Goal: Task Accomplishment & Management: Manage account settings

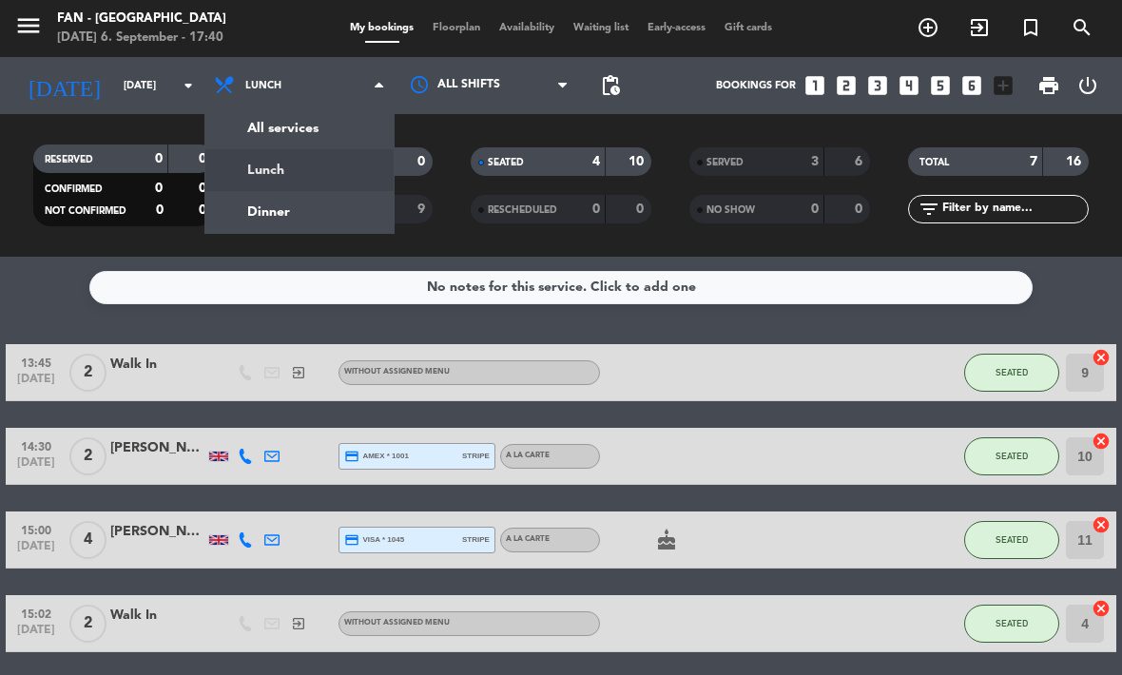
click at [279, 200] on div "menu Fan - [GEOGRAPHIC_DATA] [DATE] 6. September - 17:40 My bookings Floorplan …" at bounding box center [561, 128] width 1122 height 257
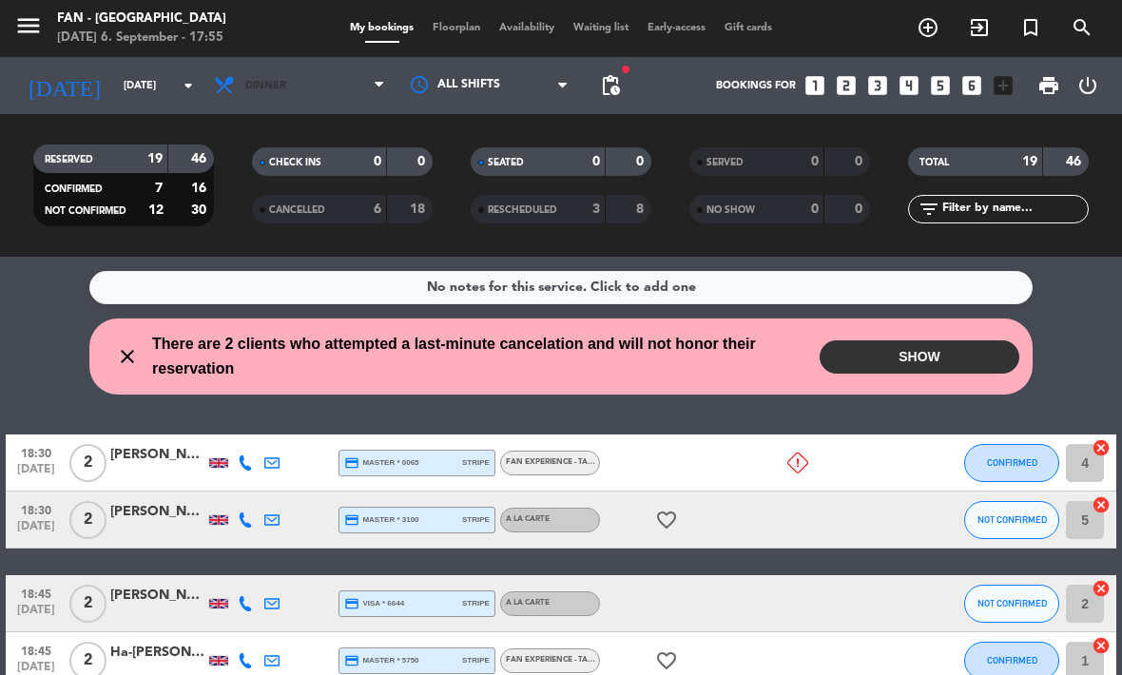
click at [336, 100] on span "Dinner" at bounding box center [299, 86] width 190 height 42
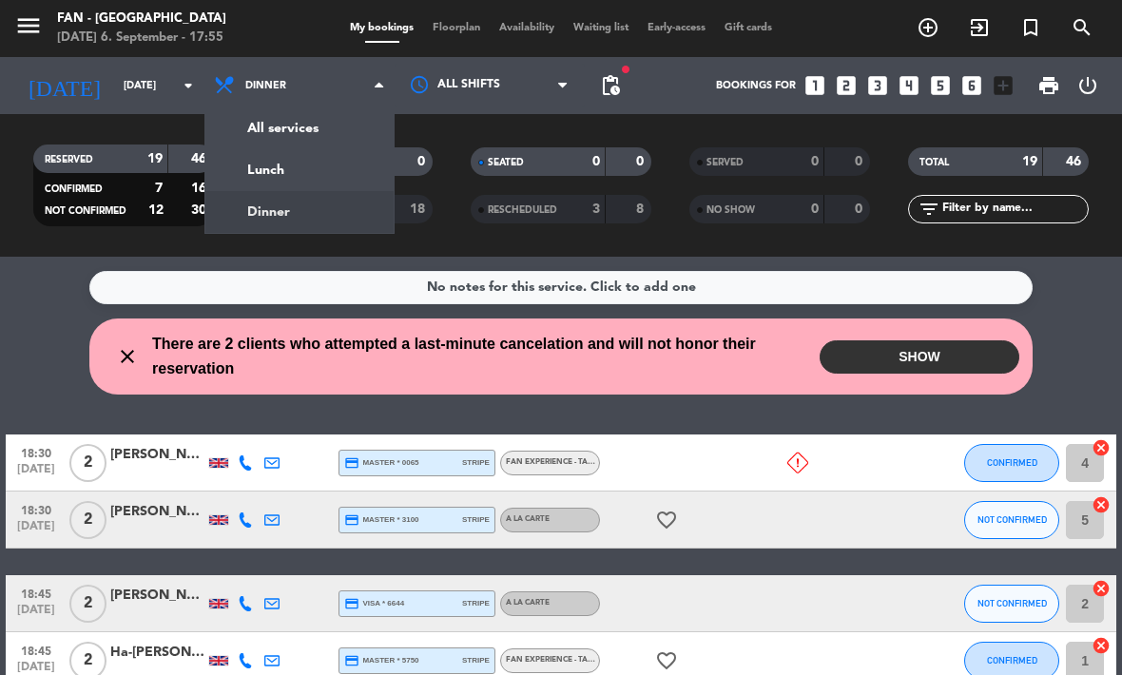
click at [165, 94] on input "[DATE]" at bounding box center [184, 85] width 141 height 31
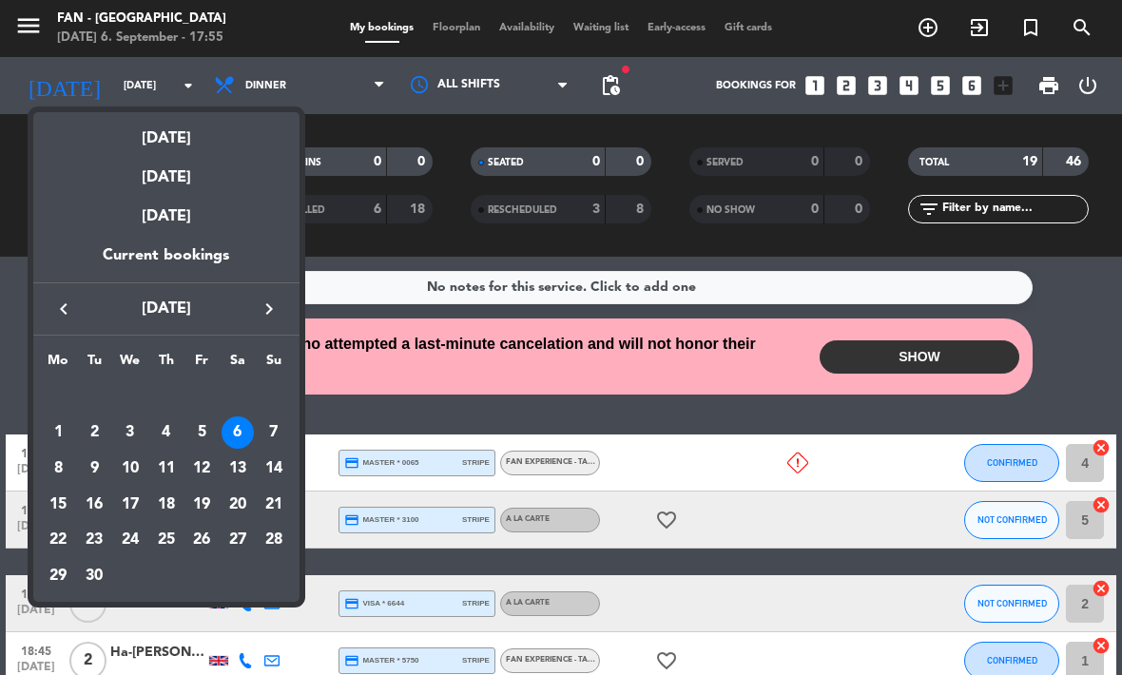
click at [454, 24] on div at bounding box center [561, 337] width 1122 height 675
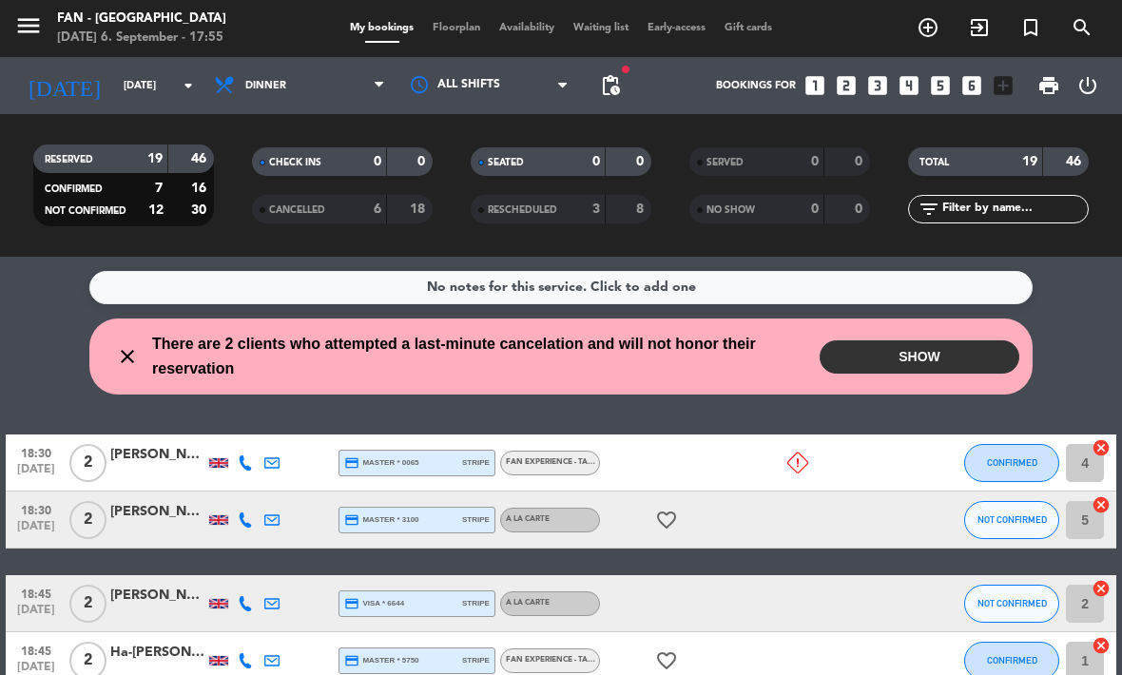
click at [459, 24] on span "Floorplan" at bounding box center [456, 28] width 67 height 10
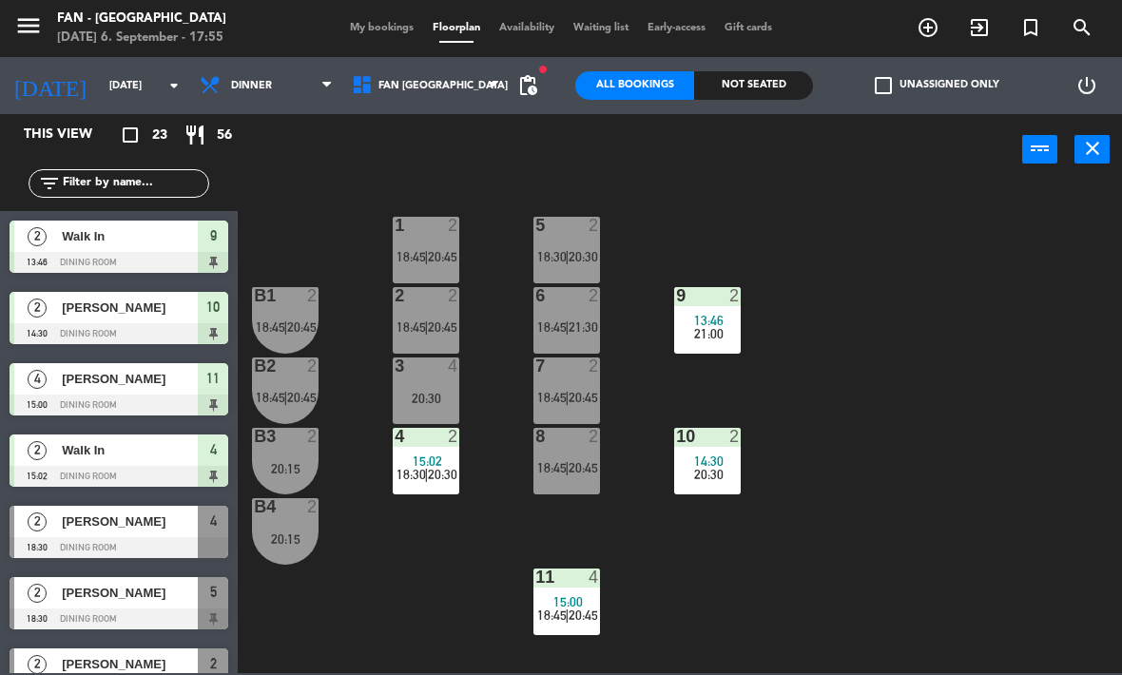
click at [703, 307] on div "9 2 13:46 21:00" at bounding box center [707, 320] width 67 height 67
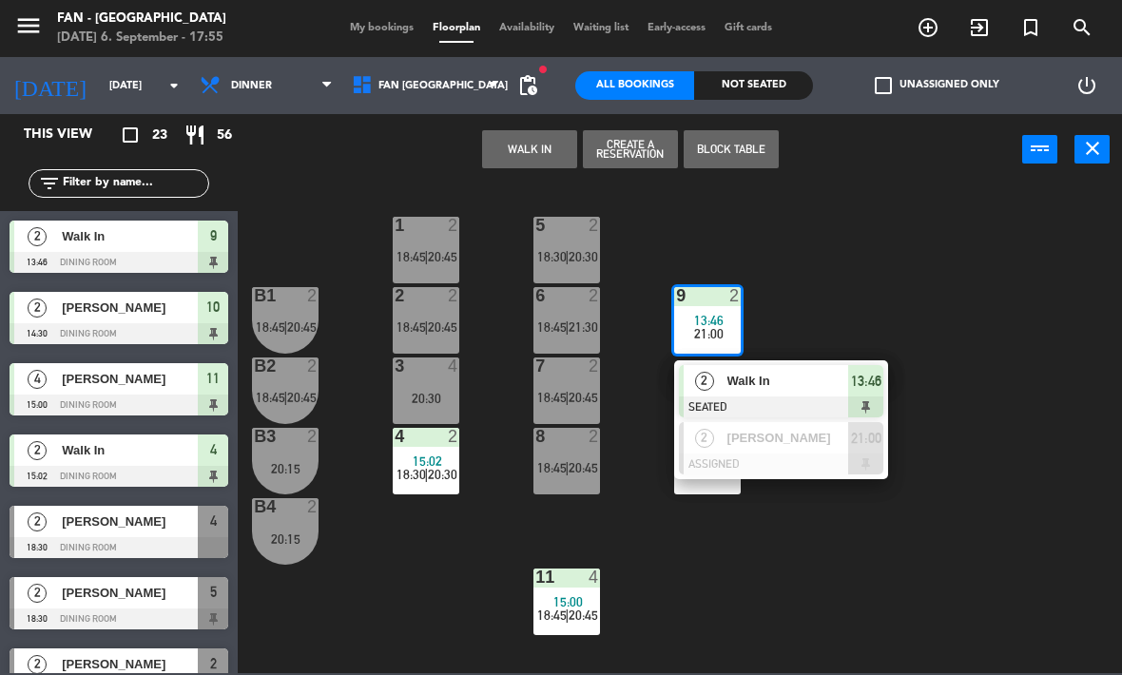
click at [794, 400] on div at bounding box center [781, 407] width 204 height 21
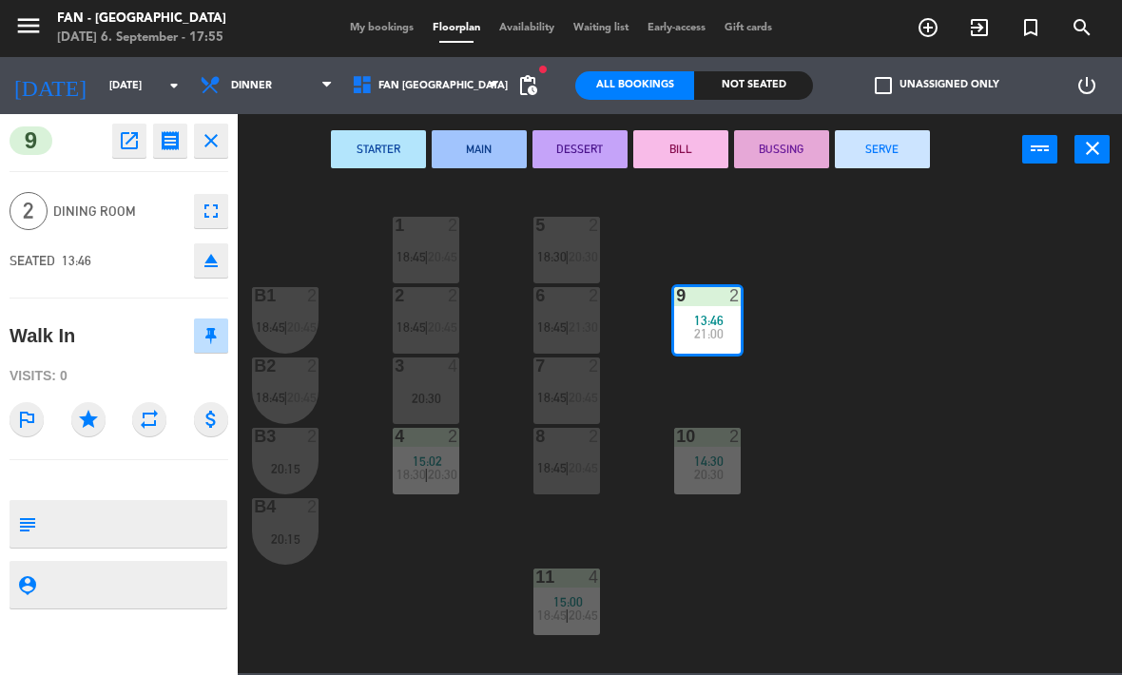
click at [905, 158] on button "SERVE" at bounding box center [882, 149] width 95 height 38
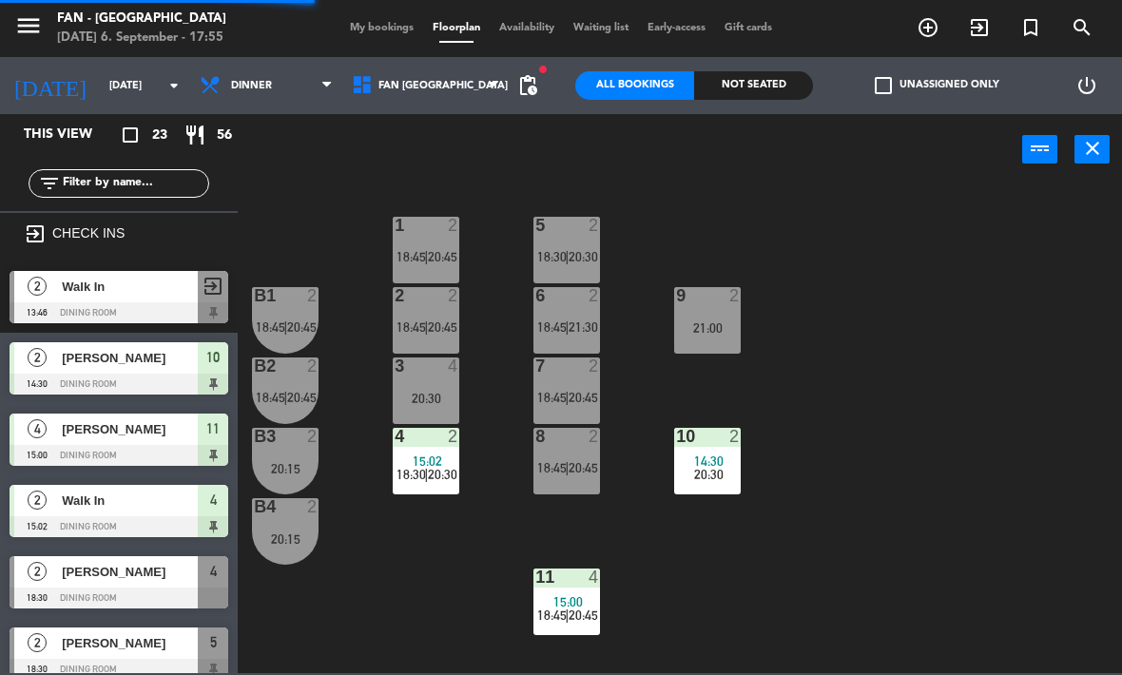
click at [713, 452] on div "10 2 14:30 20:30" at bounding box center [707, 461] width 67 height 67
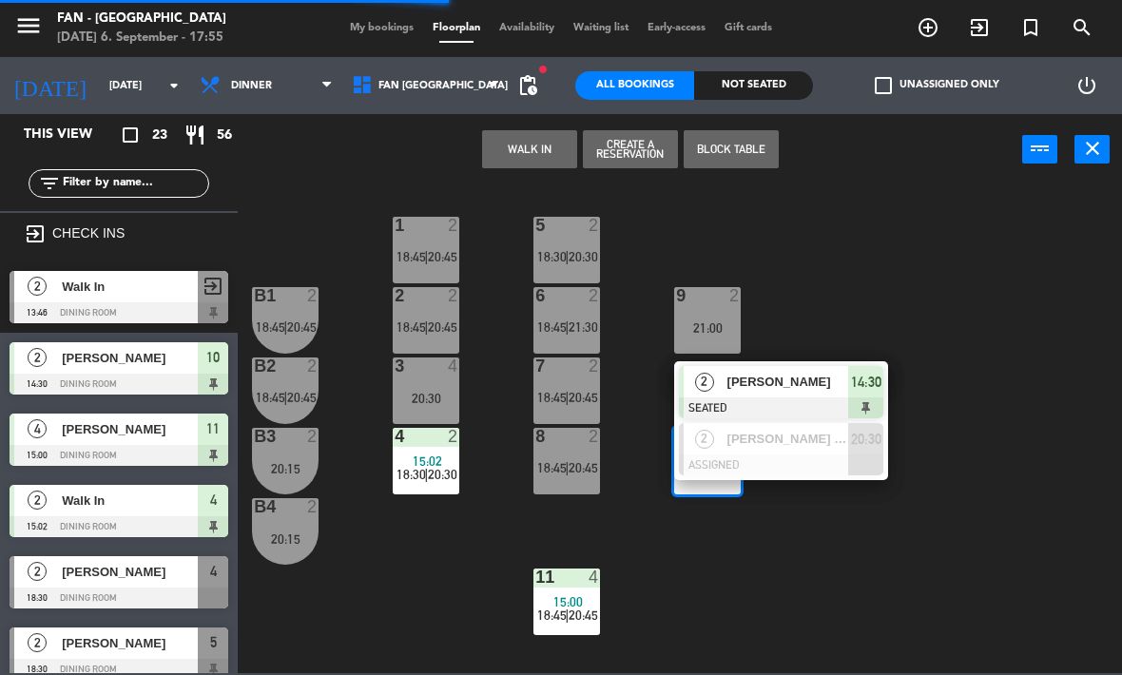
click at [795, 382] on span "[PERSON_NAME]" at bounding box center [788, 382] width 122 height 20
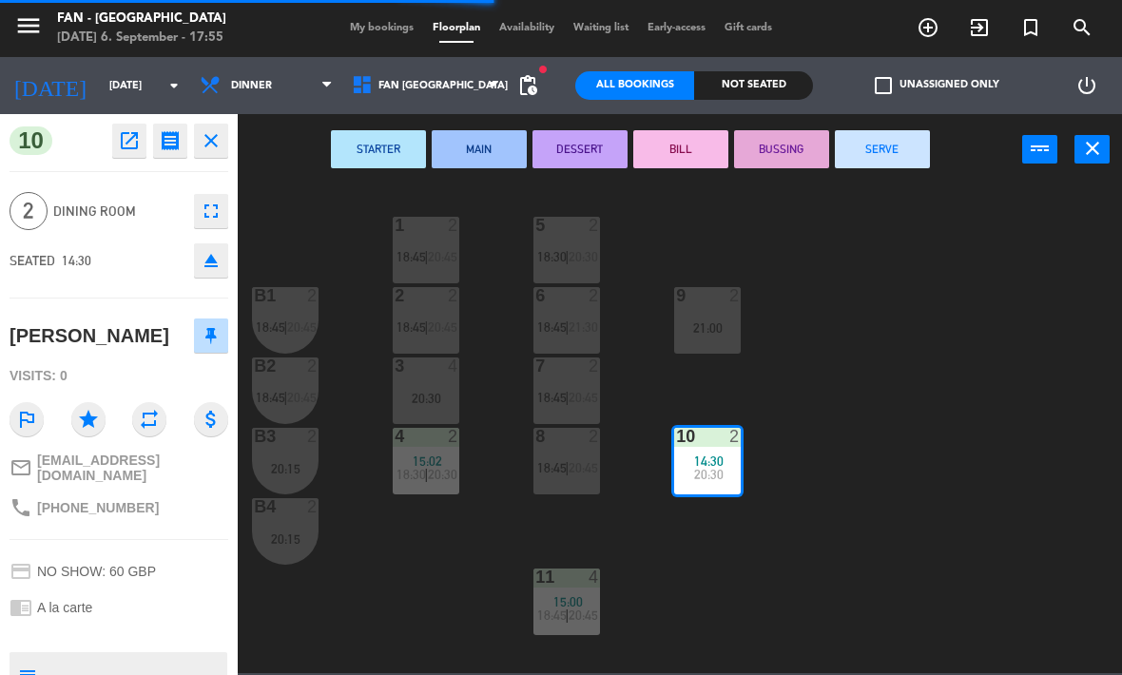
click at [880, 145] on button "SERVE" at bounding box center [882, 149] width 95 height 38
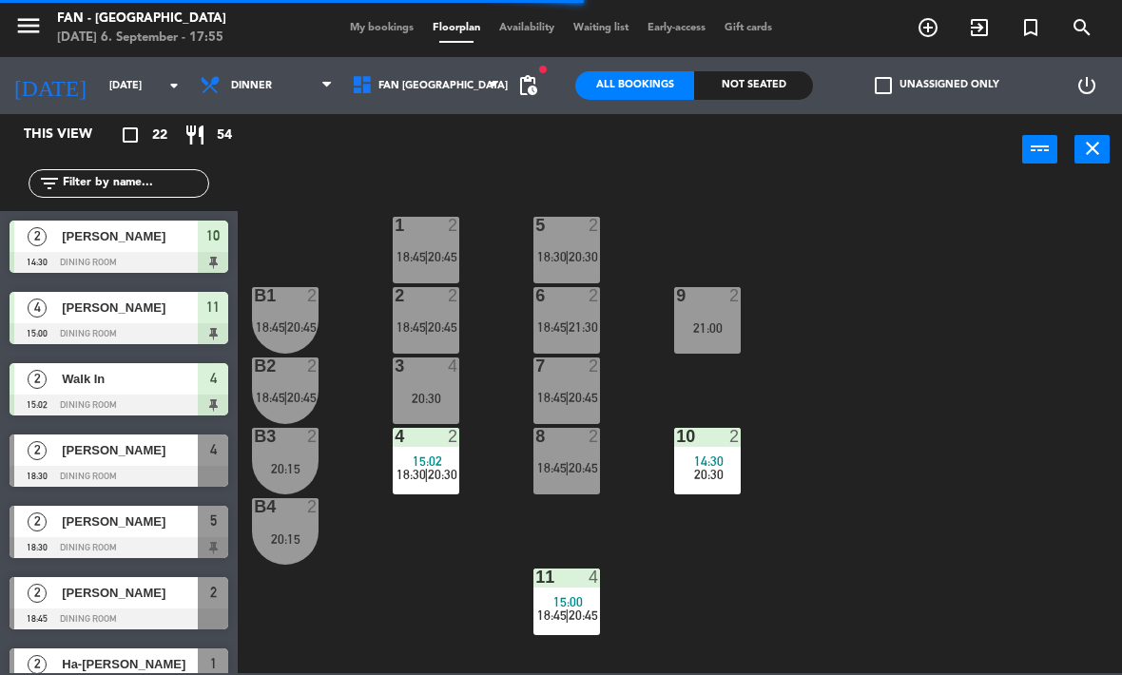
click at [420, 461] on span "15:02" at bounding box center [427, 461] width 29 height 15
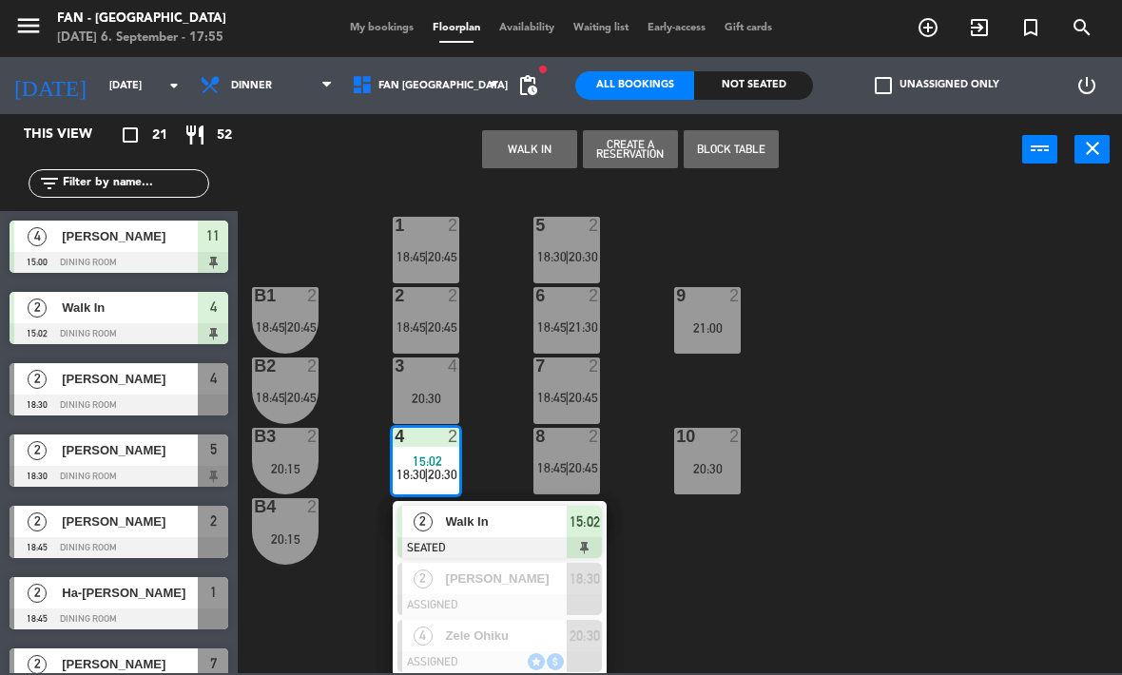
click at [513, 529] on span "Walk In" at bounding box center [507, 522] width 122 height 20
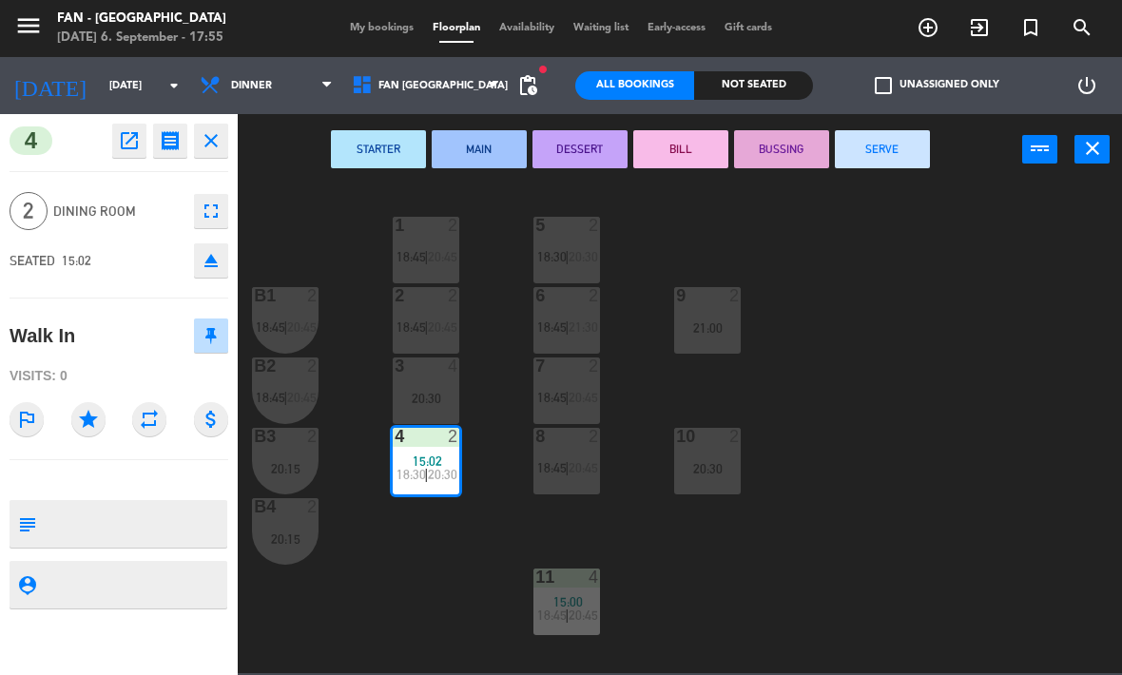
click at [898, 150] on button "SERVE" at bounding box center [882, 149] width 95 height 38
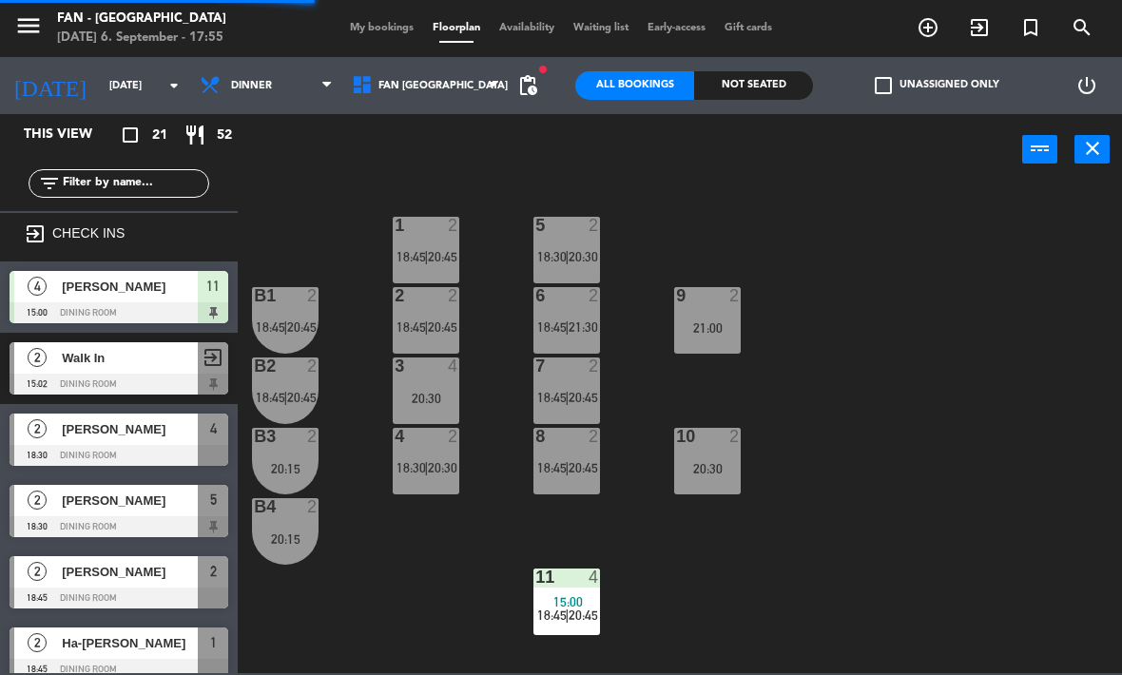
click at [565, 580] on div at bounding box center [567, 577] width 31 height 17
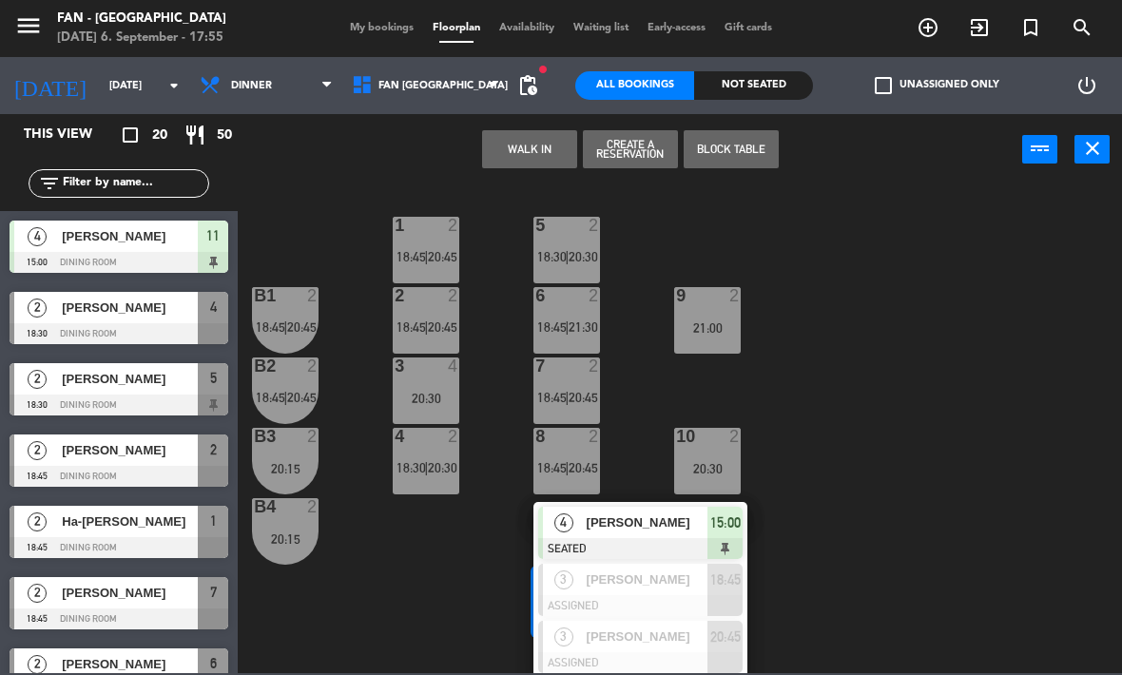
click at [640, 516] on span "[PERSON_NAME]" at bounding box center [648, 523] width 122 height 20
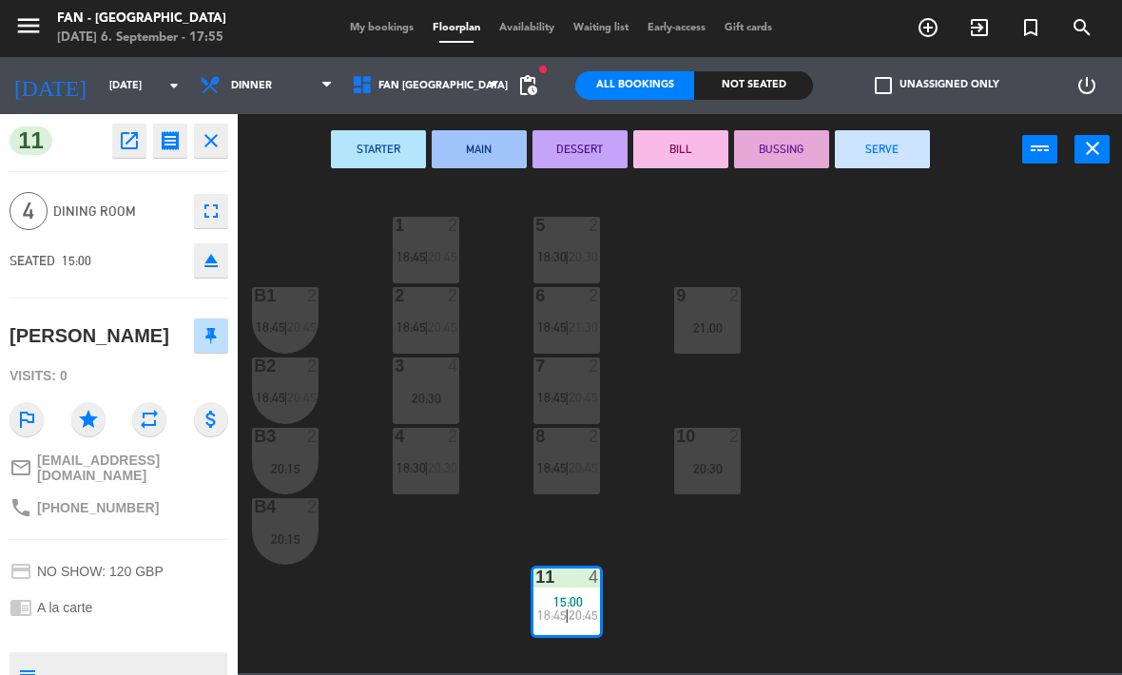
click at [899, 154] on button "SERVE" at bounding box center [882, 149] width 95 height 38
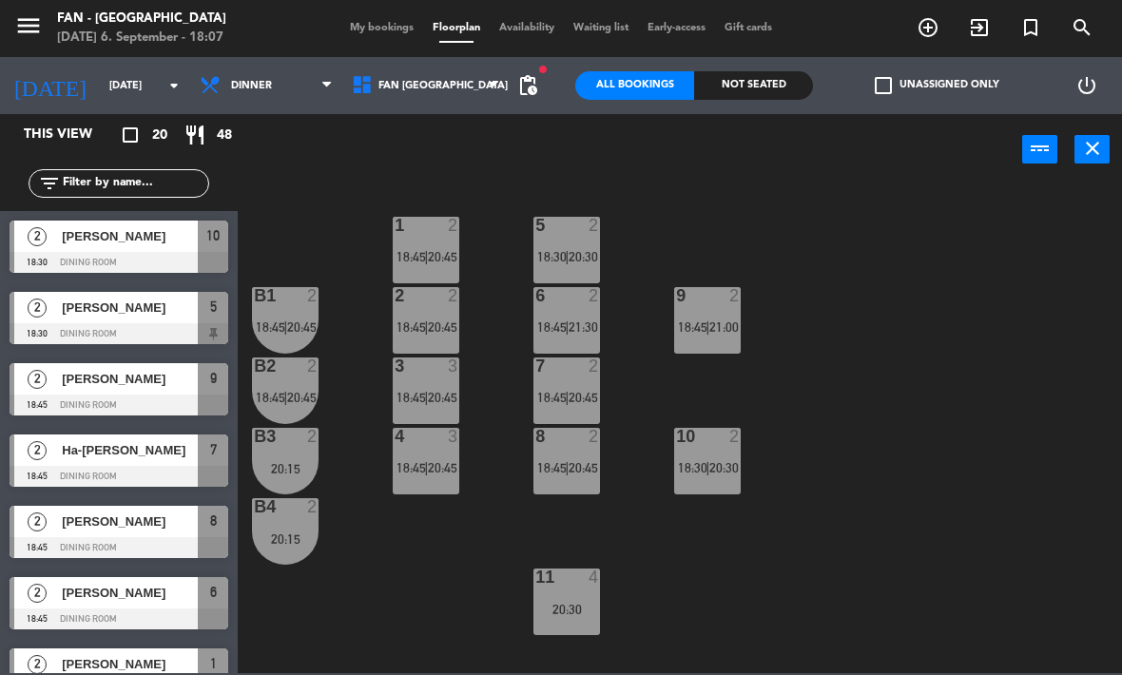
click at [379, 16] on div "menu Fan - [GEOGRAPHIC_DATA] [DATE] 6. September - 18:07 My bookings Floorplan …" at bounding box center [561, 28] width 1122 height 57
click at [387, 25] on span "My bookings" at bounding box center [381, 28] width 83 height 10
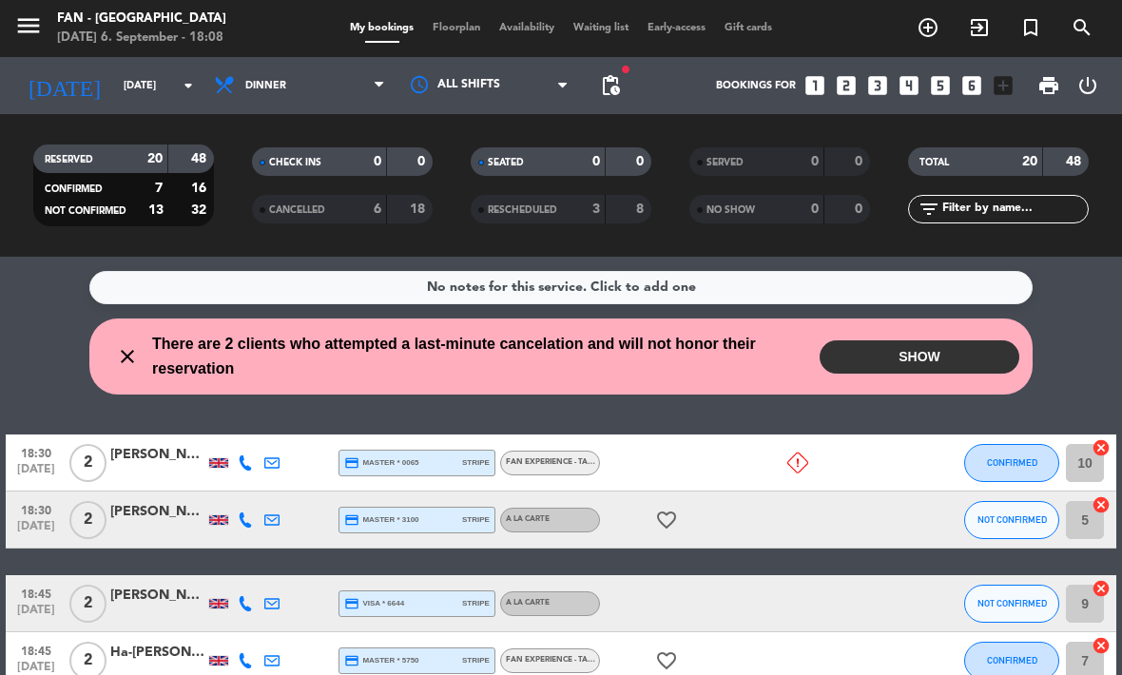
click at [921, 361] on button "SHOW" at bounding box center [920, 356] width 200 height 33
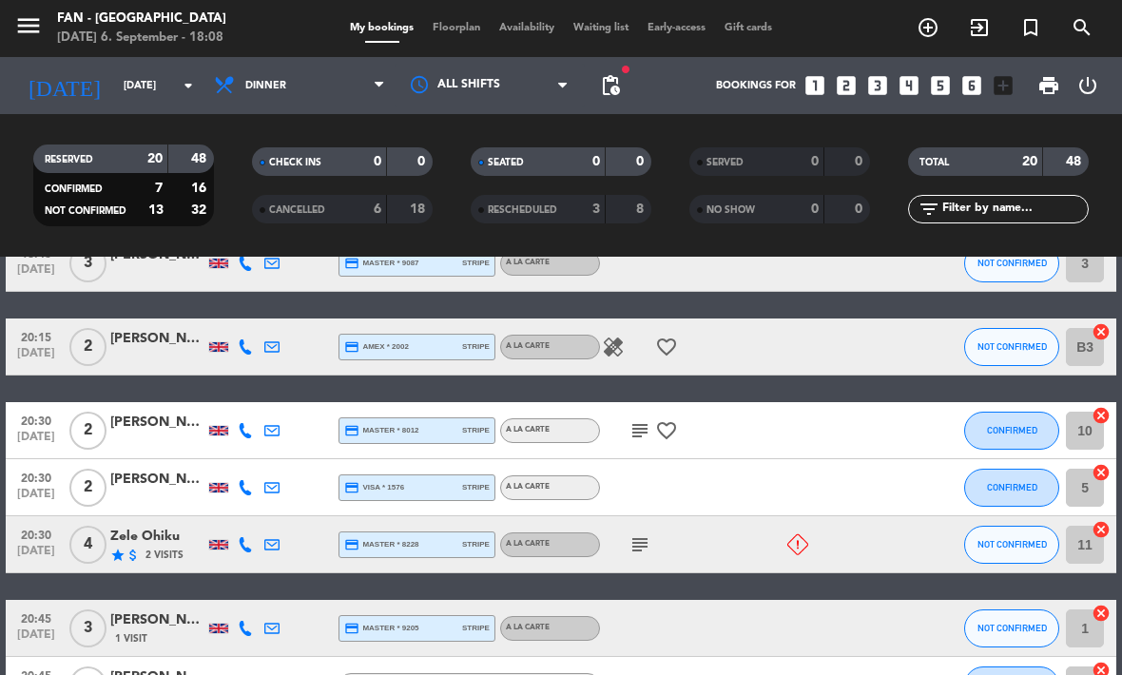
scroll to position [903, 0]
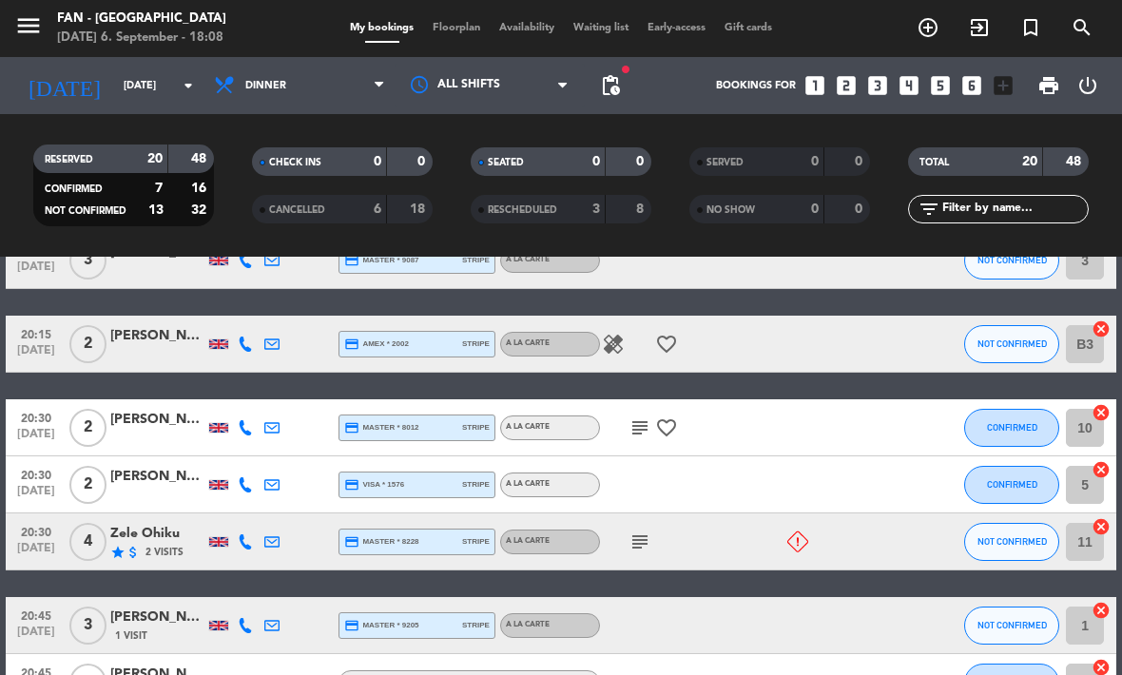
click at [801, 541] on icon at bounding box center [797, 542] width 21 height 21
click at [867, 550] on div "20:30 [DATE] 4 Zele Ohiku star attach_money 2 Visits credit_card master * 8228 …" at bounding box center [561, 542] width 1111 height 57
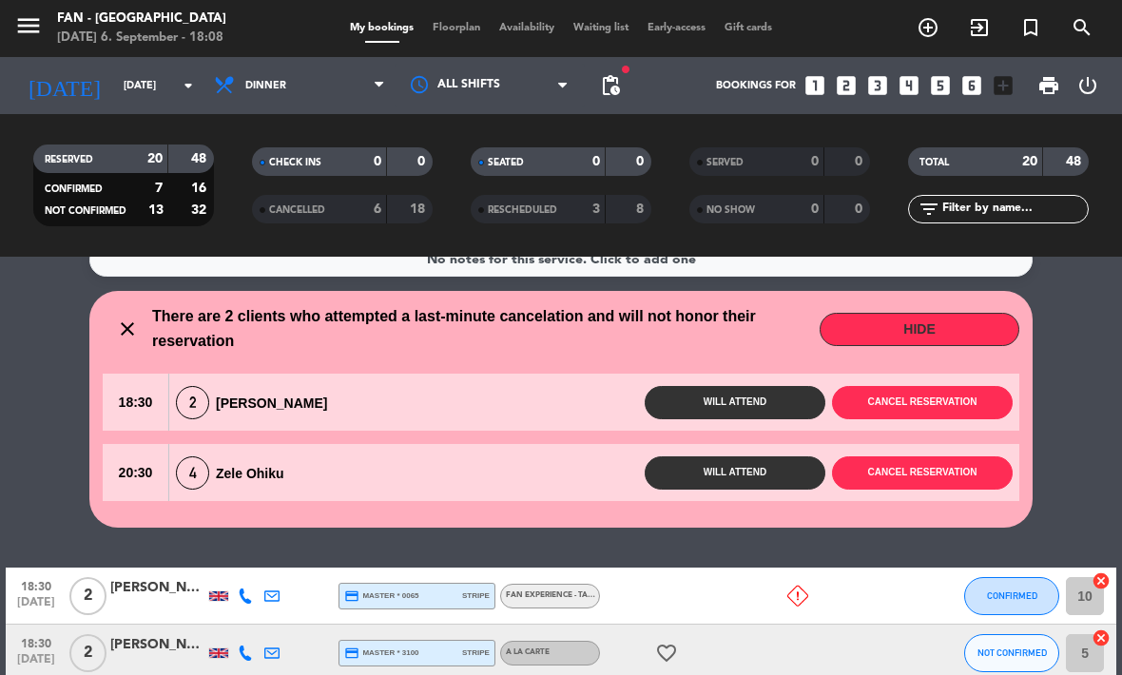
scroll to position [31, 0]
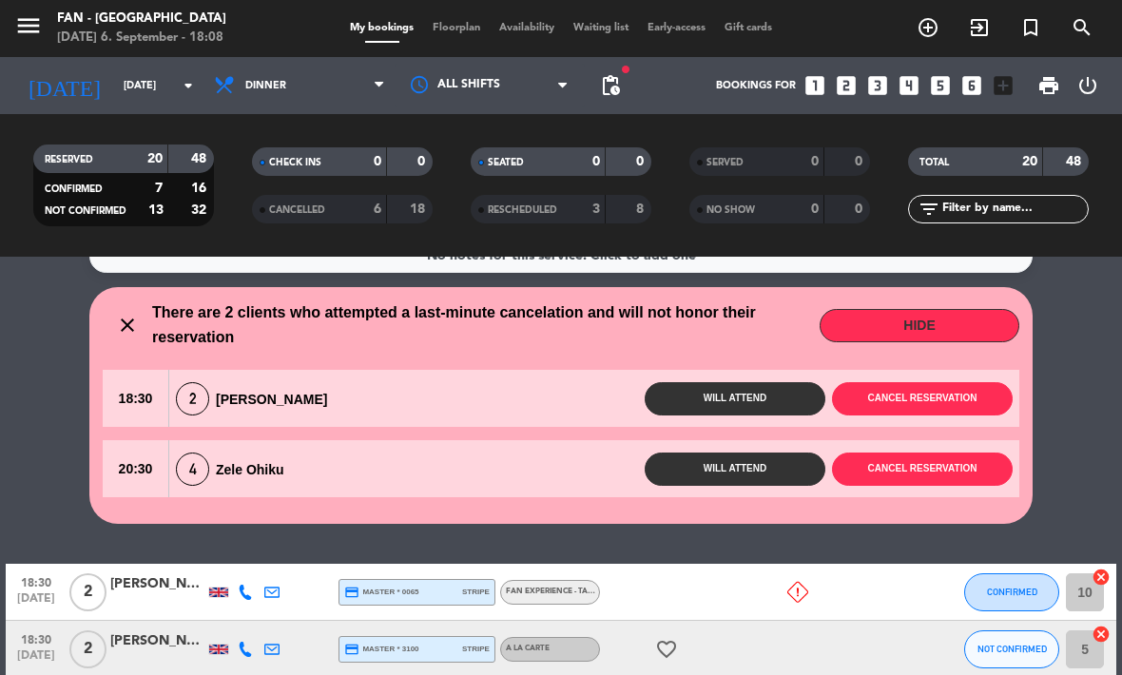
click at [935, 391] on button "Cancel reservation" at bounding box center [922, 398] width 181 height 33
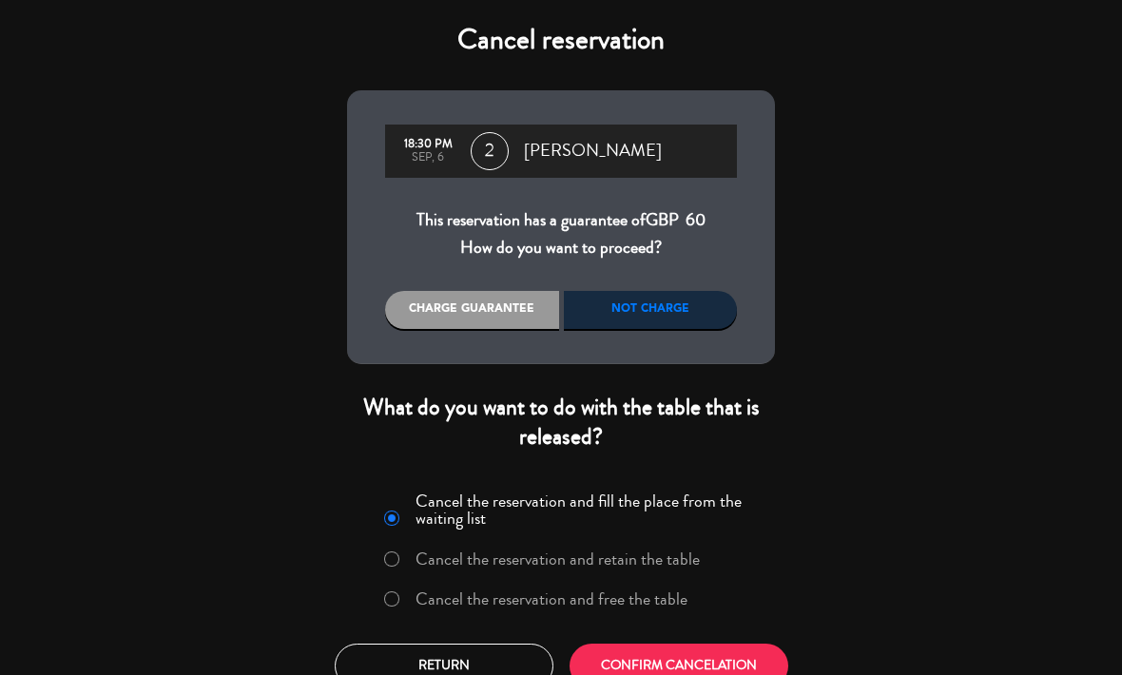
click at [485, 318] on div "Charge guarantee" at bounding box center [472, 310] width 174 height 38
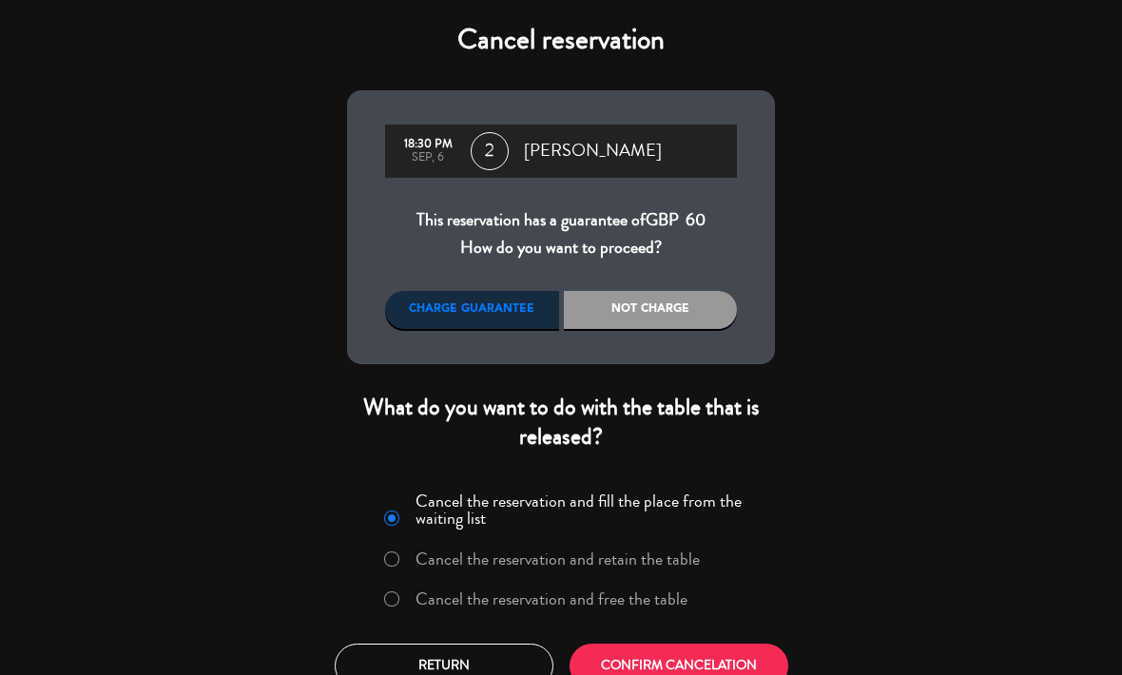
click at [484, 307] on div "Charge guarantee" at bounding box center [472, 310] width 174 height 38
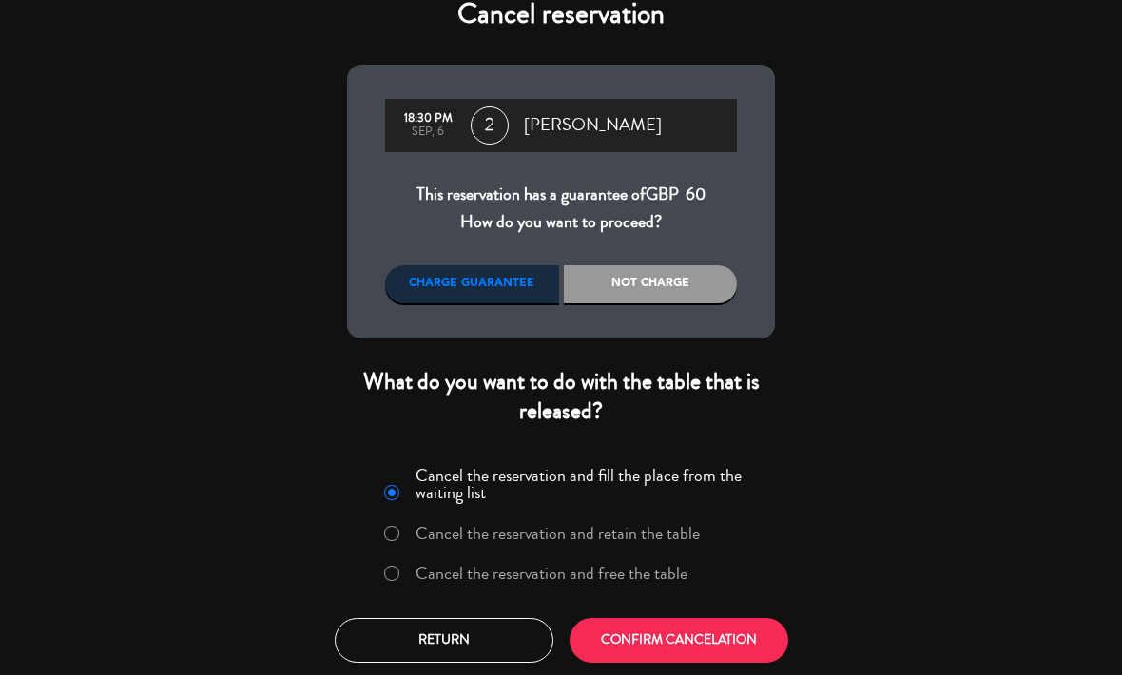
scroll to position [26, 0]
click at [493, 286] on div "Charge guarantee" at bounding box center [472, 284] width 174 height 38
click at [727, 639] on button "CONFIRM CANCELATION" at bounding box center [679, 640] width 219 height 45
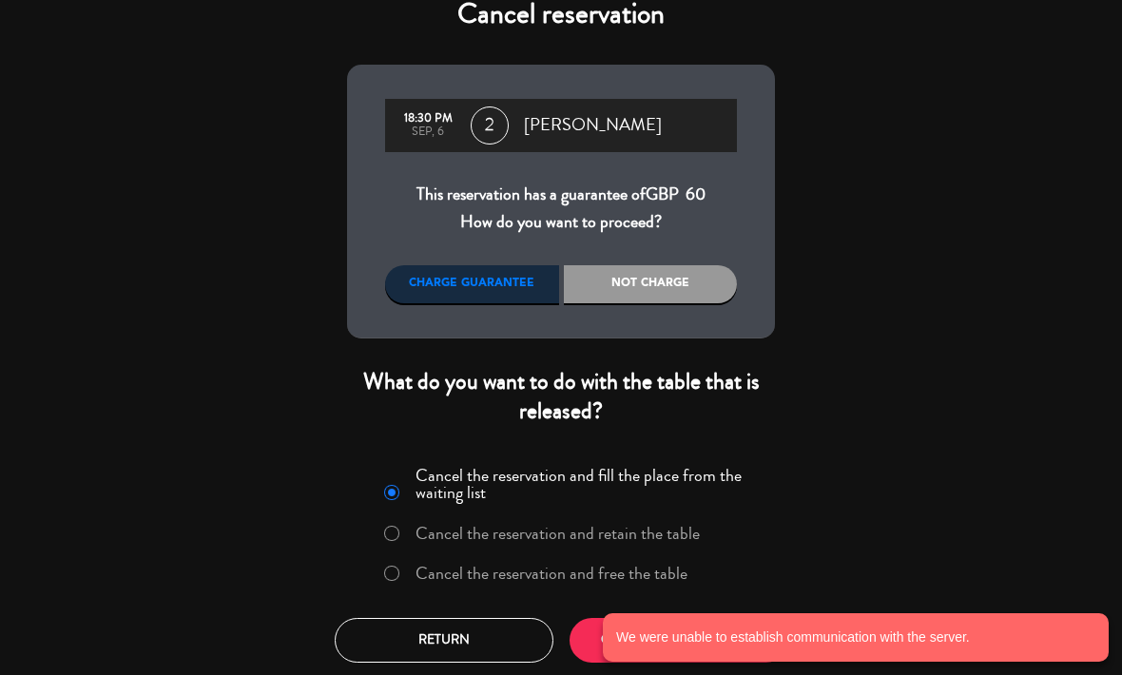
click at [576, 632] on button "CONFIRM CANCELATION" at bounding box center [679, 640] width 219 height 45
click at [874, 460] on div "Cancel reservation 18:30 PM Sep, 6 2 [PERSON_NAME] This reservation has a guara…" at bounding box center [561, 337] width 1122 height 675
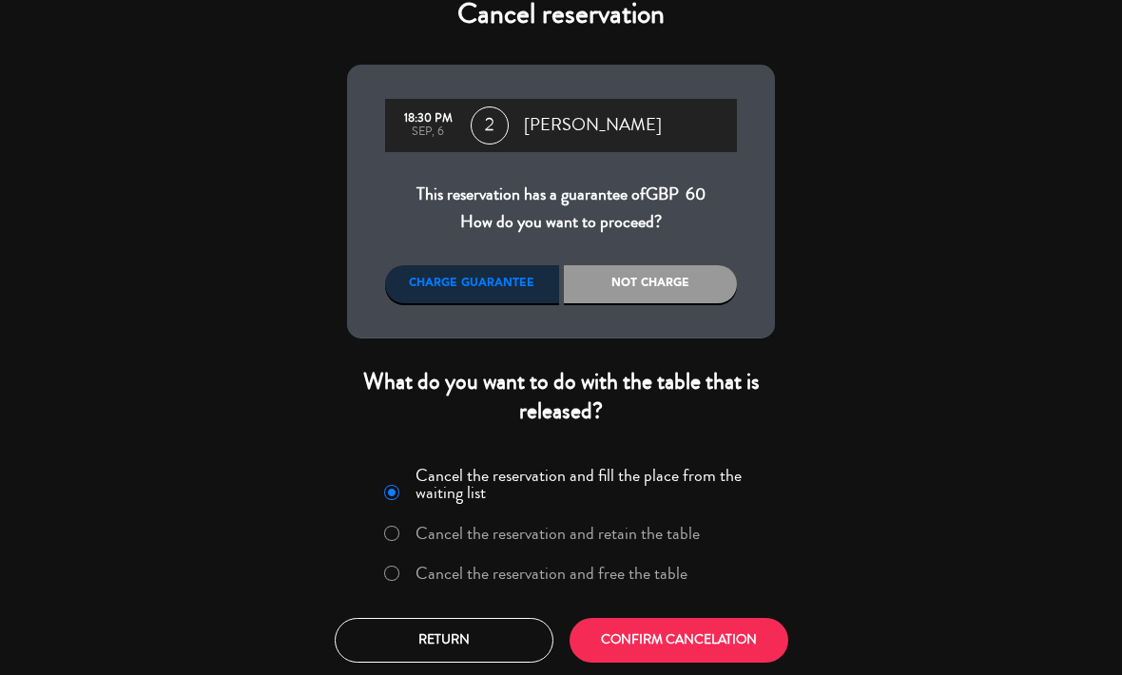
click at [400, 649] on button "Return" at bounding box center [444, 640] width 219 height 45
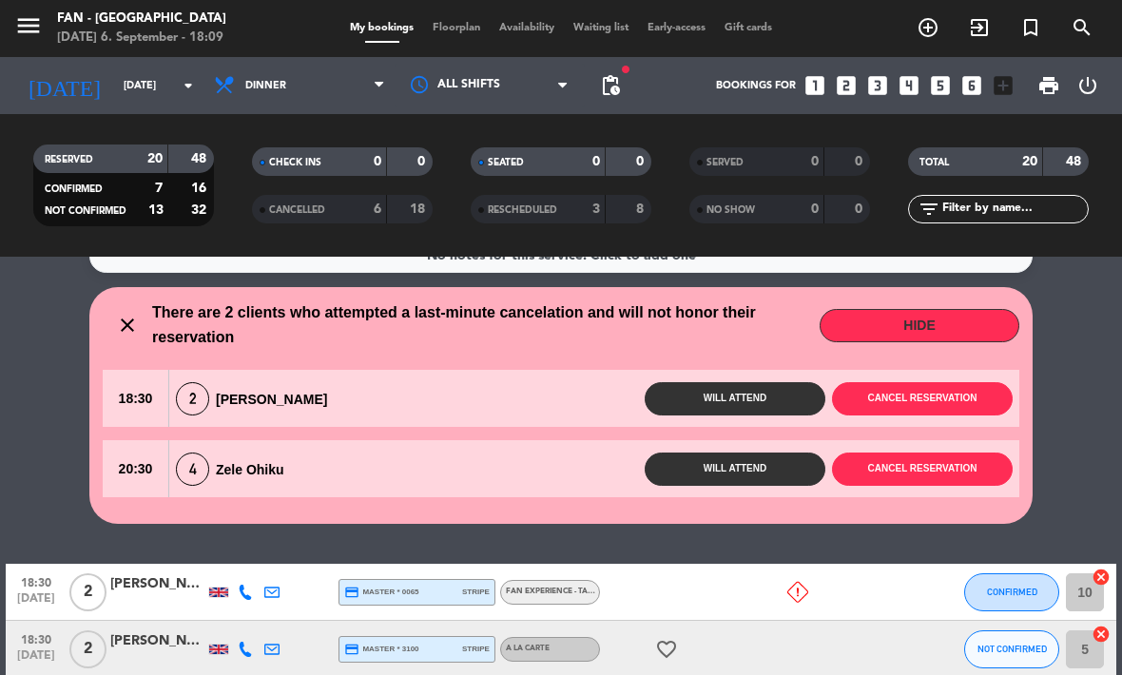
click at [959, 475] on button "Cancel reservation" at bounding box center [922, 469] width 181 height 33
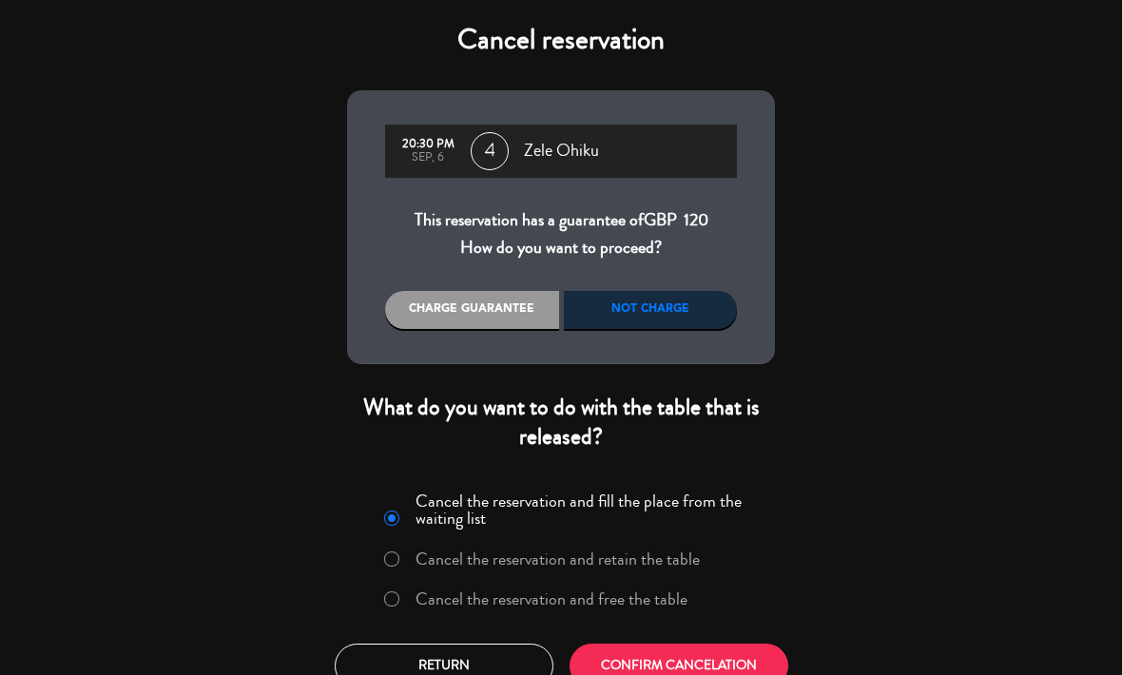
click at [495, 308] on div "Charge guarantee" at bounding box center [472, 310] width 174 height 38
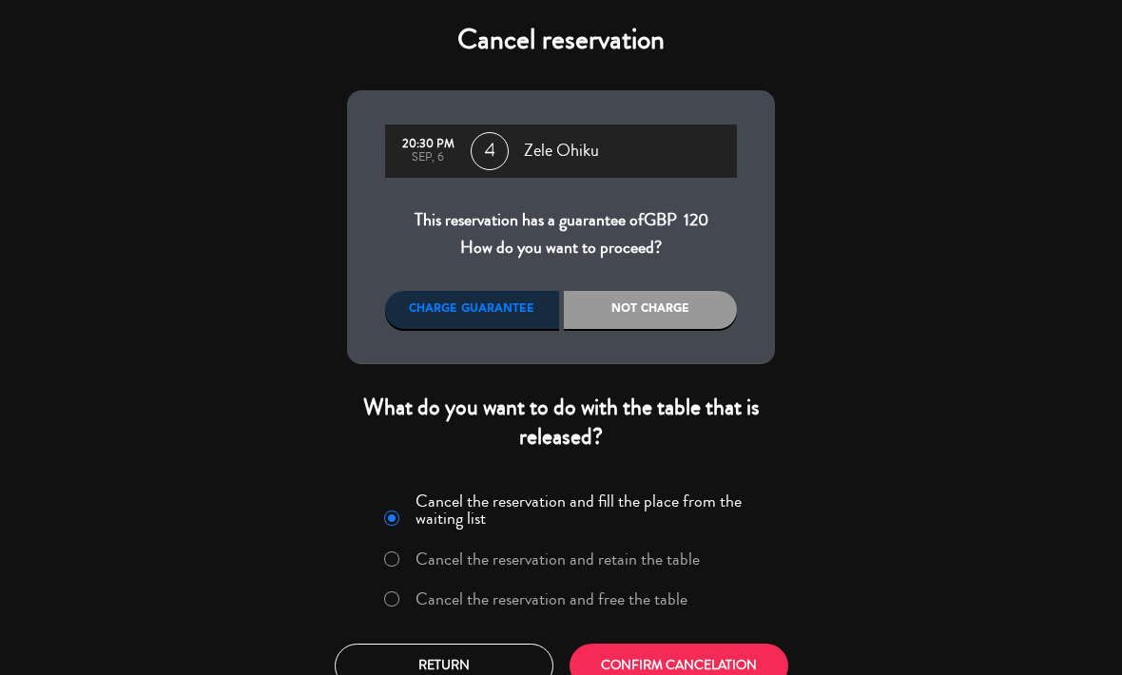
click at [494, 303] on div "Charge guarantee" at bounding box center [472, 310] width 174 height 38
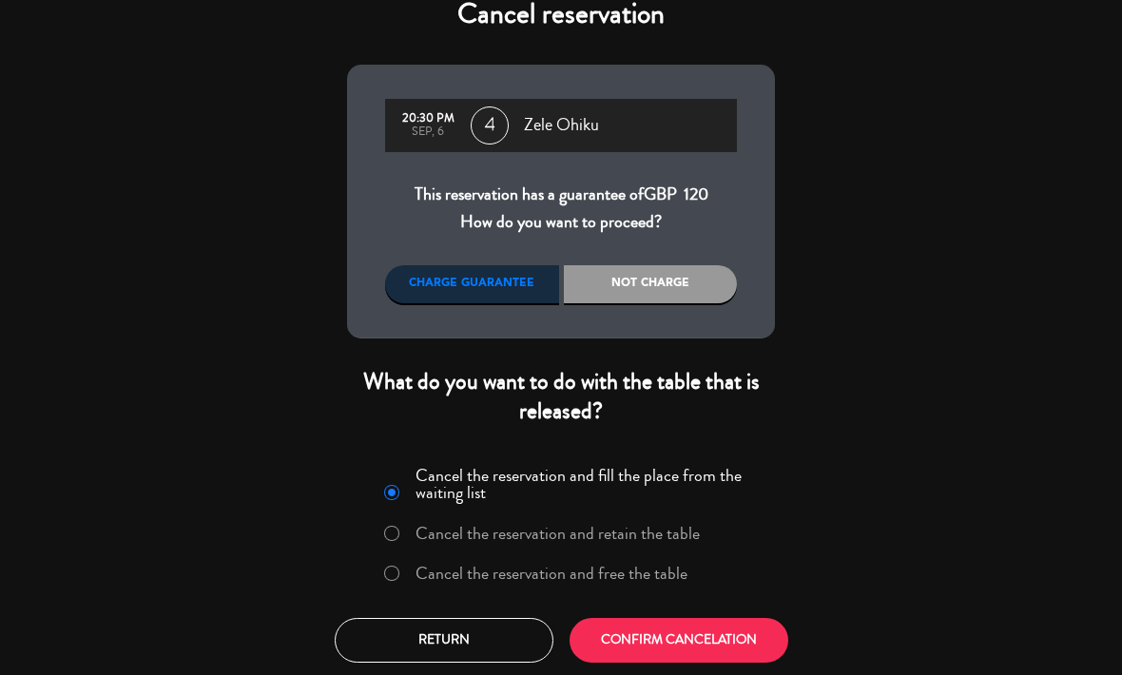
click at [759, 633] on button "CONFIRM CANCELATION" at bounding box center [679, 640] width 219 height 45
click at [509, 273] on div "Charge guarantee" at bounding box center [472, 284] width 174 height 38
click at [459, 640] on button "Return" at bounding box center [444, 640] width 219 height 45
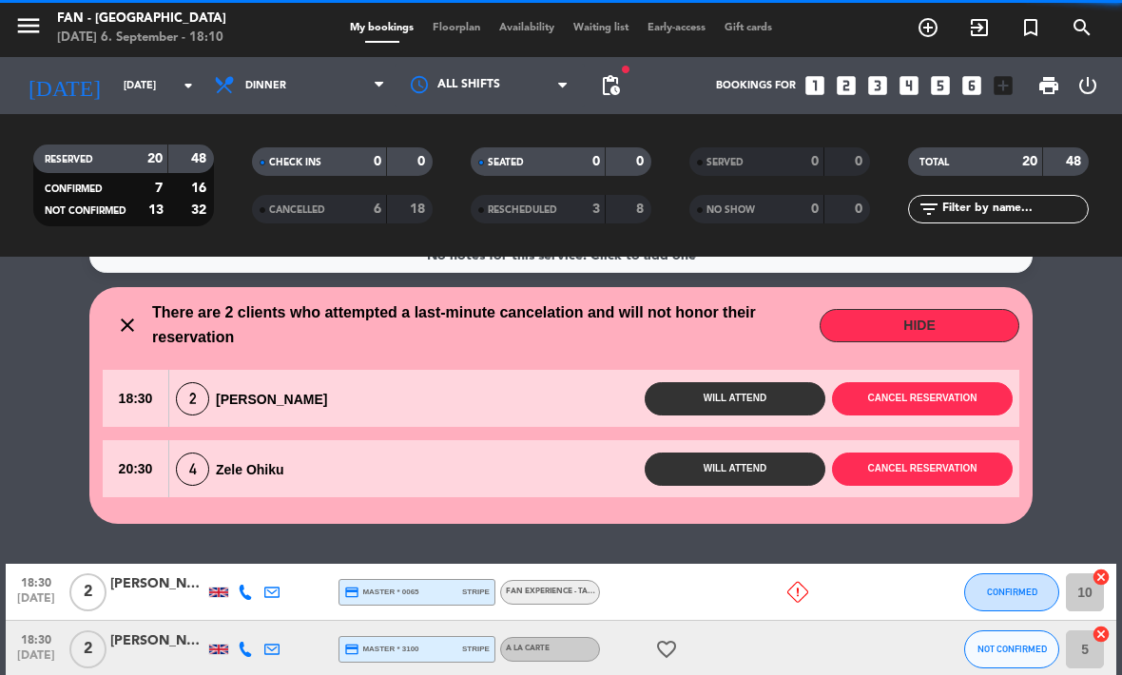
click at [602, 33] on span "Waiting list" at bounding box center [601, 28] width 74 height 10
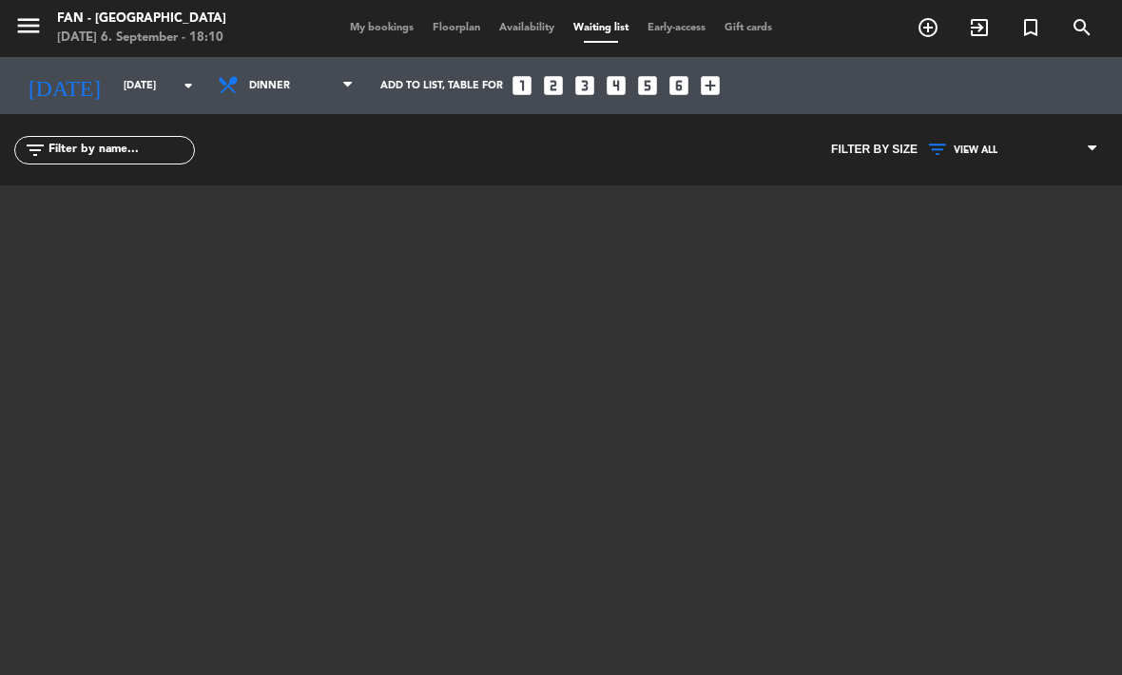
click at [391, 24] on span "My bookings" at bounding box center [381, 28] width 83 height 10
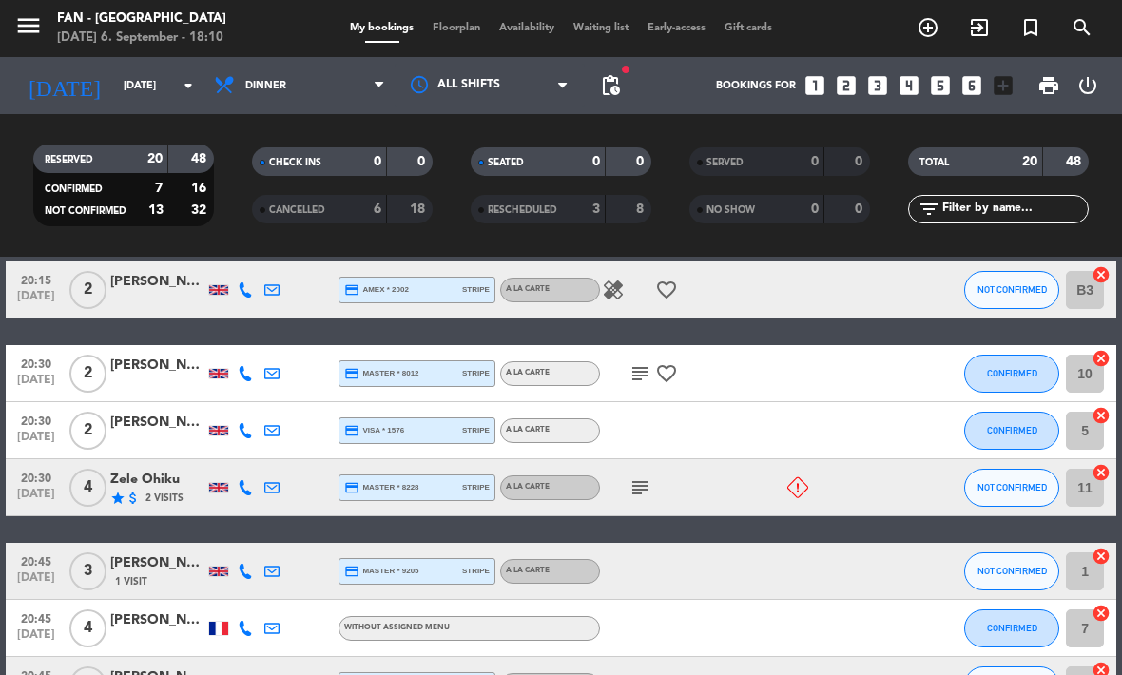
scroll to position [813, 0]
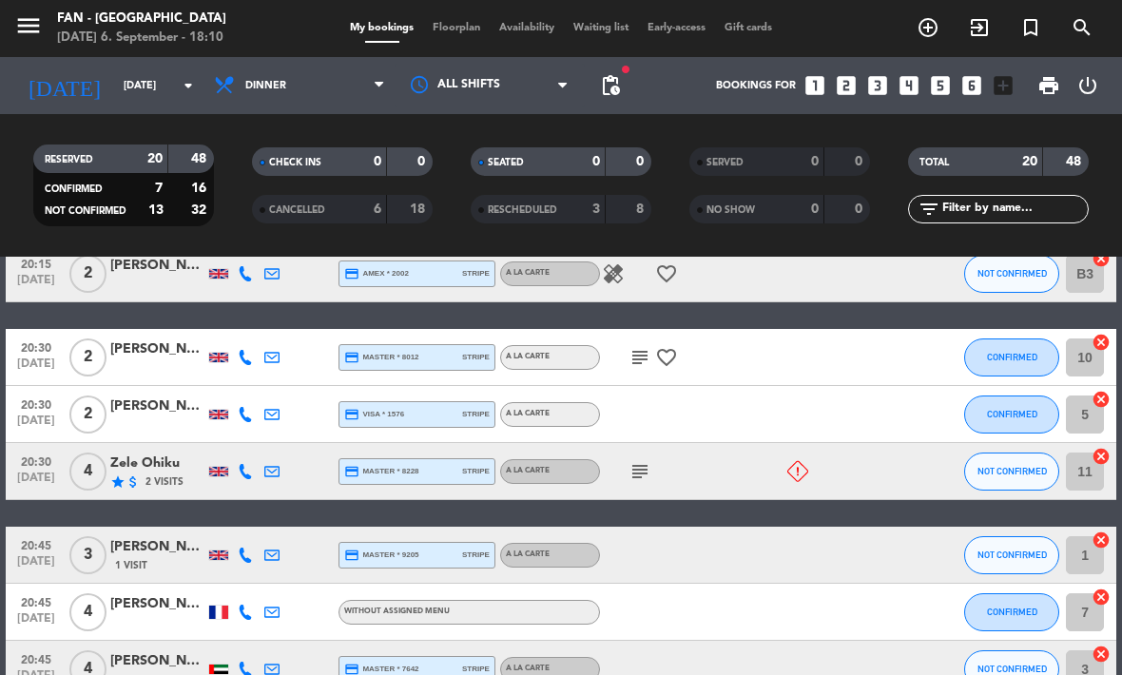
click at [643, 470] on icon "subject" at bounding box center [640, 471] width 23 height 23
click at [736, 510] on div "18:30 [DATE] 2 [PERSON_NAME] credit_card master * 0065 stripe Fan Experience - …" at bounding box center [561, 272] width 1111 height 1301
click at [156, 474] on div "star attach_money 2 Visits" at bounding box center [157, 482] width 95 height 16
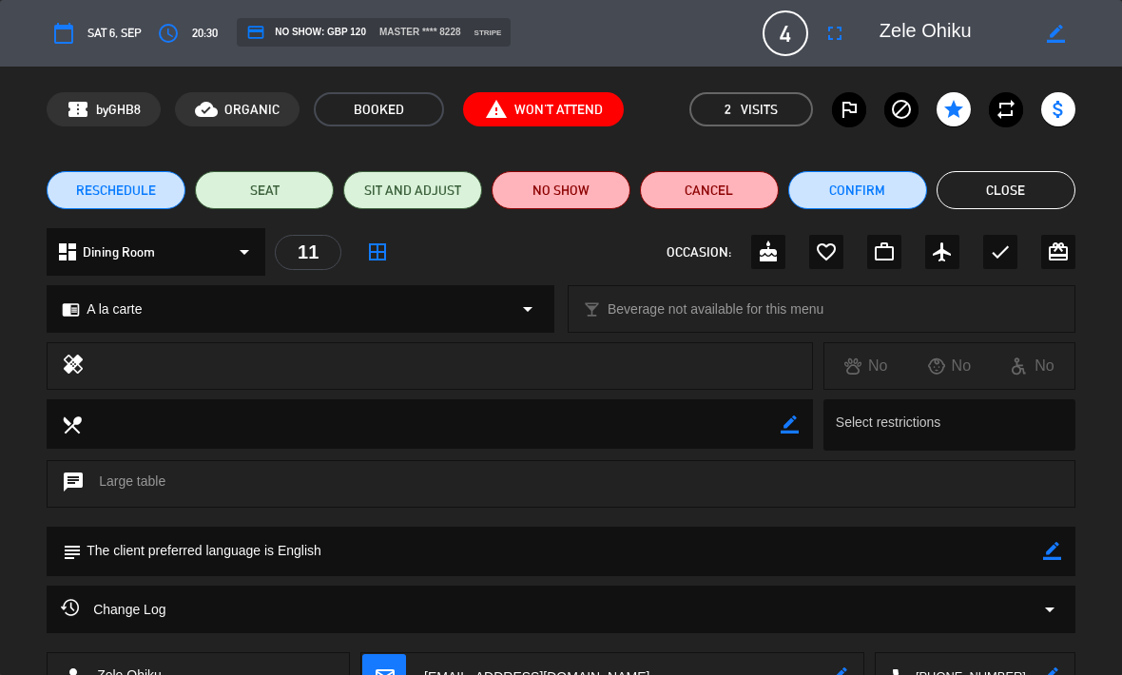
click at [1009, 198] on button "Close" at bounding box center [1006, 190] width 139 height 38
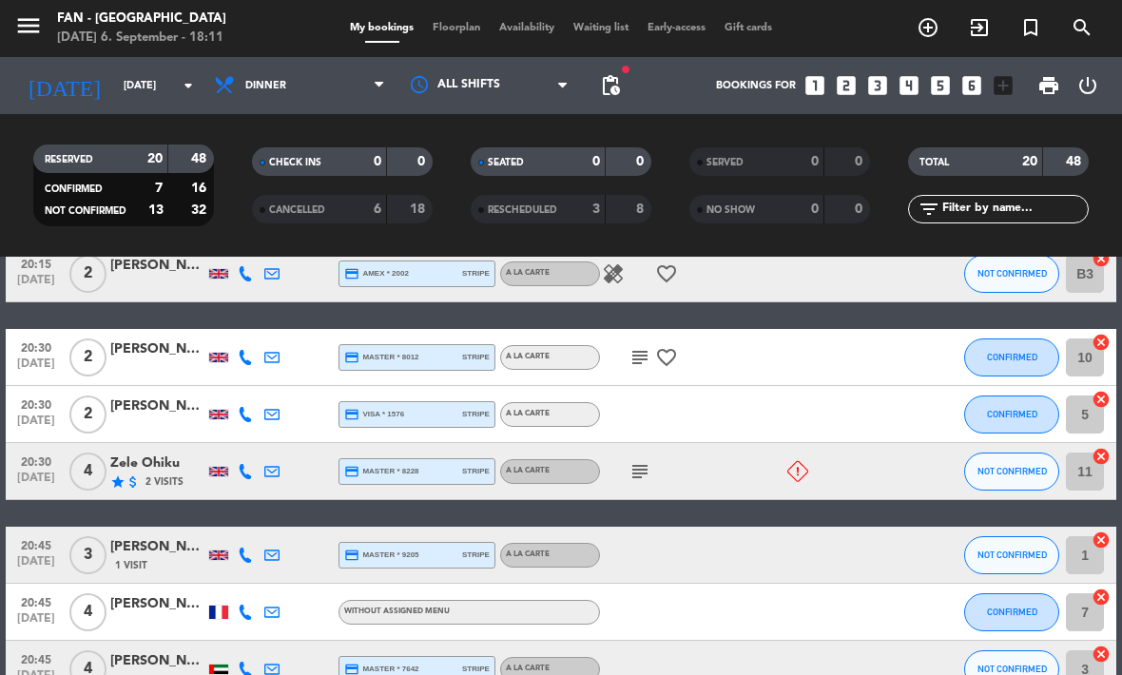
click at [806, 462] on icon at bounding box center [797, 471] width 21 height 21
click at [882, 472] on div "20:30 [DATE] 4 Zele Ohiku star attach_money 2 Visits credit_card master * 8228 …" at bounding box center [561, 471] width 1111 height 57
click at [693, 490] on div "subject" at bounding box center [680, 471] width 160 height 56
click at [727, 477] on div "subject" at bounding box center [680, 471] width 160 height 56
click at [303, 483] on div at bounding box center [298, 471] width 27 height 56
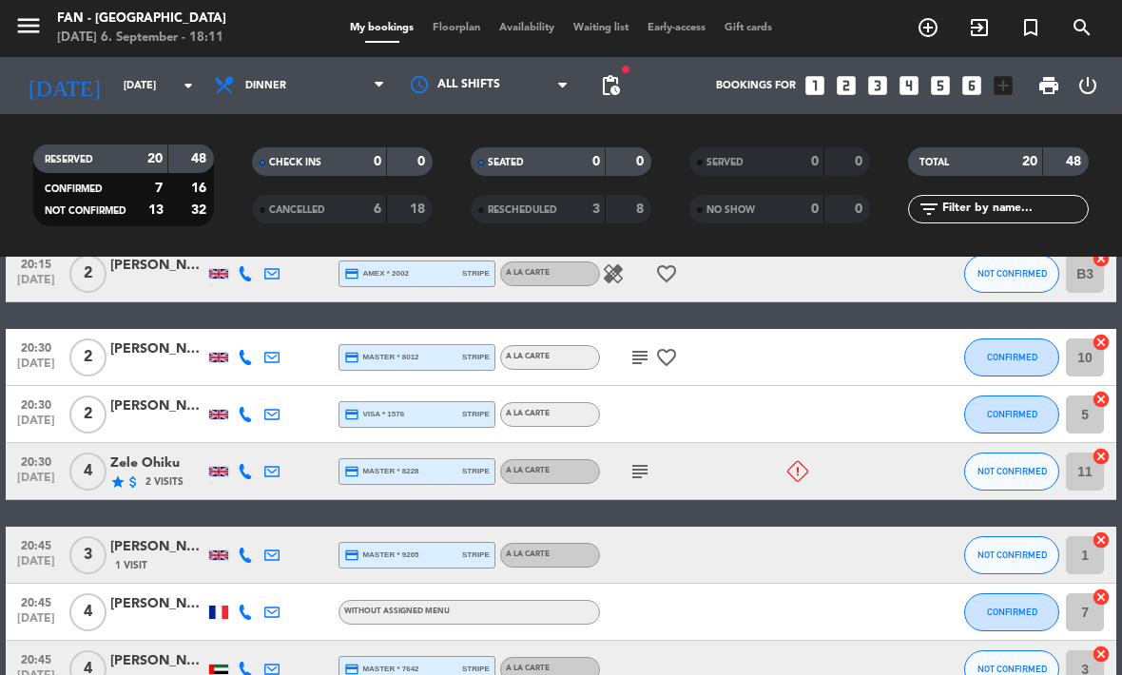
click at [165, 461] on div "Zele Ohiku" at bounding box center [157, 464] width 95 height 22
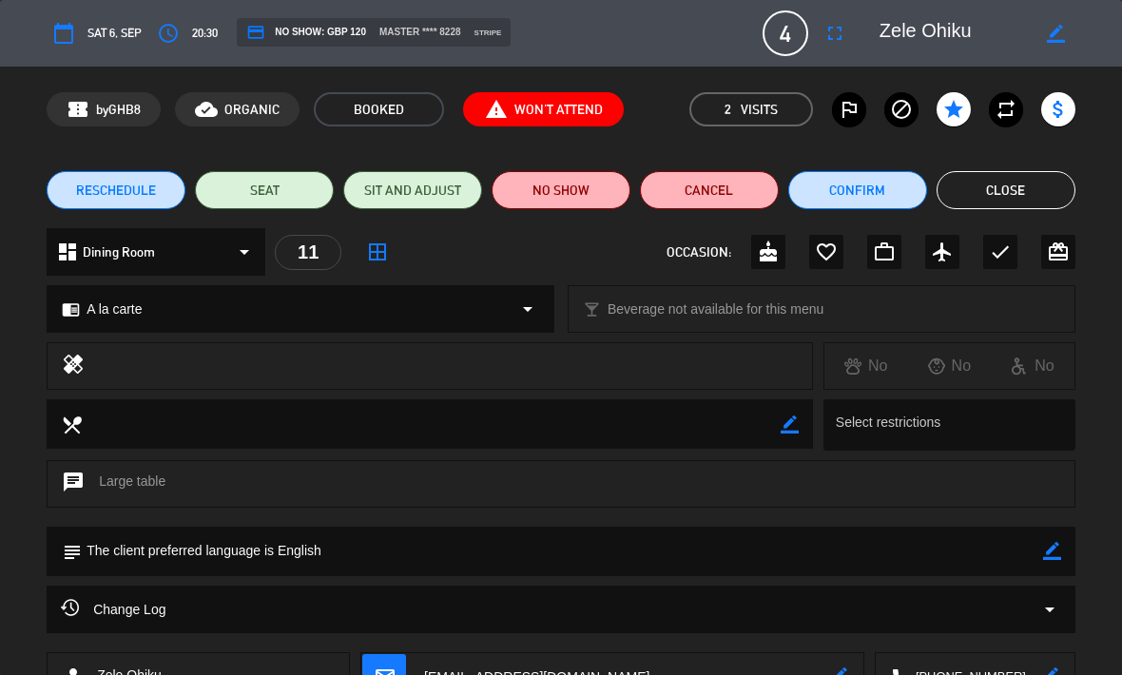
click at [734, 188] on button "Cancel" at bounding box center [709, 190] width 139 height 38
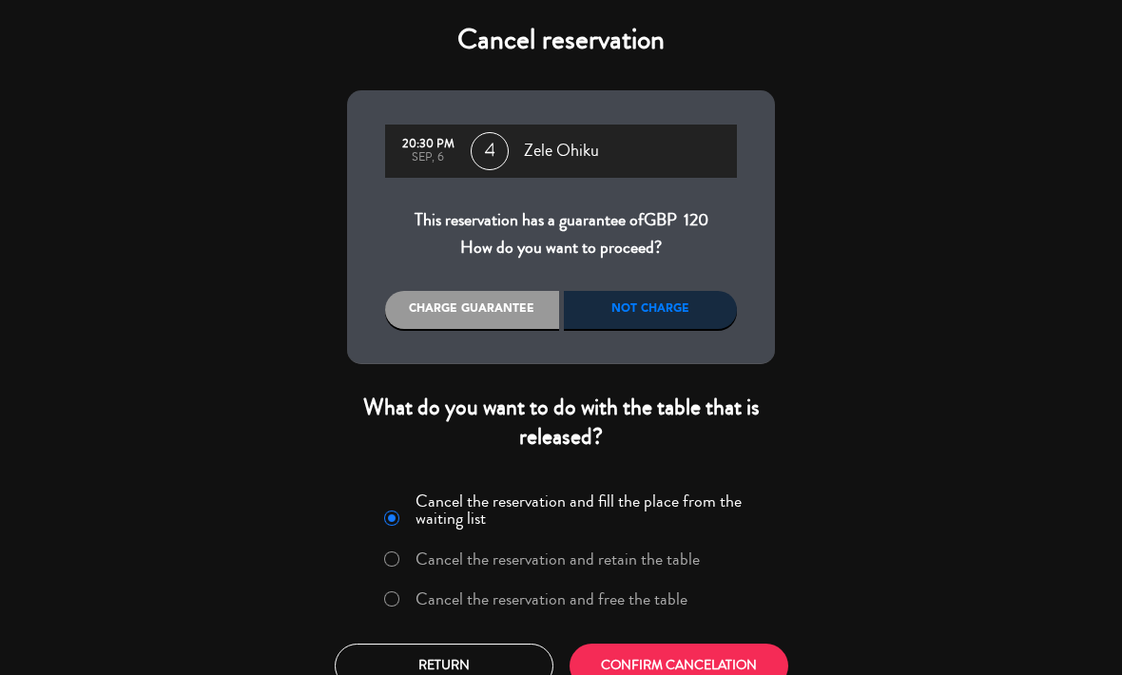
click at [685, 313] on div "Not charge" at bounding box center [651, 310] width 174 height 38
click at [682, 300] on div "Not charge" at bounding box center [651, 310] width 174 height 38
click at [675, 304] on div "Not charge" at bounding box center [651, 310] width 174 height 38
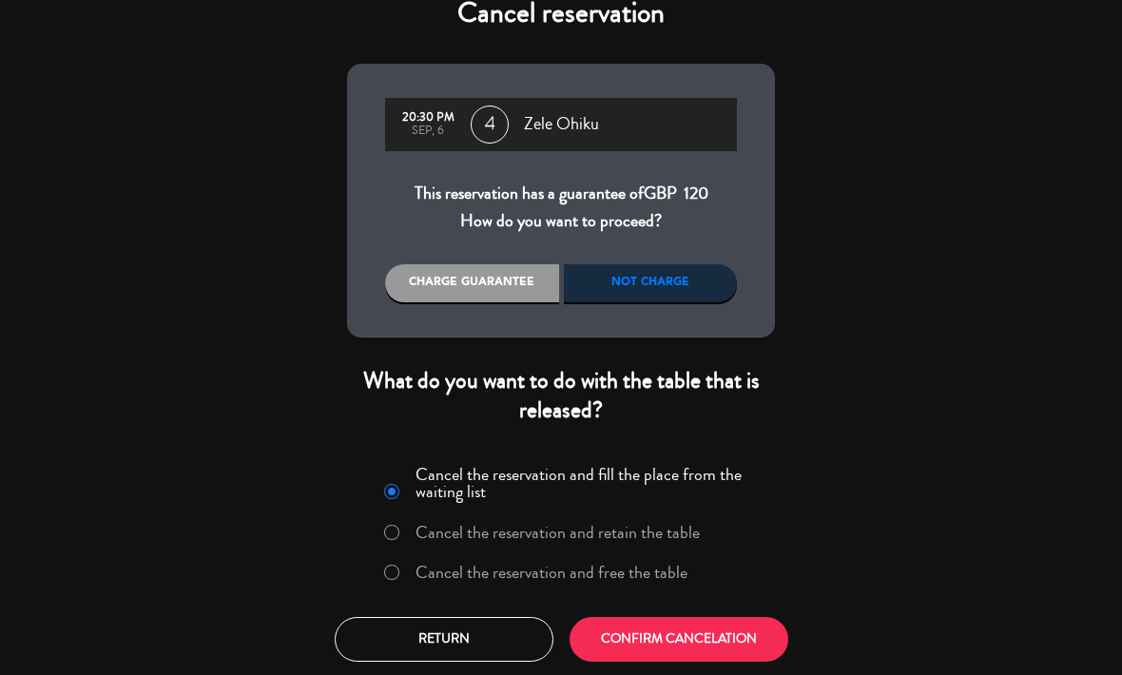
scroll to position [26, 0]
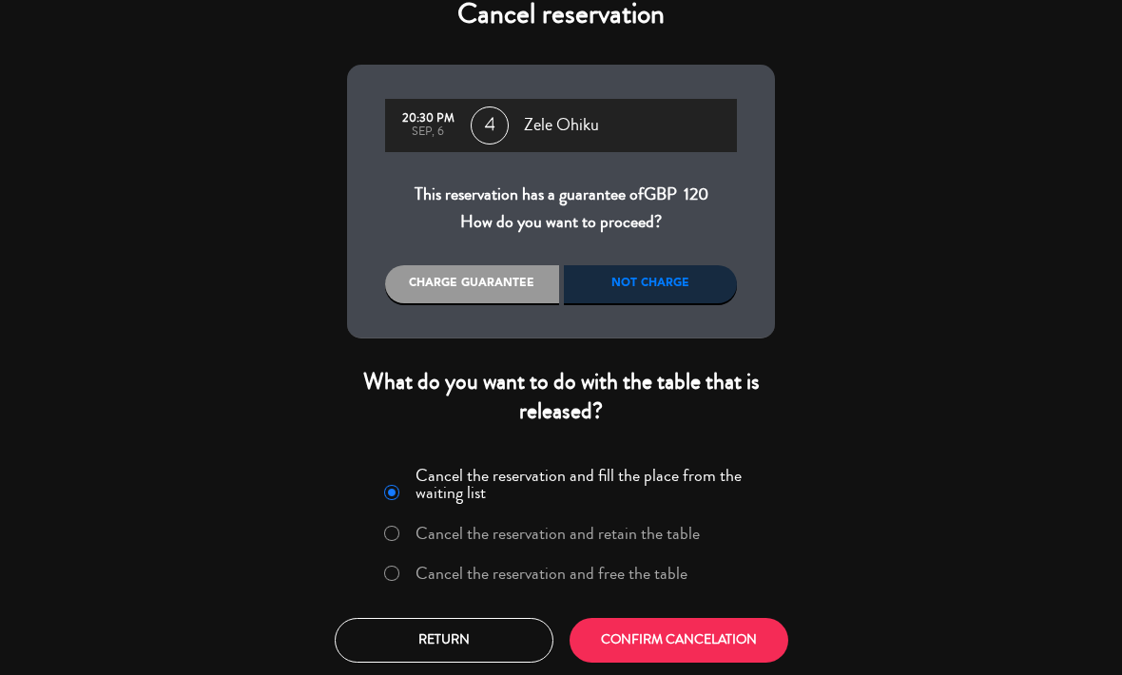
click at [708, 276] on div "Not charge" at bounding box center [651, 284] width 174 height 38
click at [756, 630] on button "CONFIRM CANCELATION" at bounding box center [679, 640] width 219 height 45
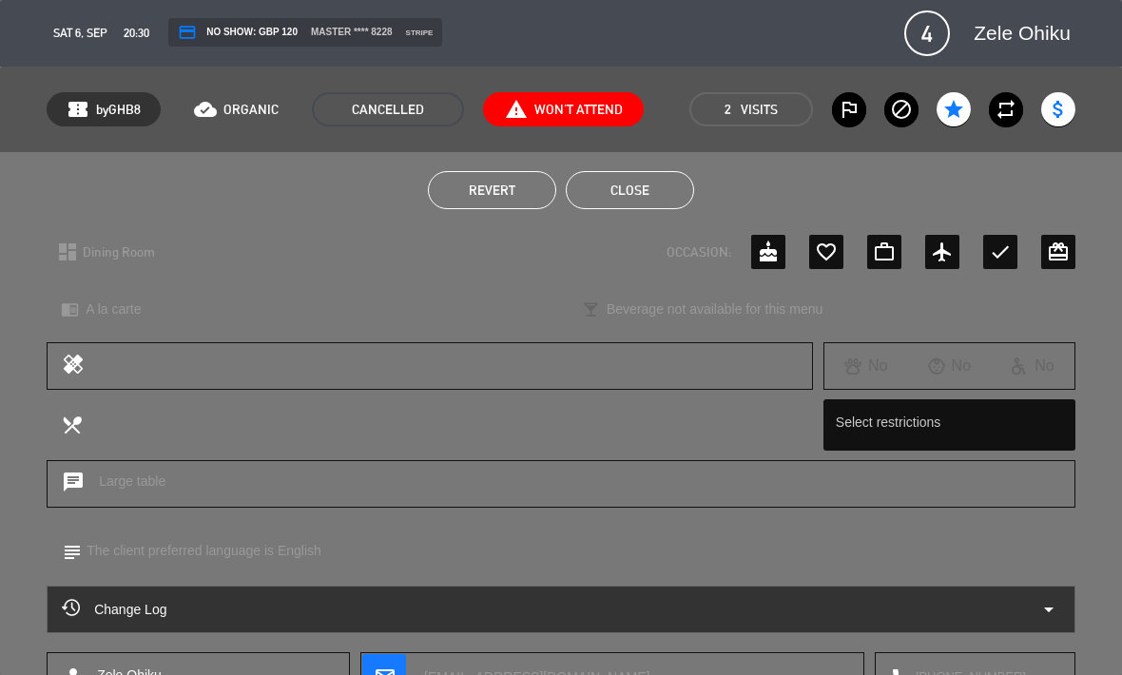
click at [655, 188] on button "Close" at bounding box center [630, 190] width 128 height 38
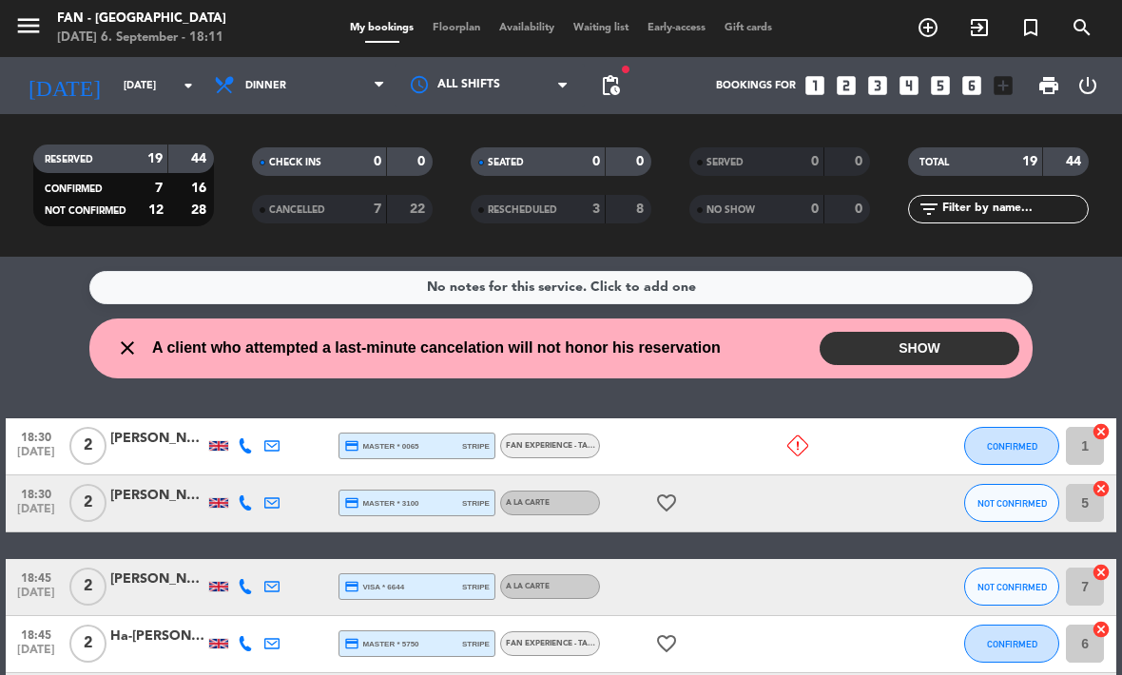
scroll to position [0, 0]
click at [121, 349] on icon "close" at bounding box center [127, 348] width 23 height 23
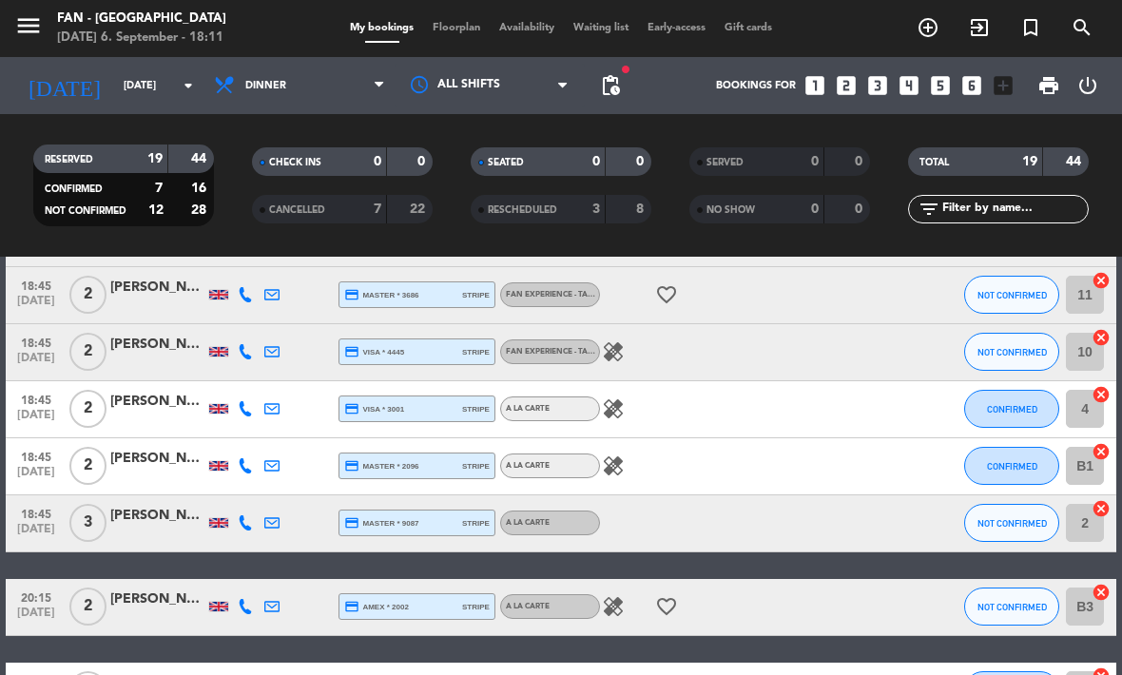
scroll to position [462, 0]
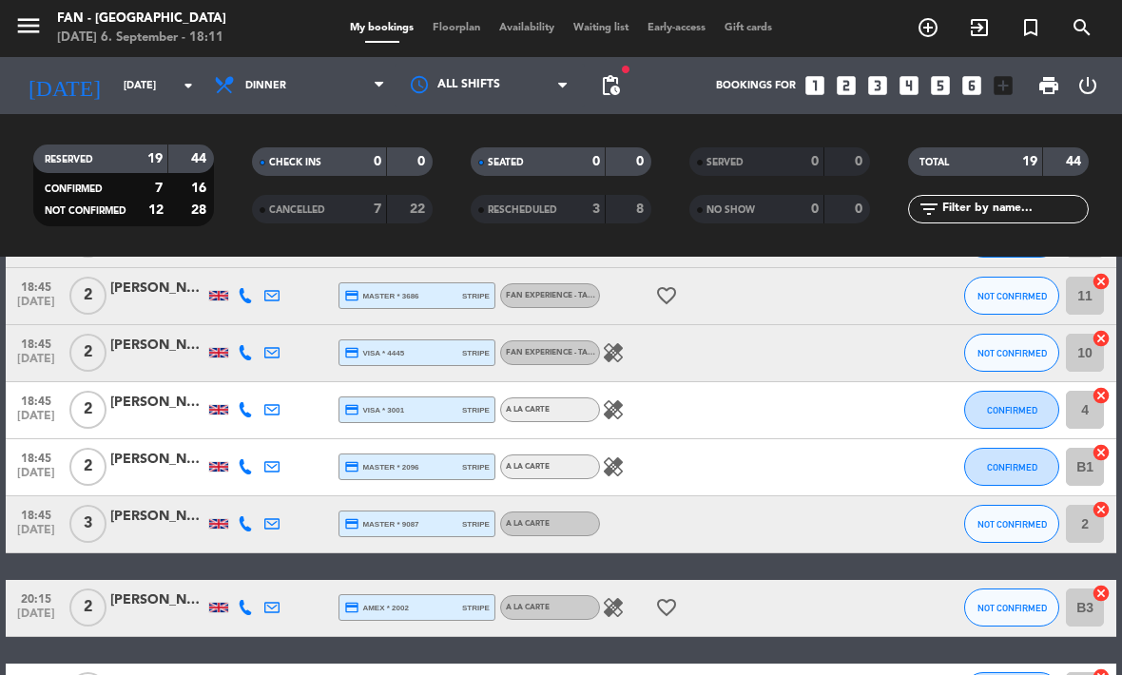
click at [747, 350] on div "healing" at bounding box center [680, 353] width 160 height 56
click at [313, 356] on div at bounding box center [325, 353] width 27 height 56
click at [139, 347] on div "[PERSON_NAME]" at bounding box center [157, 346] width 95 height 22
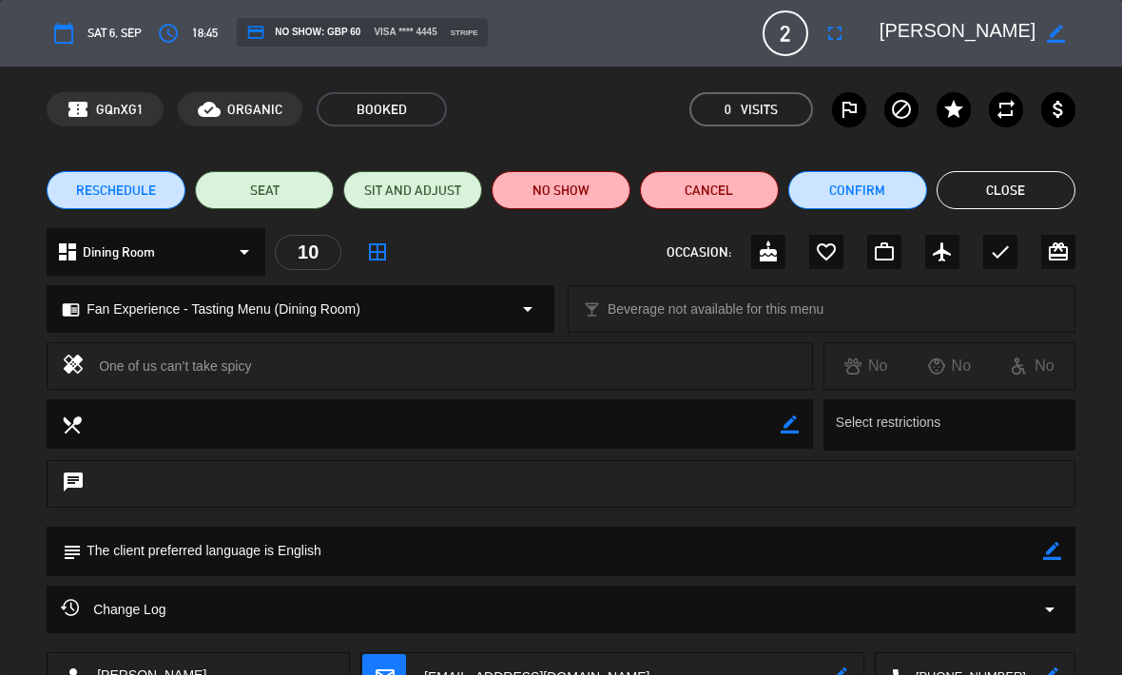
click at [577, 188] on button "NO SHOW" at bounding box center [561, 190] width 139 height 38
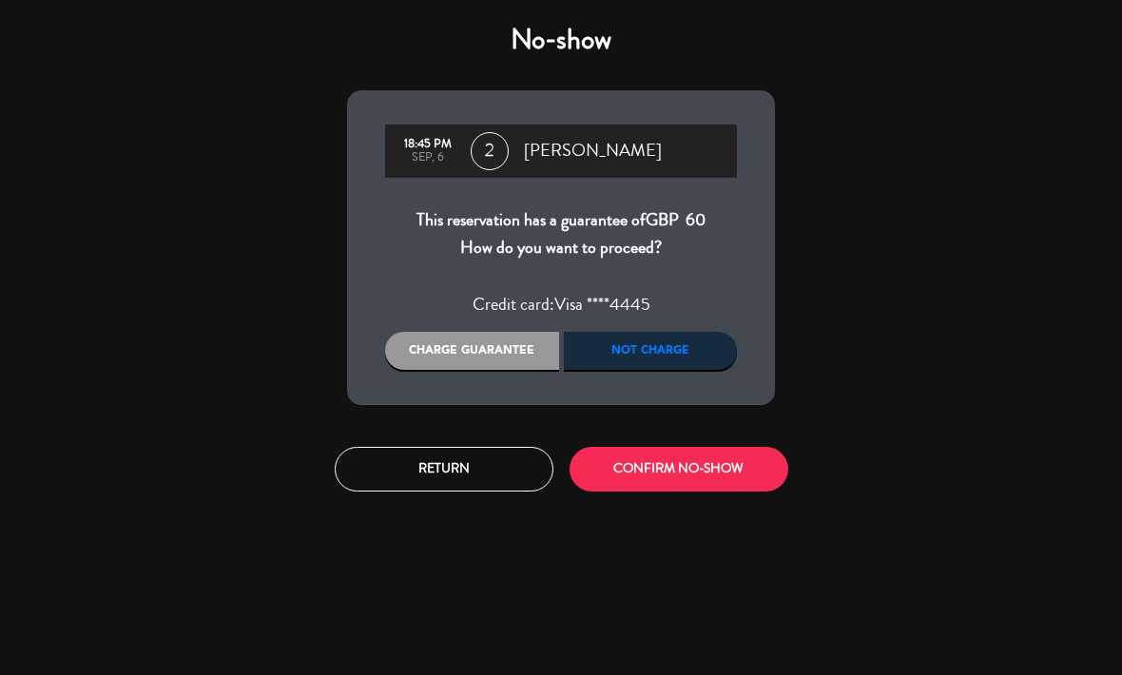
click at [499, 351] on div "Charge guarantee" at bounding box center [472, 351] width 174 height 38
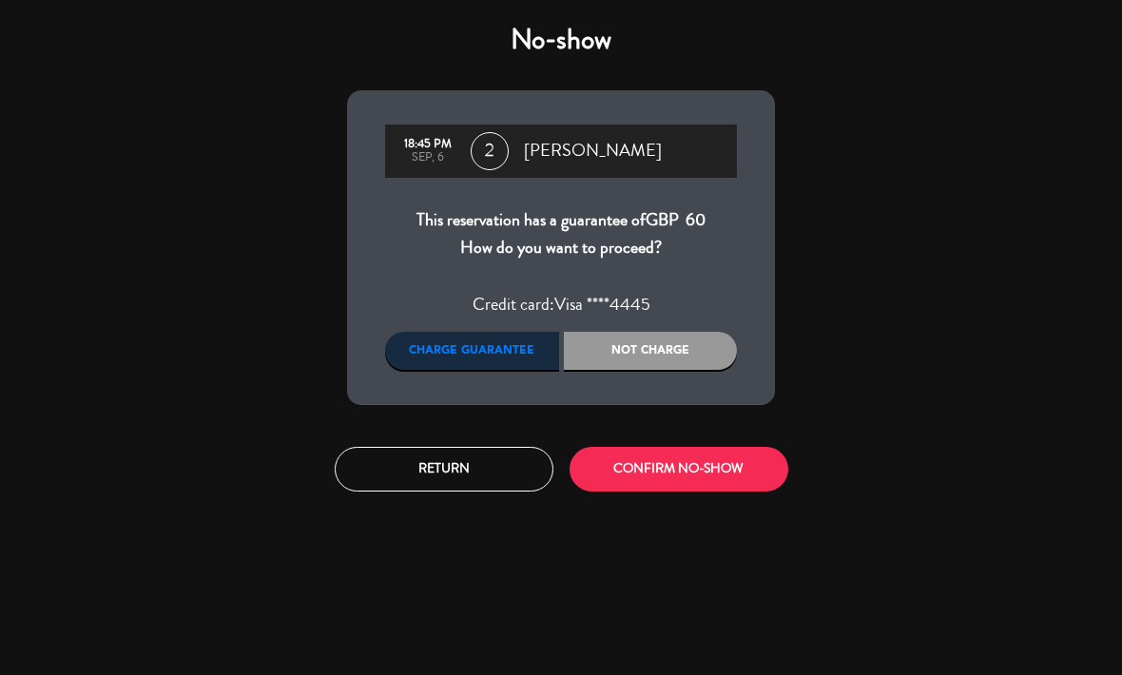
click at [488, 345] on div "Charge guarantee" at bounding box center [472, 351] width 174 height 38
click at [697, 458] on button "CONFIRM NO-SHOW" at bounding box center [679, 469] width 219 height 45
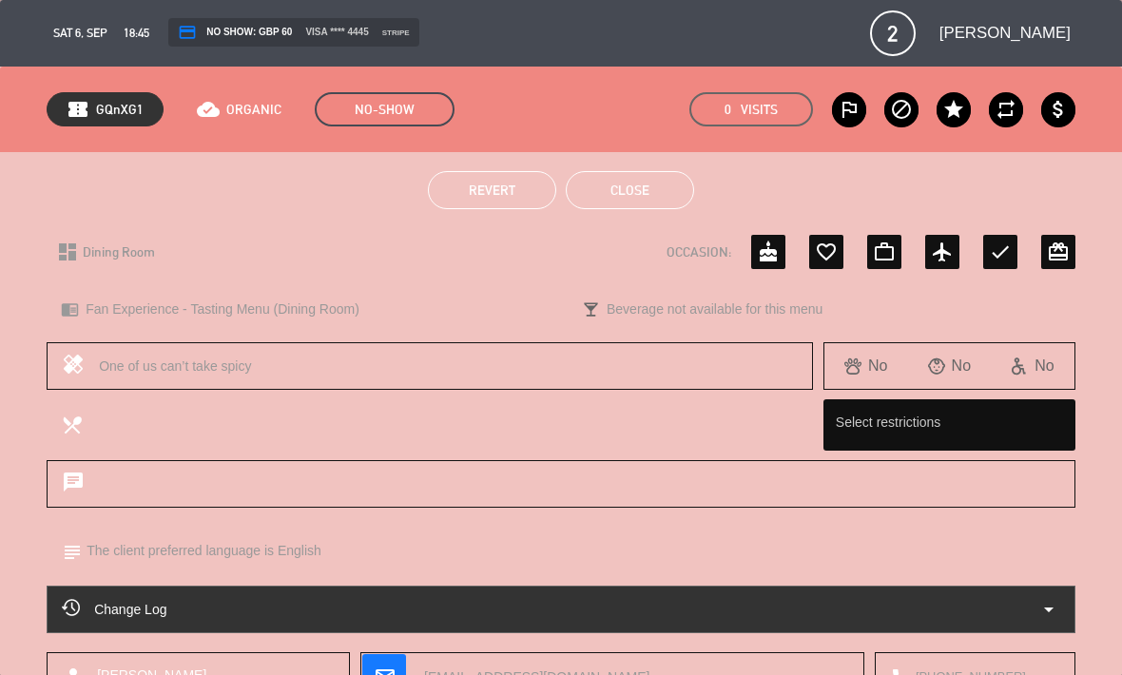
click at [650, 187] on button "Close" at bounding box center [630, 190] width 128 height 38
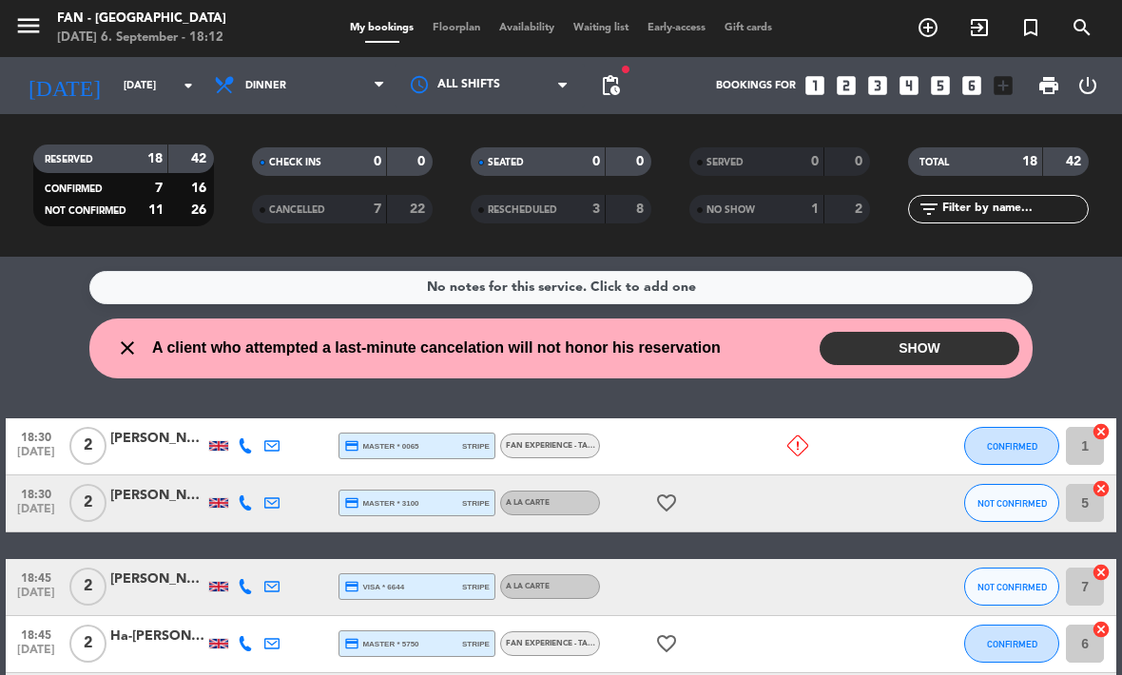
scroll to position [0, 0]
click at [675, 444] on div at bounding box center [680, 446] width 160 height 56
click at [780, 448] on div at bounding box center [785, 446] width 51 height 56
click at [794, 450] on icon at bounding box center [797, 446] width 21 height 21
click at [703, 442] on div at bounding box center [680, 446] width 160 height 56
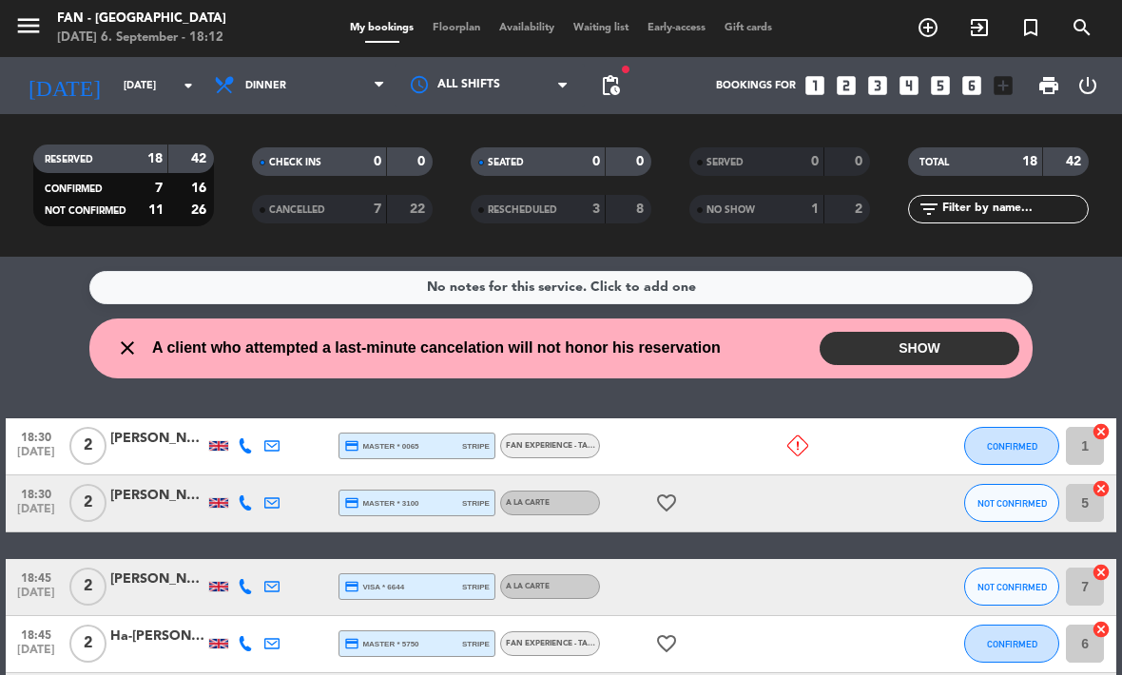
click at [164, 440] on div "[PERSON_NAME]" at bounding box center [157, 439] width 95 height 22
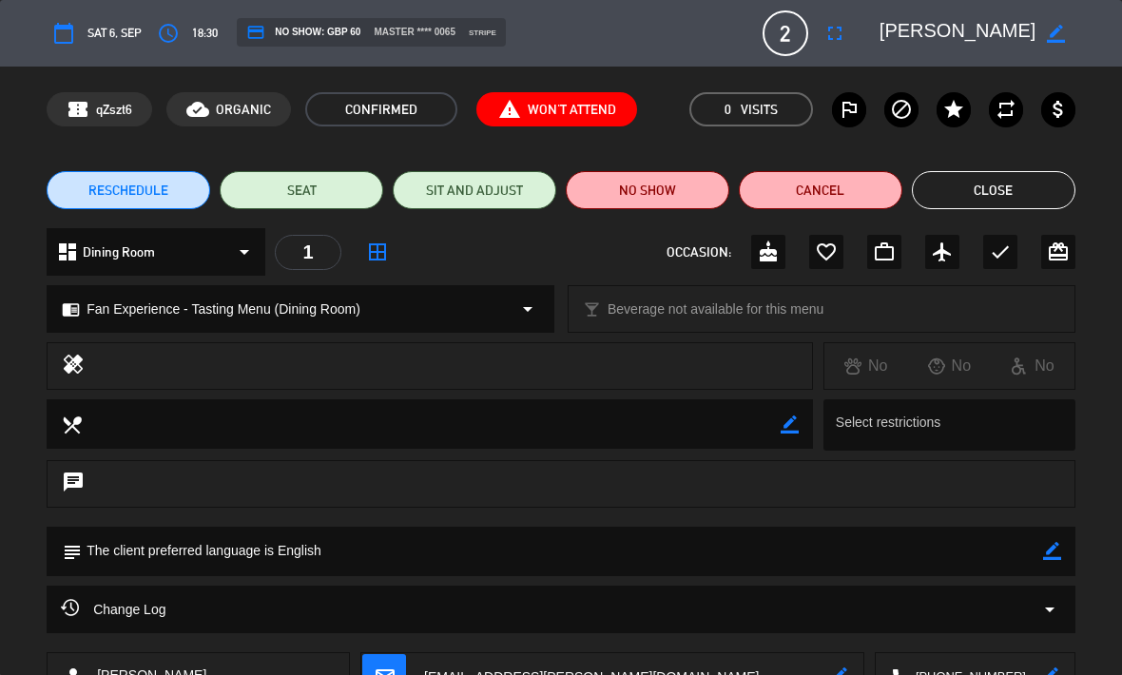
click at [664, 202] on button "NO SHOW" at bounding box center [648, 190] width 164 height 38
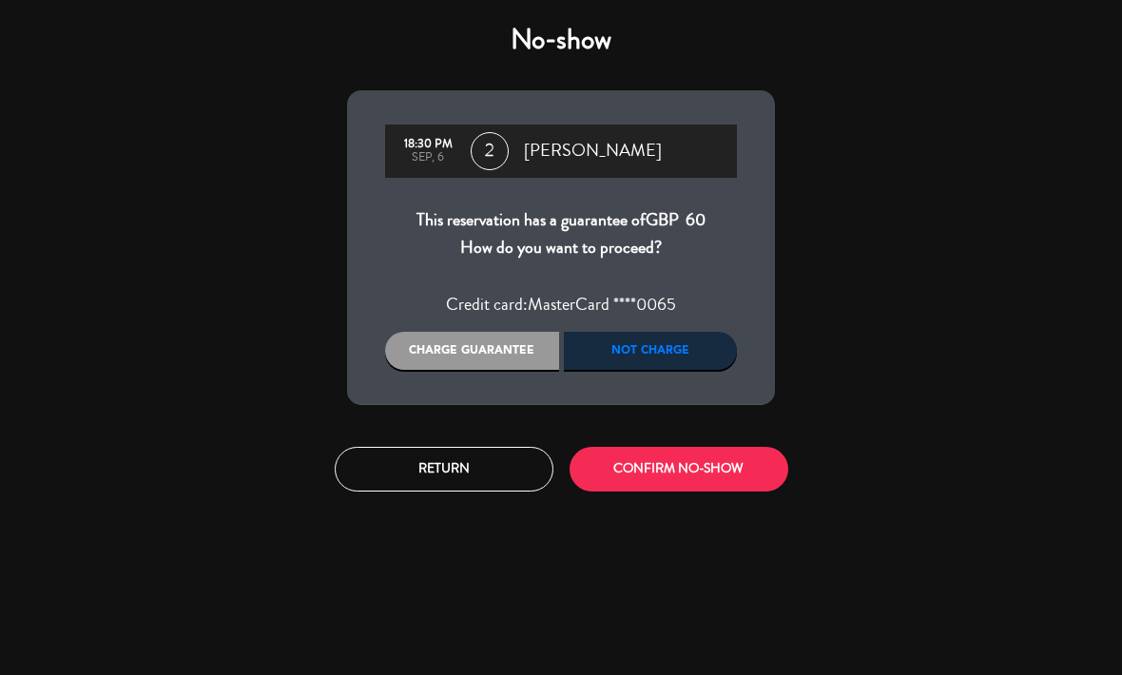
click at [494, 364] on div "Charge guarantee" at bounding box center [472, 351] width 174 height 38
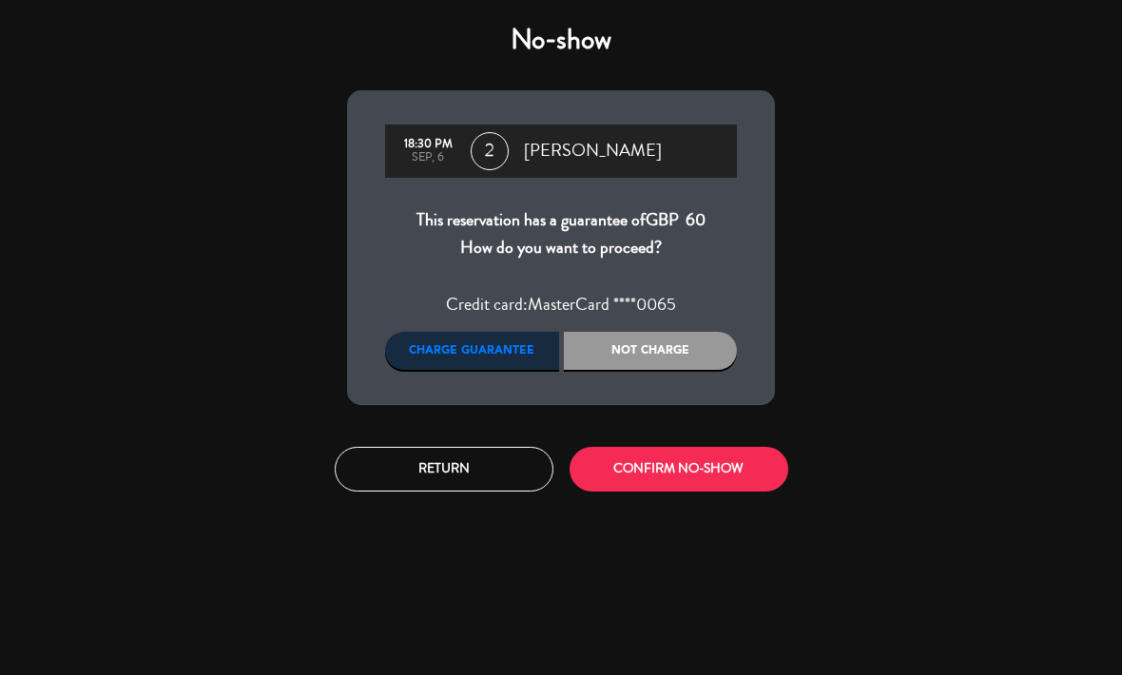
click at [497, 338] on div "Charge guarantee" at bounding box center [472, 351] width 174 height 38
click at [499, 353] on div "Charge guarantee" at bounding box center [472, 351] width 174 height 38
click at [680, 453] on button "CONFIRM NO-SHOW" at bounding box center [679, 469] width 219 height 45
click at [495, 477] on button "Return" at bounding box center [444, 469] width 219 height 45
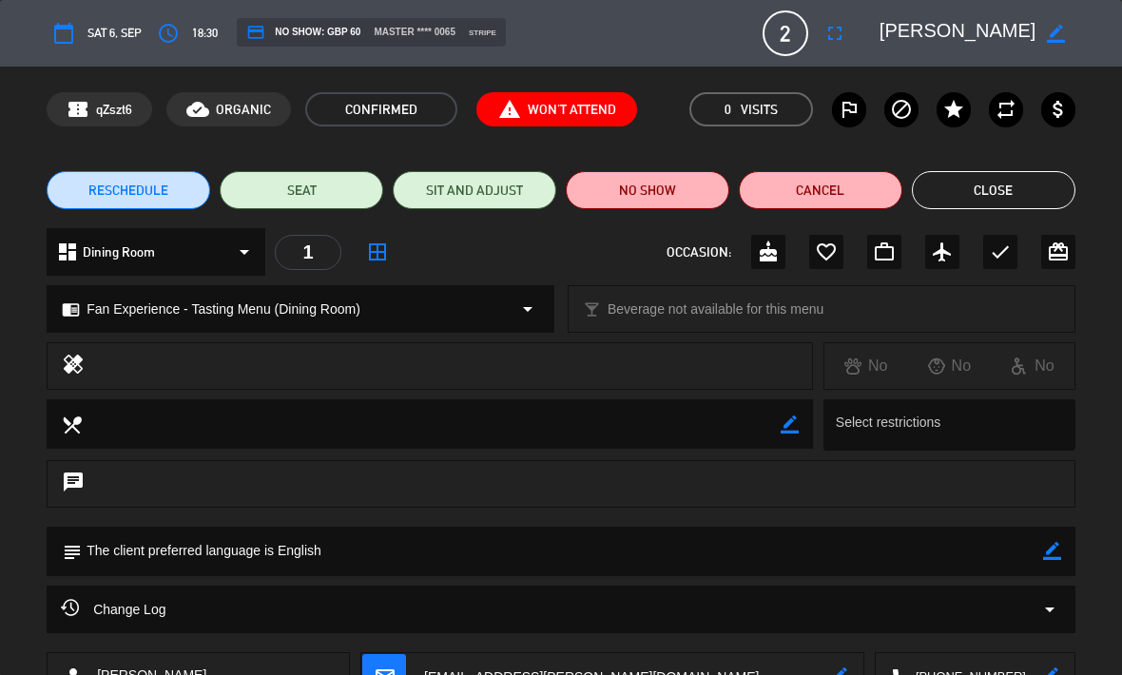
click at [1024, 182] on button "Close" at bounding box center [994, 190] width 164 height 38
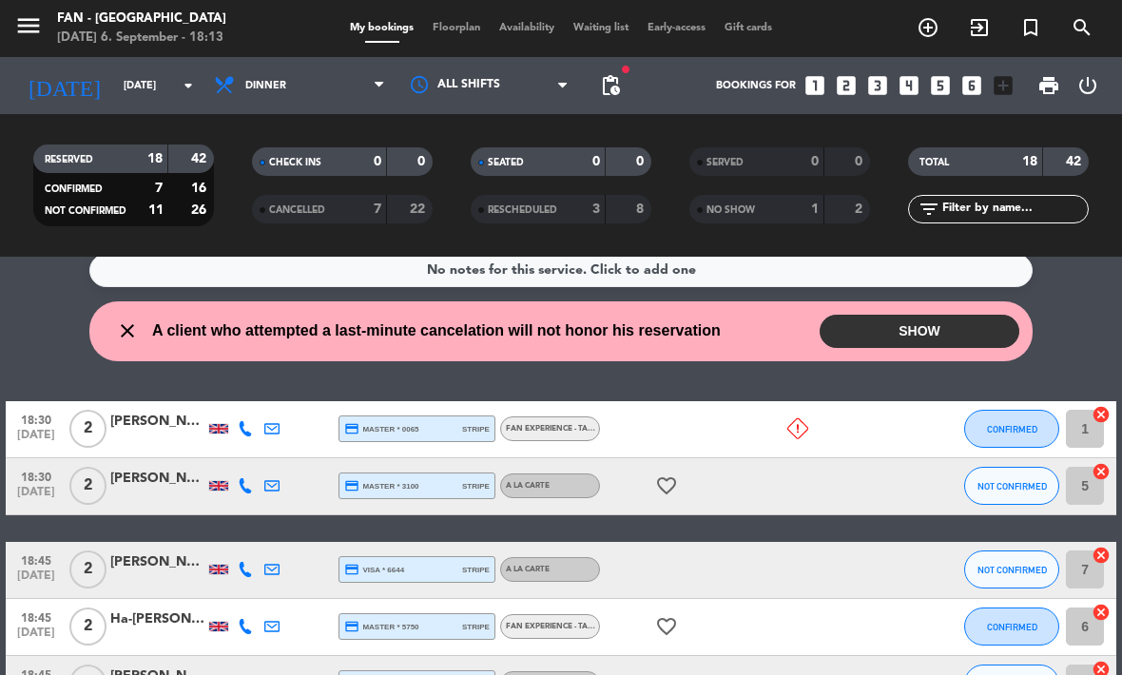
scroll to position [17, 0]
click at [439, 33] on span "Floorplan" at bounding box center [456, 28] width 67 height 10
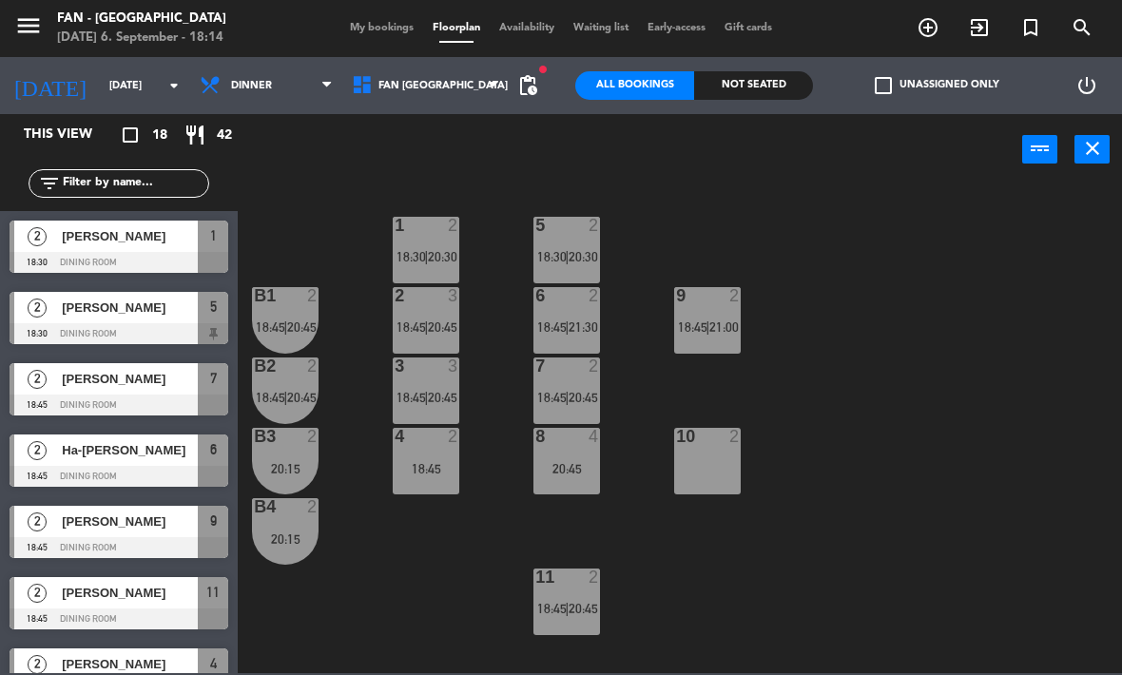
click at [572, 458] on div "8 4 20:45" at bounding box center [566, 461] width 67 height 67
click at [677, 527] on div "1 2 18:30 | 20:30 5 2 18:30 | 20:30 B1 2 18:45 | 20:45 2 3 18:45 | 20:45 9 2 18…" at bounding box center [685, 429] width 873 height 490
click at [579, 462] on div "20:45" at bounding box center [566, 468] width 67 height 13
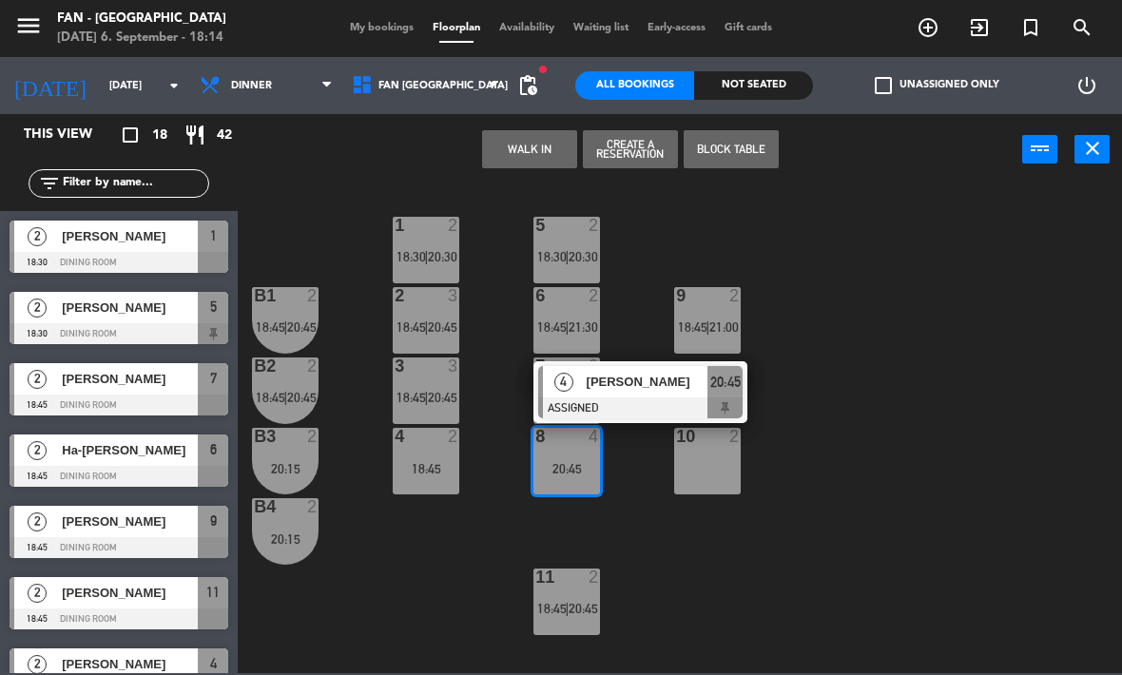
click at [675, 384] on span "[PERSON_NAME]" at bounding box center [648, 382] width 122 height 20
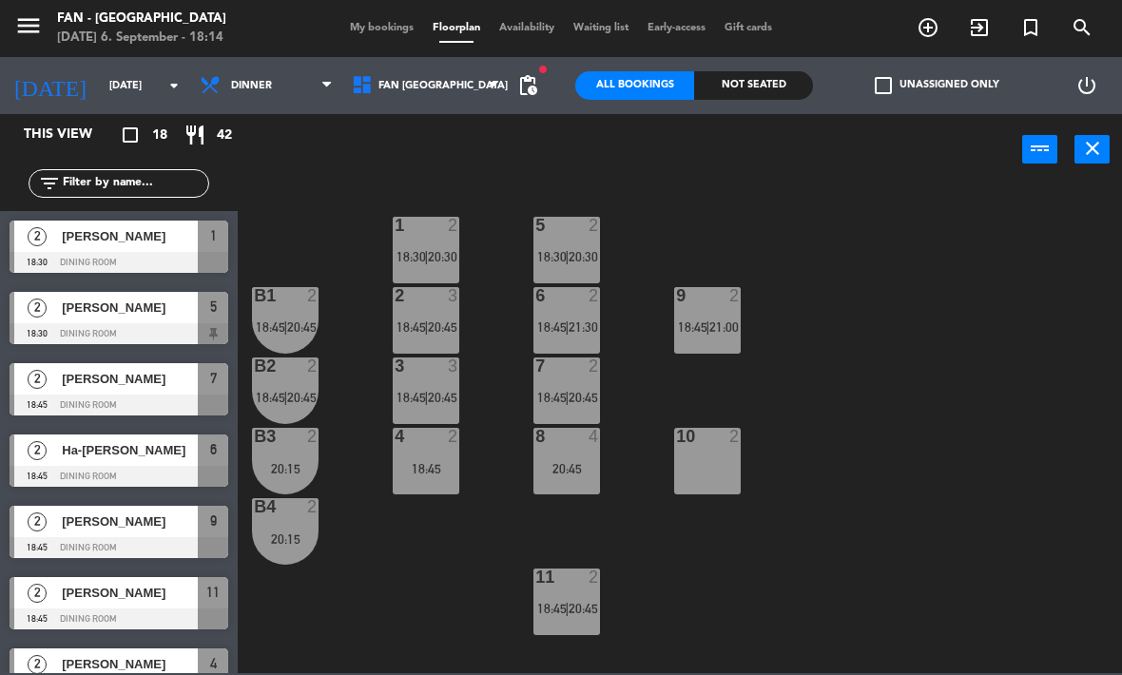
scroll to position [101, 0]
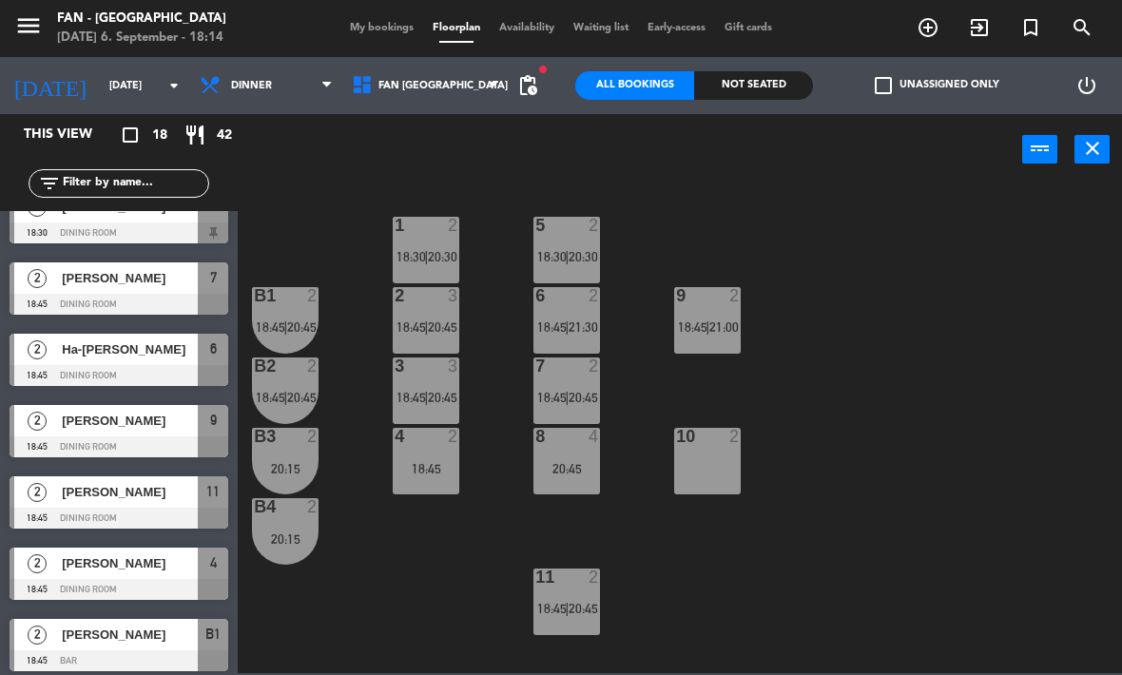
click at [592, 304] on div "2" at bounding box center [594, 295] width 11 height 17
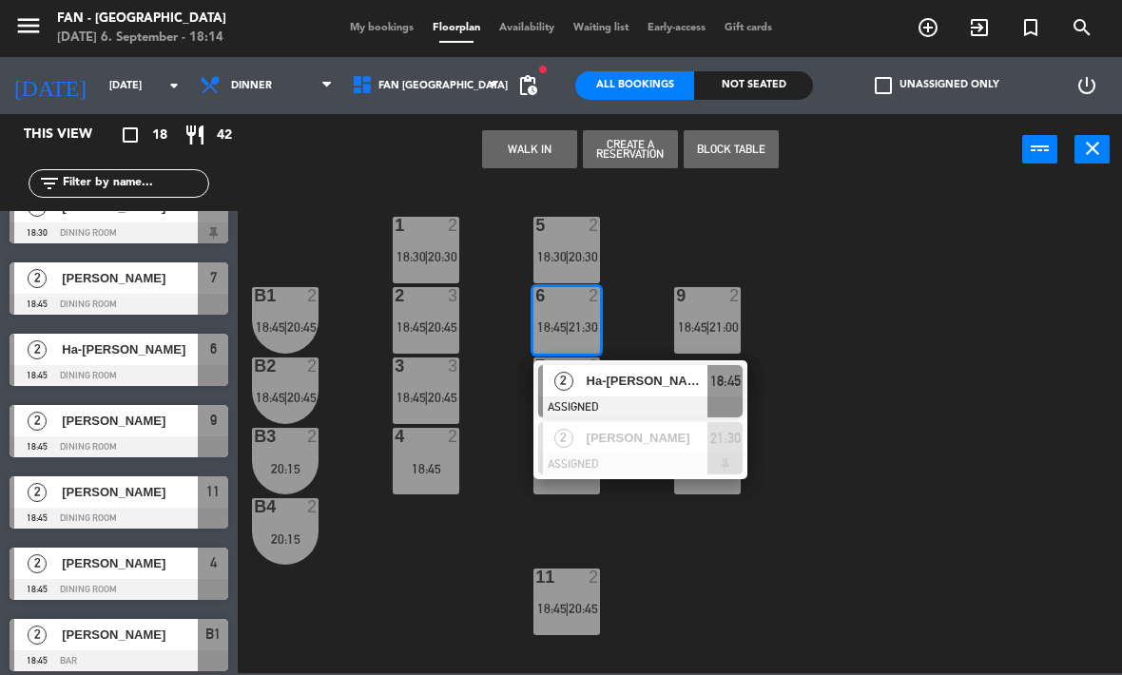
click at [696, 396] on div "Ha-[PERSON_NAME]" at bounding box center [647, 380] width 124 height 31
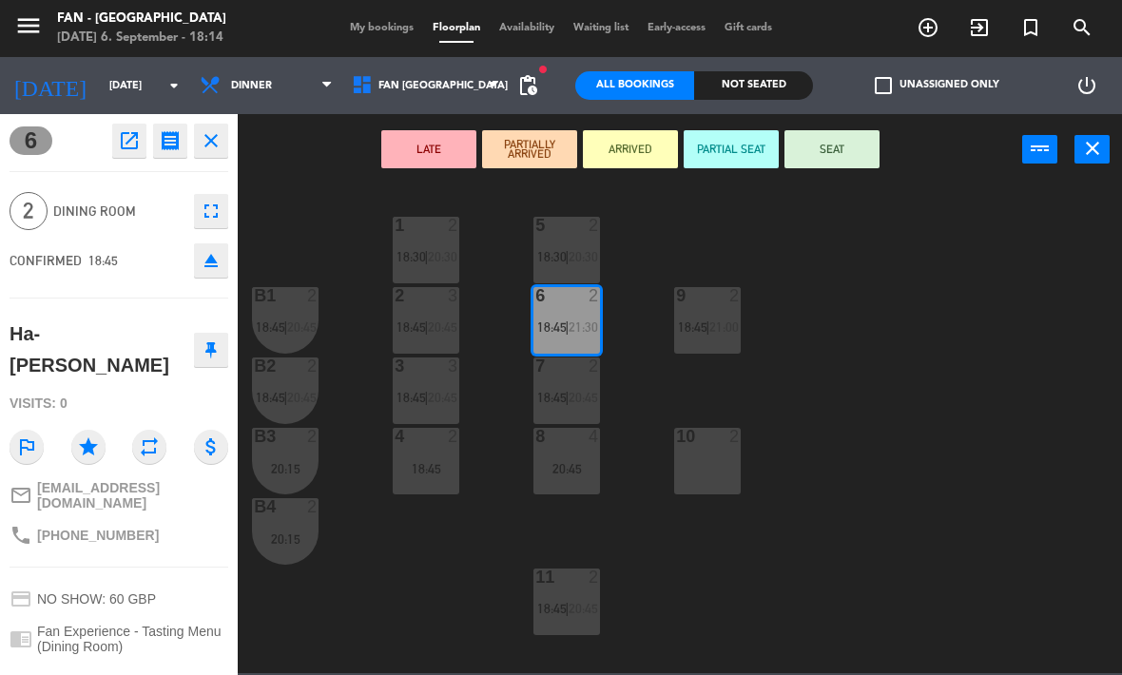
click at [707, 464] on div "10 2" at bounding box center [707, 461] width 67 height 67
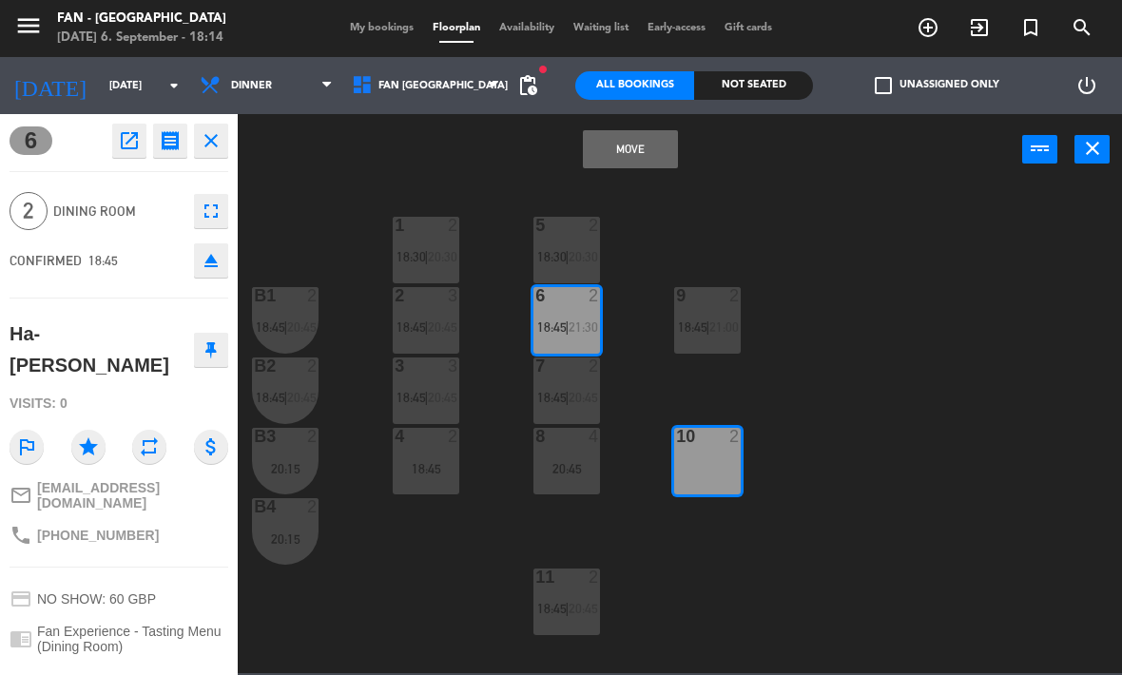
click at [641, 147] on button "Move" at bounding box center [630, 149] width 95 height 38
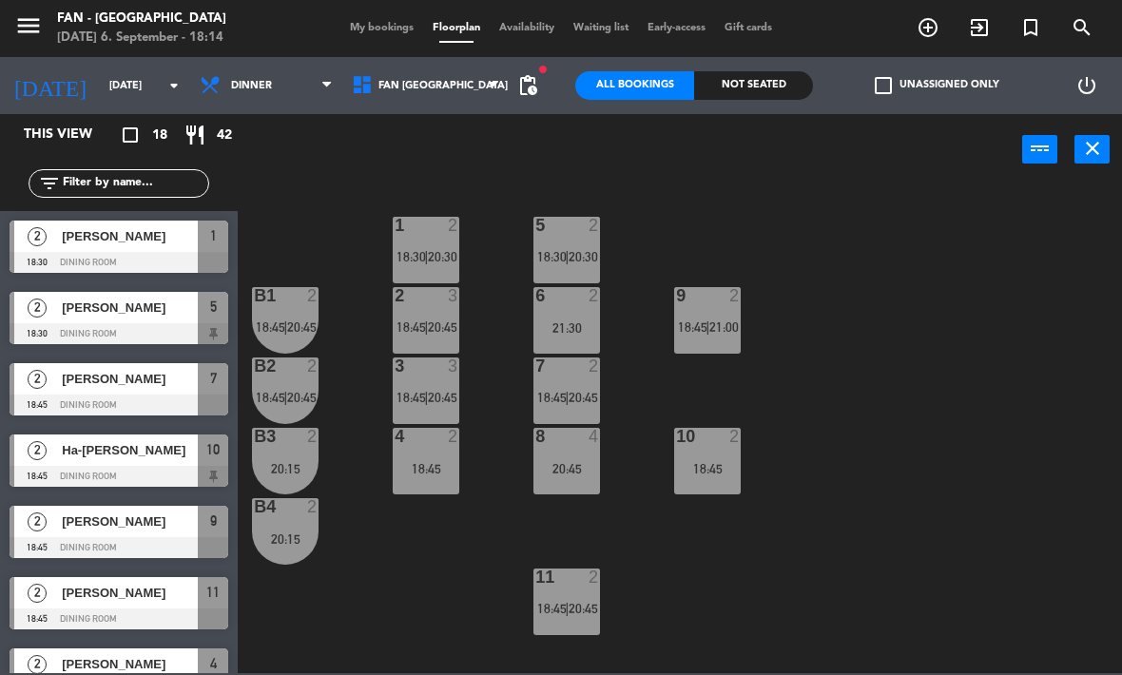
click at [428, 335] on span "|" at bounding box center [426, 327] width 4 height 15
click at [652, 557] on div "1 2 18:30 | 20:30 5 2 18:30 | 20:30 B1 2 18:45 | 20:45 2 3 18:45 | 20:45 9 2 18…" at bounding box center [685, 429] width 873 height 490
click at [457, 553] on div "1 2 18:30 | 20:30 5 2 18:30 | 20:30 B1 2 18:45 | 20:45 2 3 18:45 | 20:45 9 2 18…" at bounding box center [685, 429] width 873 height 490
click at [429, 320] on span "20:45" at bounding box center [442, 327] width 29 height 15
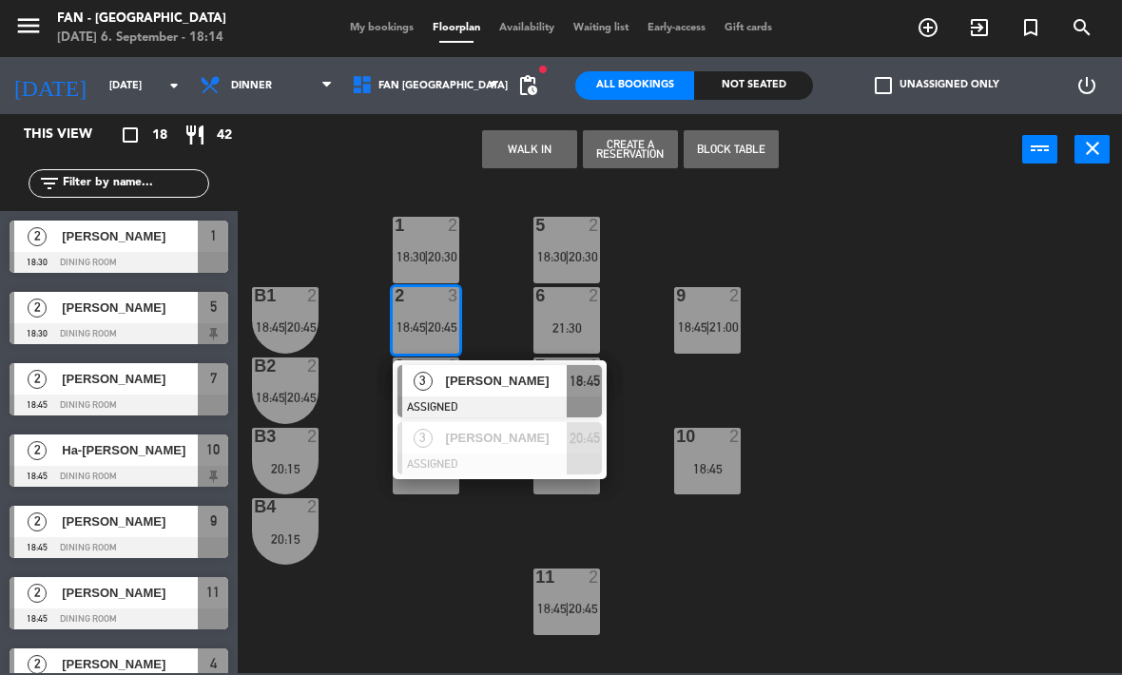
click at [495, 392] on div "[PERSON_NAME]" at bounding box center [506, 380] width 124 height 31
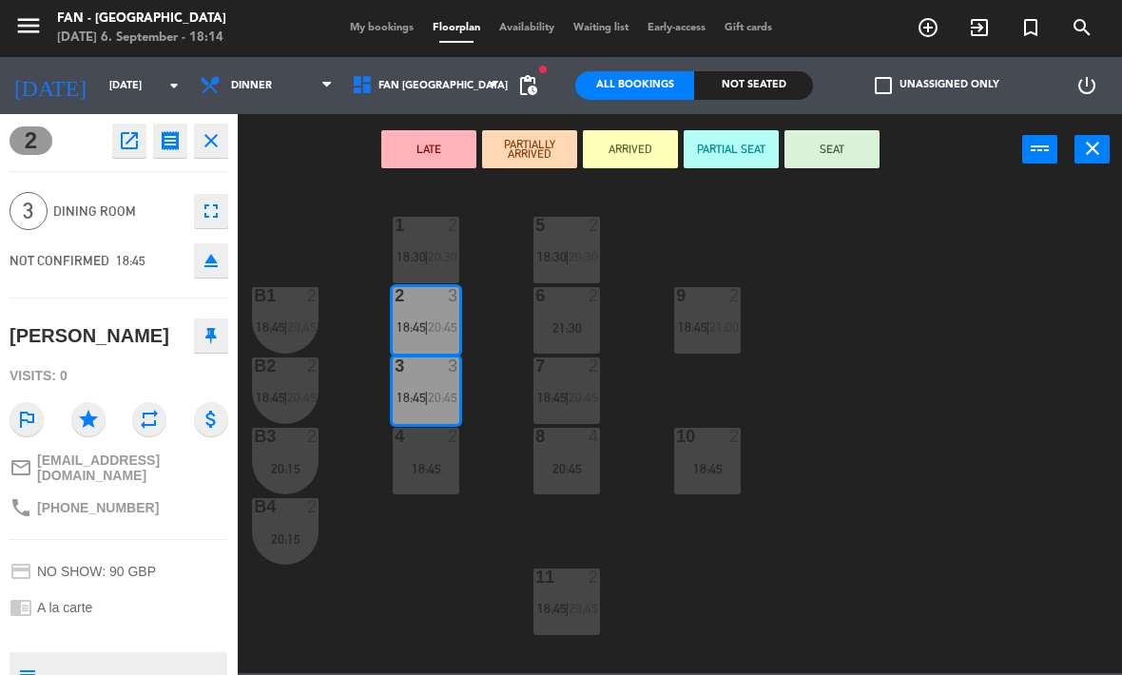
scroll to position [0, 0]
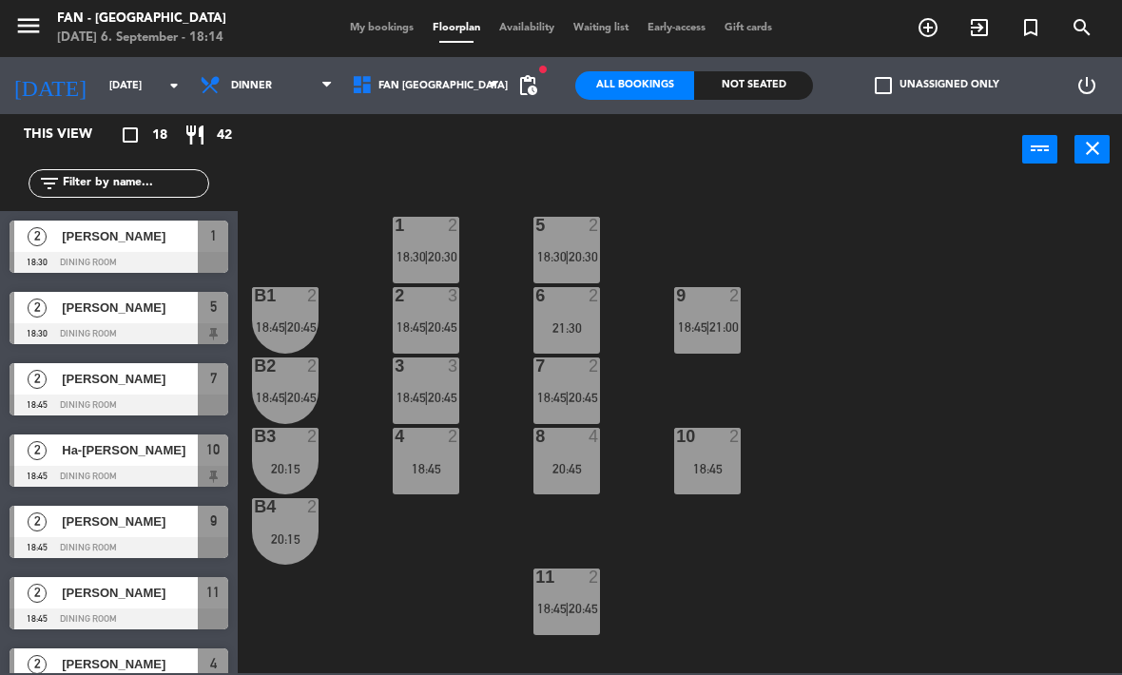
click at [437, 324] on span "20:45" at bounding box center [442, 327] width 29 height 15
click at [465, 555] on div "1 2 18:30 | 20:30 5 2 18:30 | 20:30 B1 2 18:45 | 20:45 2 3 18:45 | 20:45 9 2 18…" at bounding box center [685, 429] width 873 height 490
click at [436, 320] on span "20:45" at bounding box center [442, 327] width 29 height 15
click at [405, 523] on div "1 2 18:30 | 20:30 5 2 18:30 | 20:30 B1 2 18:45 | 20:45 2 3 18:45 | 20:45 9 2 18…" at bounding box center [685, 429] width 873 height 490
click at [442, 454] on div "4 2 18:45" at bounding box center [426, 461] width 67 height 67
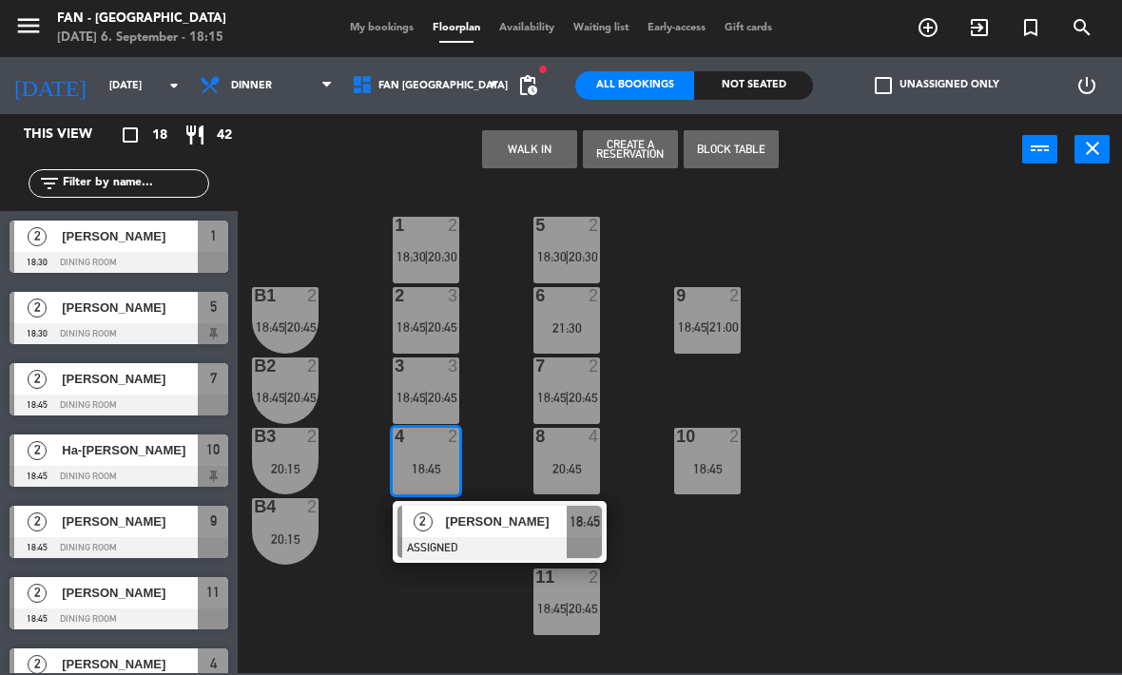
click at [576, 456] on div "8 4 20:45" at bounding box center [566, 461] width 67 height 67
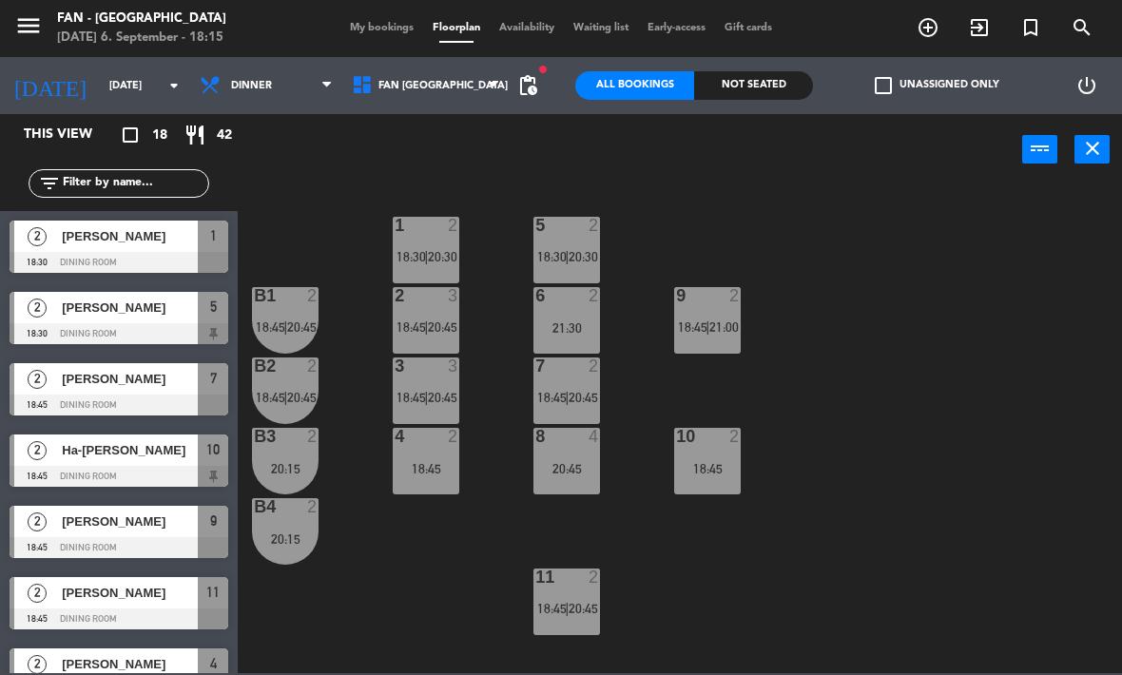
click at [841, 363] on div "1 2 18:30 | 20:30 5 2 18:30 | 20:30 B1 2 18:45 | 20:45 2 3 18:45 | 20:45 9 2 18…" at bounding box center [685, 429] width 873 height 490
click at [417, 475] on div "18:45" at bounding box center [426, 468] width 67 height 13
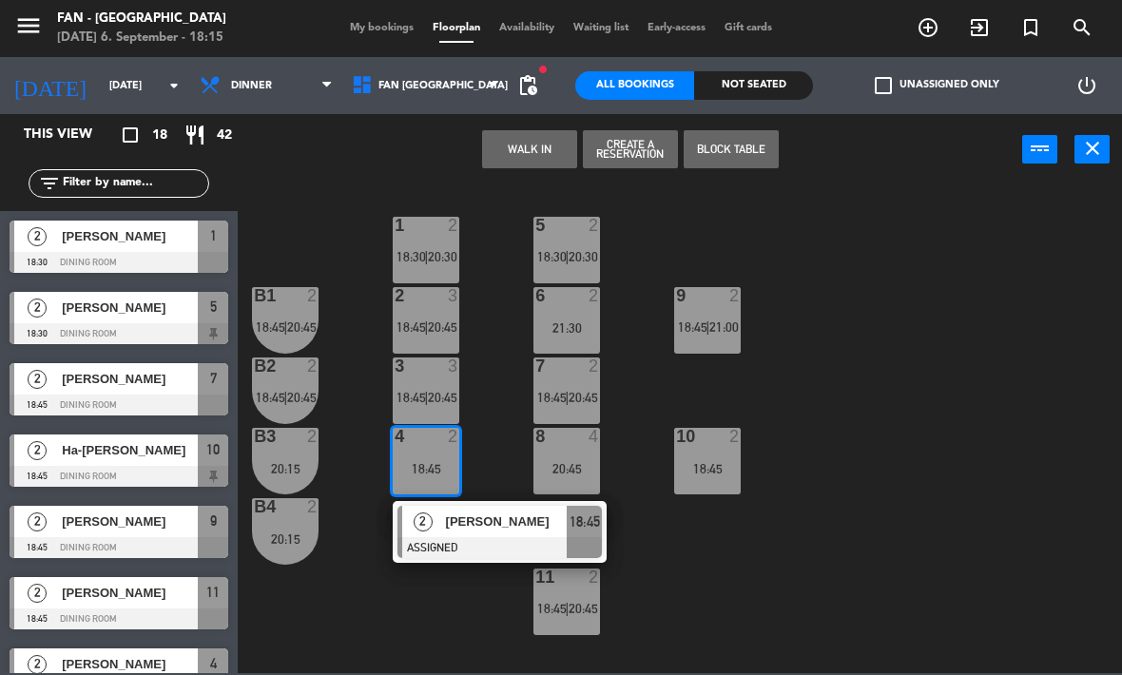
click at [514, 530] on span "[PERSON_NAME]" at bounding box center [507, 522] width 122 height 20
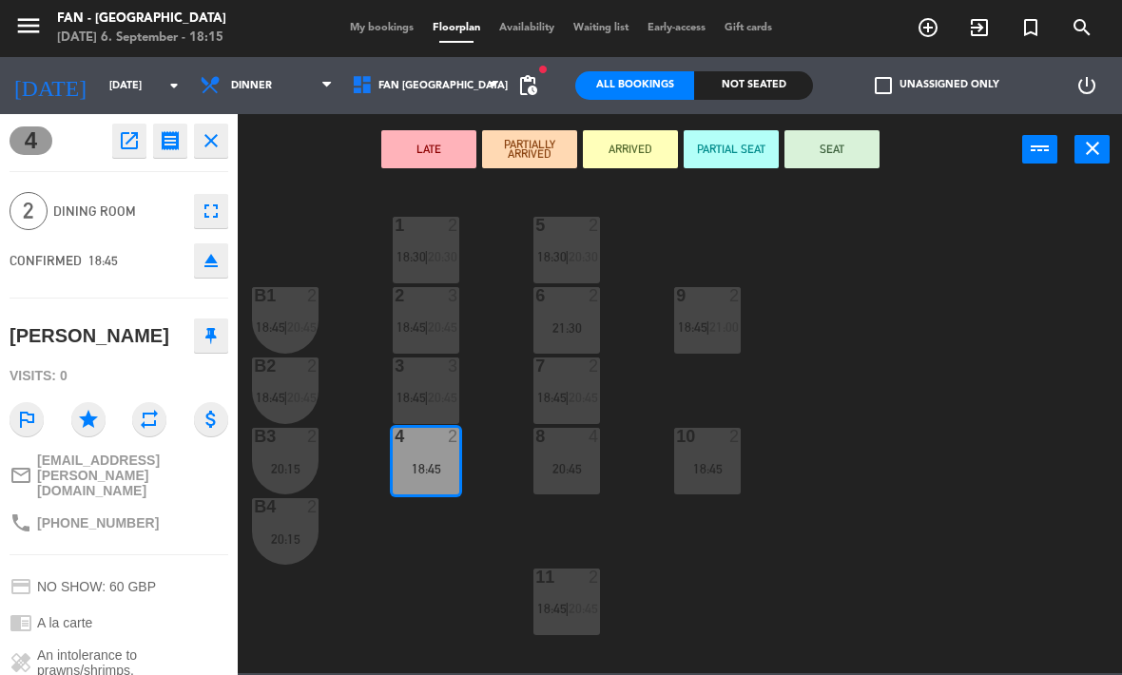
click at [564, 463] on div "20:45" at bounding box center [566, 468] width 67 height 13
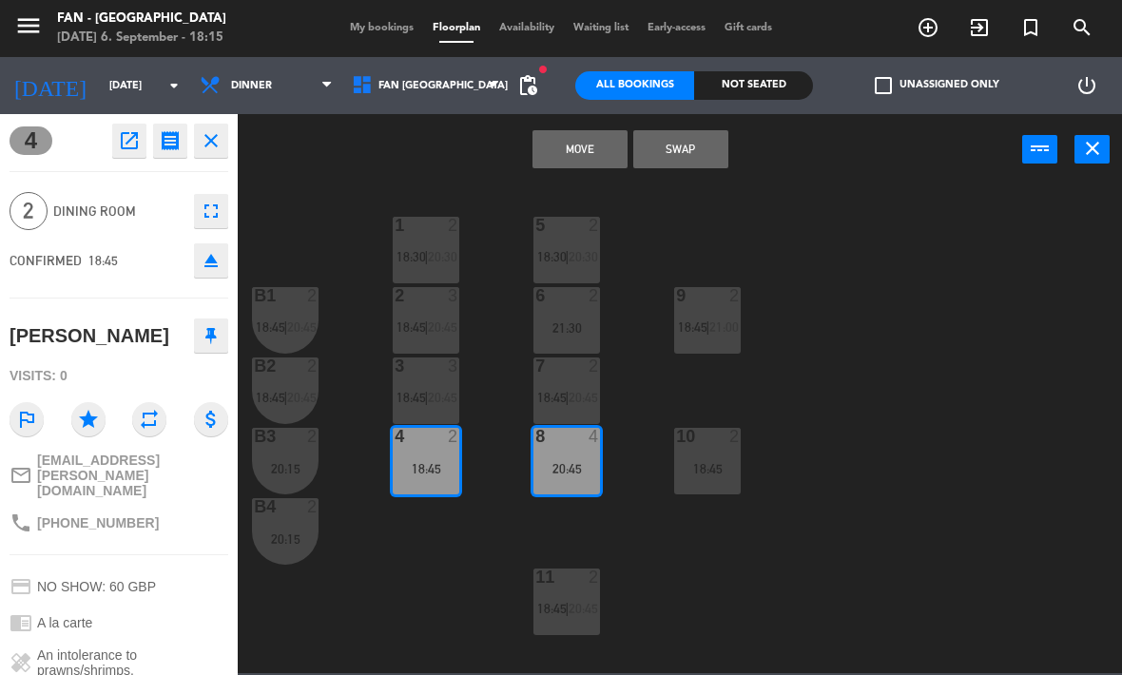
click at [598, 141] on button "Move" at bounding box center [580, 149] width 95 height 38
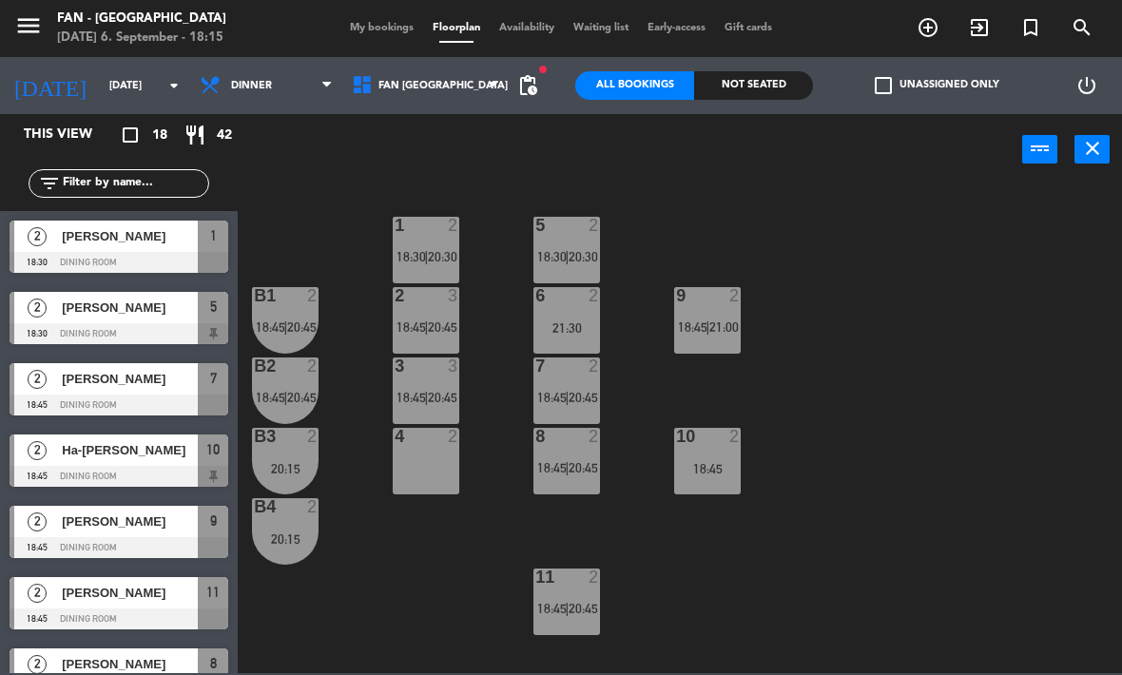
click at [576, 460] on span "20:45" at bounding box center [583, 467] width 29 height 15
click at [863, 402] on div "1 2 18:30 | 20:30 5 2 18:30 | 20:30 B1 2 18:45 | 20:45 2 3 18:45 | 20:45 9 2 18…" at bounding box center [685, 429] width 873 height 490
click at [436, 402] on span "20:45" at bounding box center [442, 397] width 29 height 15
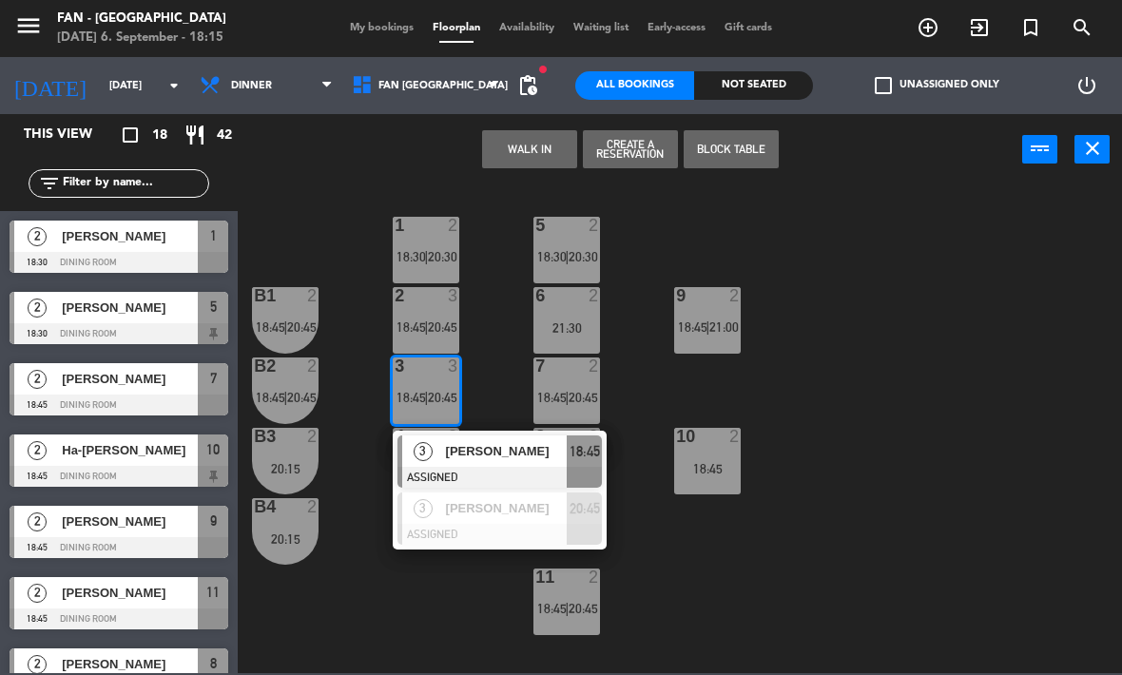
click at [475, 593] on div "1 2 18:30 | 20:30 5 2 18:30 | 20:30 B1 2 18:45 | 20:45 2 3 18:45 | 20:45 9 2 18…" at bounding box center [685, 429] width 873 height 490
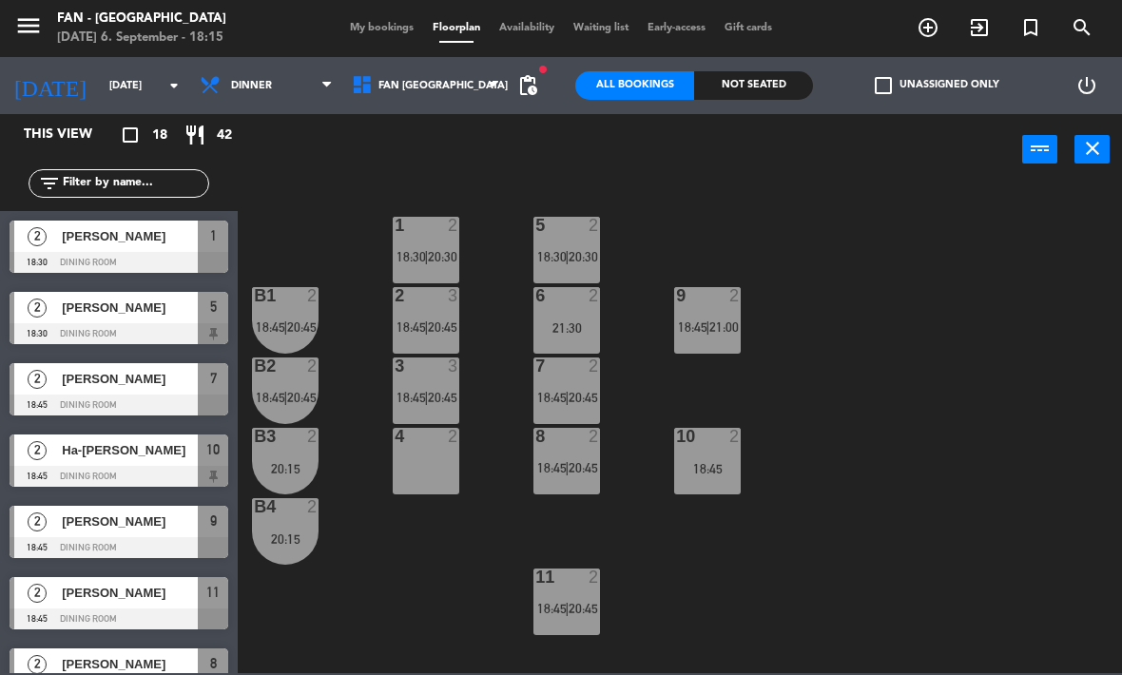
click at [431, 390] on span "20:45" at bounding box center [442, 397] width 29 height 15
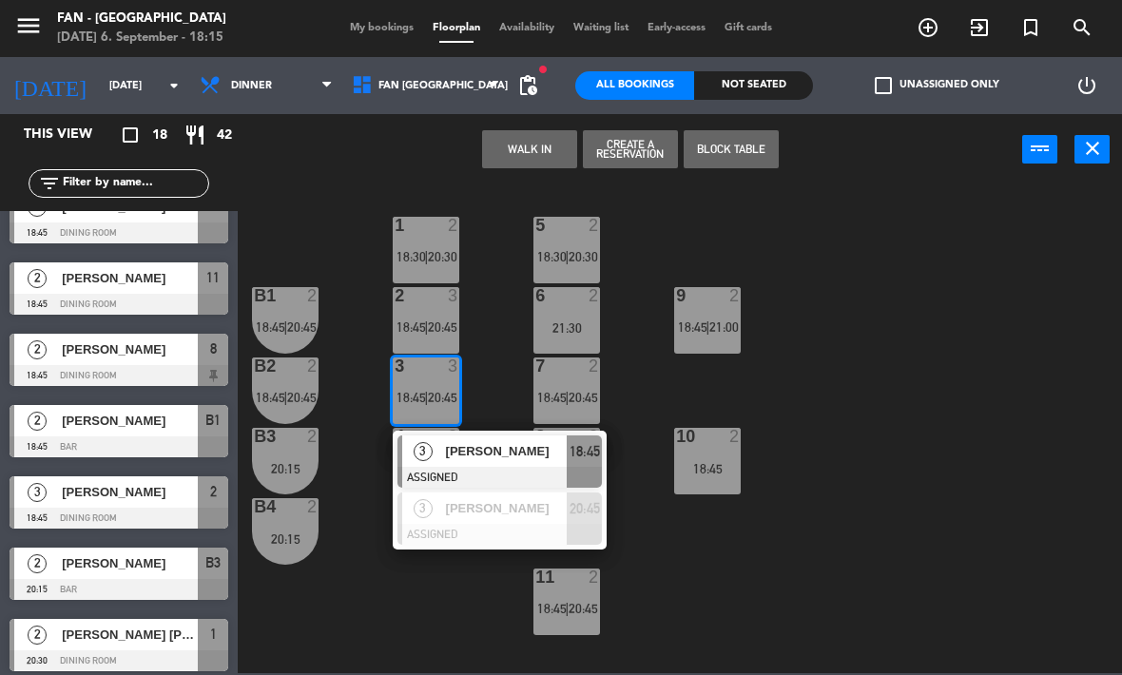
scroll to position [354, 0]
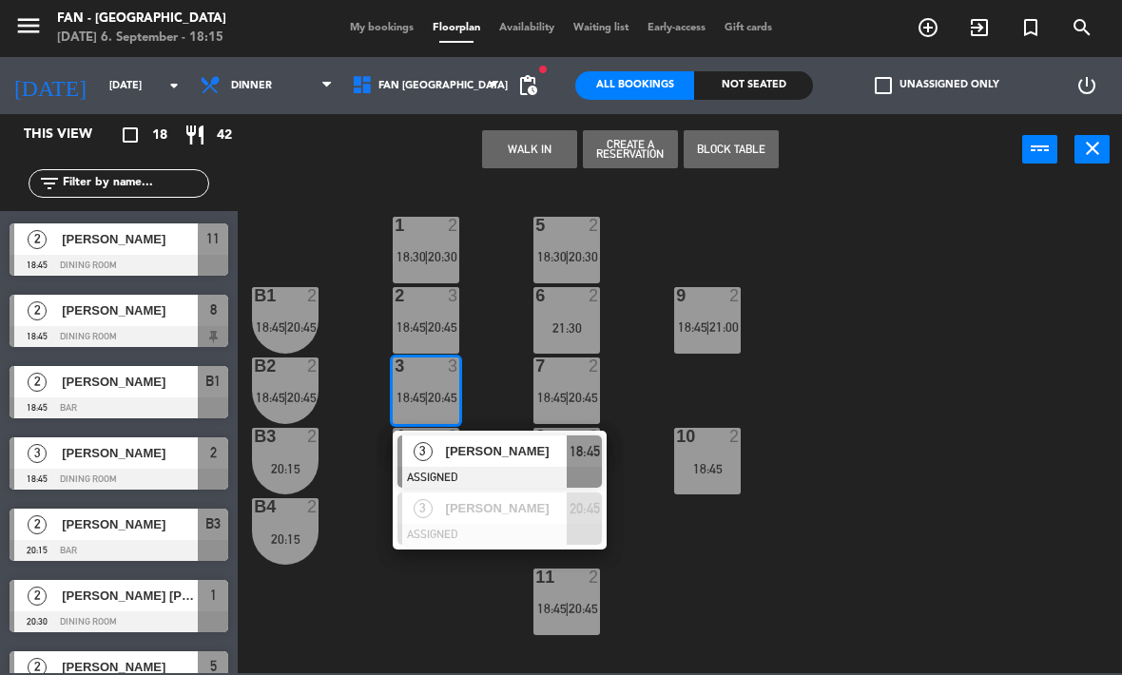
click at [184, 464] on div "[PERSON_NAME]" at bounding box center [129, 452] width 138 height 31
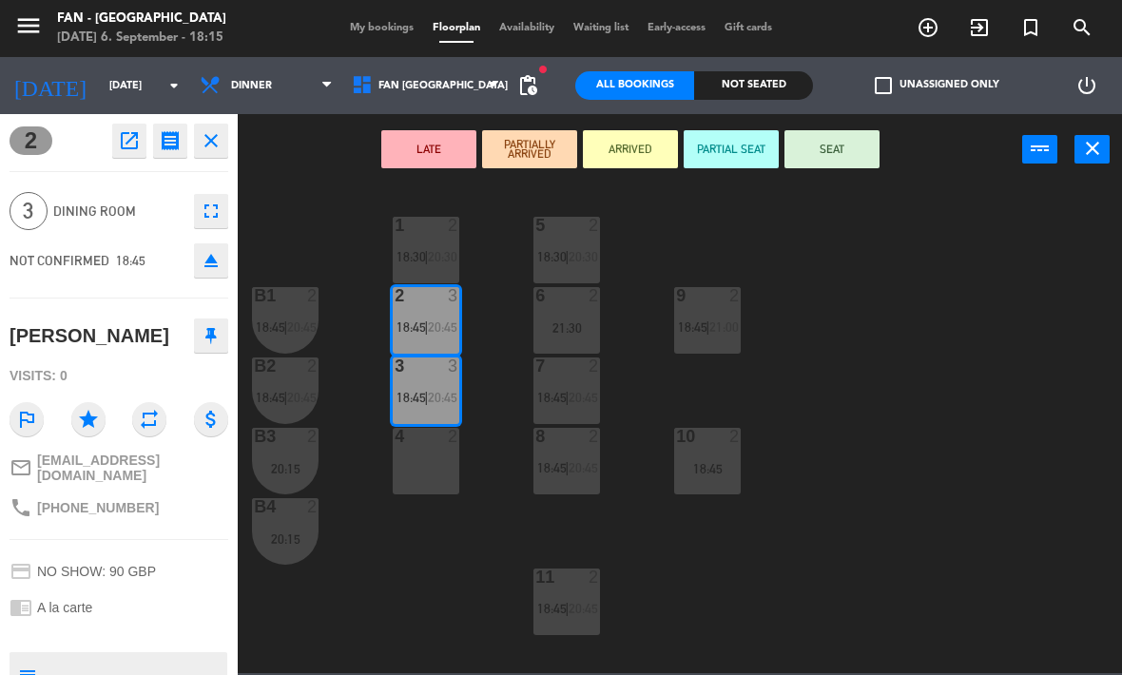
click at [213, 264] on icon "eject" at bounding box center [211, 260] width 23 height 23
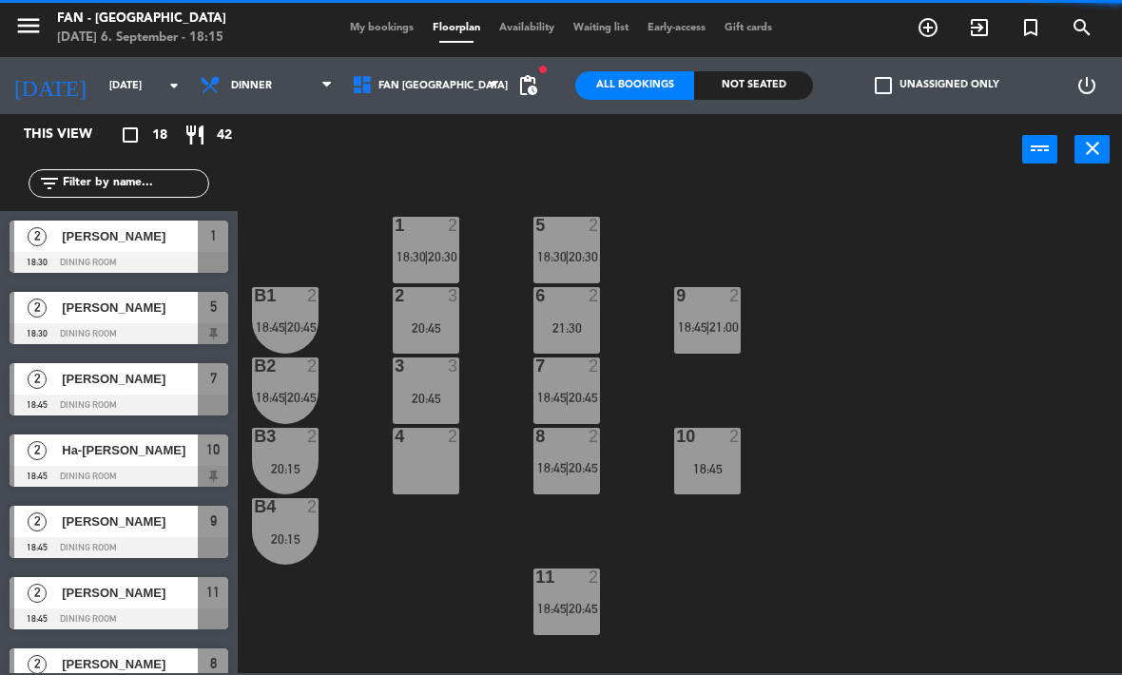
click at [447, 384] on div "3 3 20:45" at bounding box center [426, 391] width 67 height 67
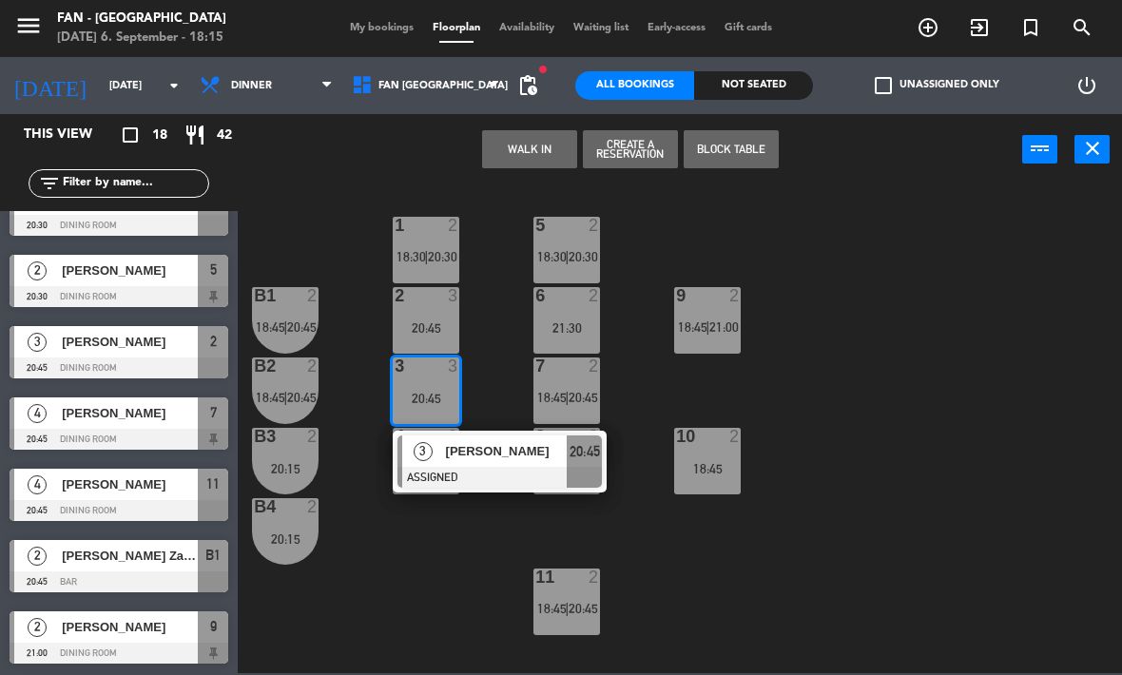
scroll to position [748, 0]
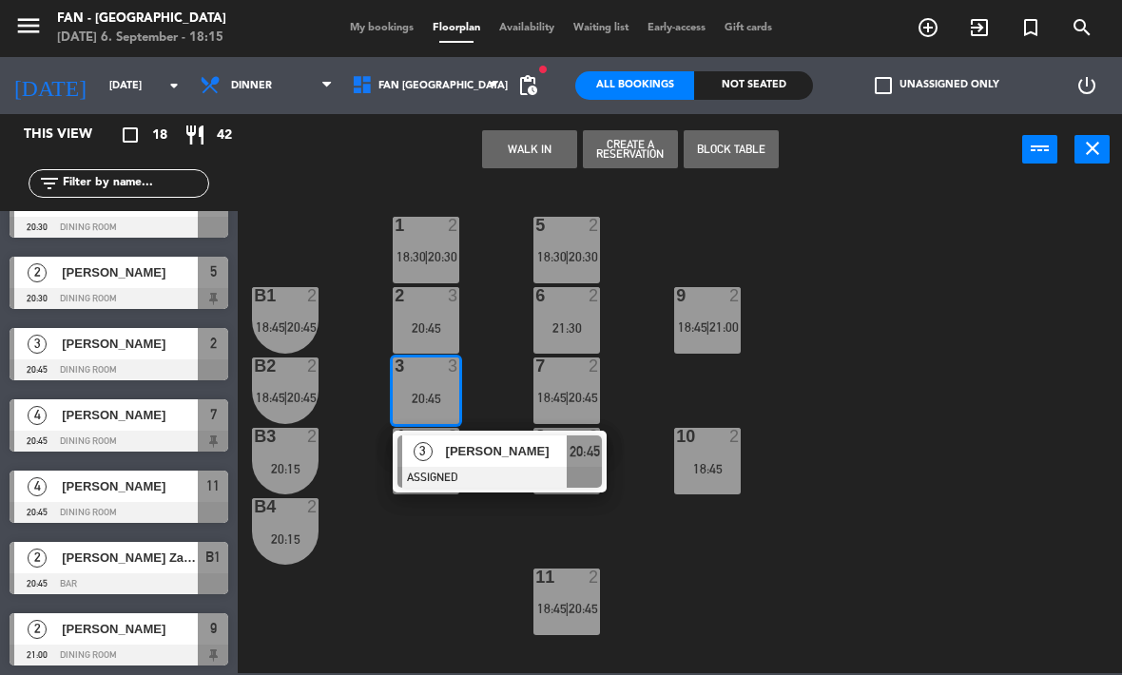
click at [197, 344] on span "[PERSON_NAME]" at bounding box center [130, 344] width 136 height 20
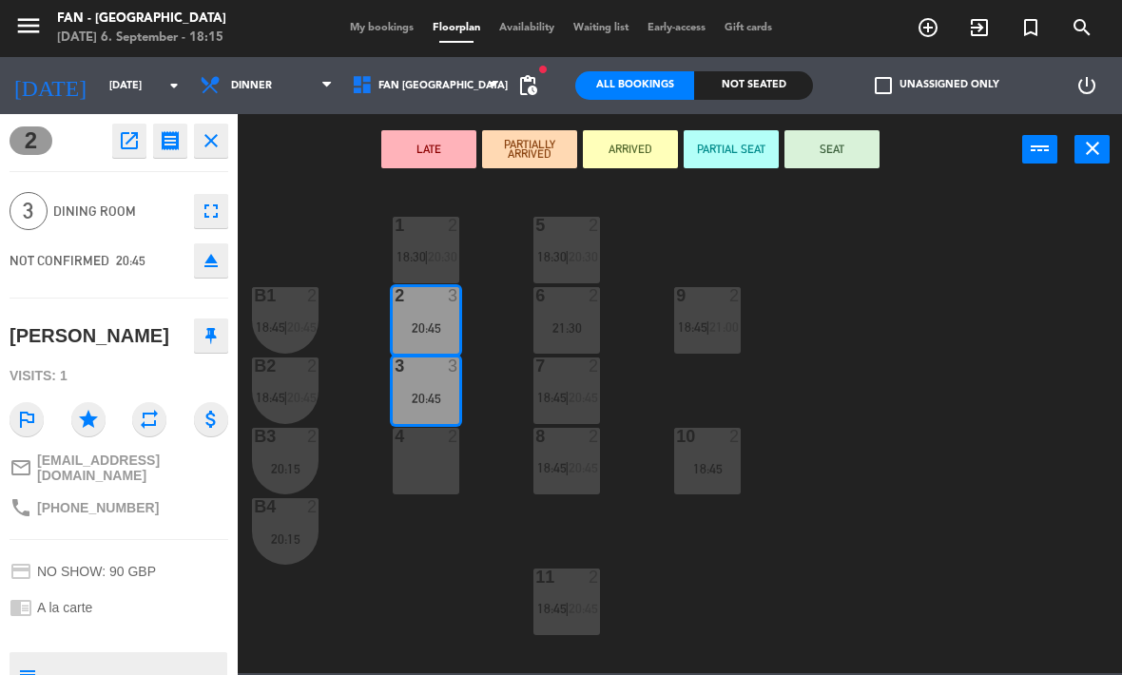
click at [218, 268] on icon "eject" at bounding box center [211, 260] width 23 height 23
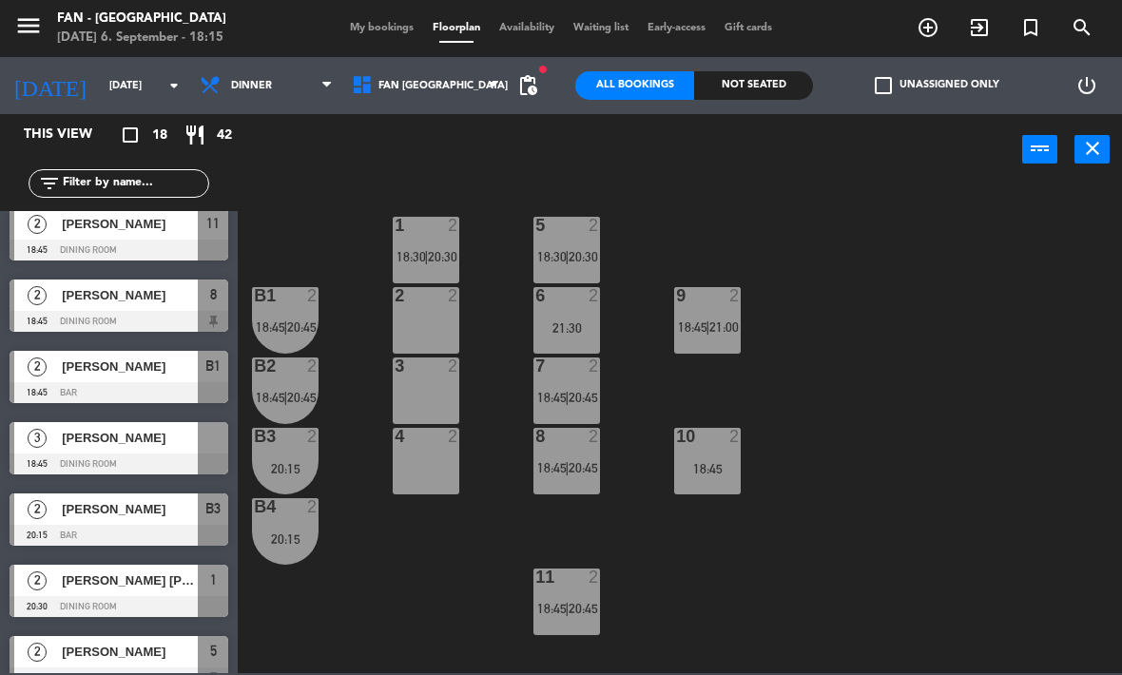
scroll to position [371, 0]
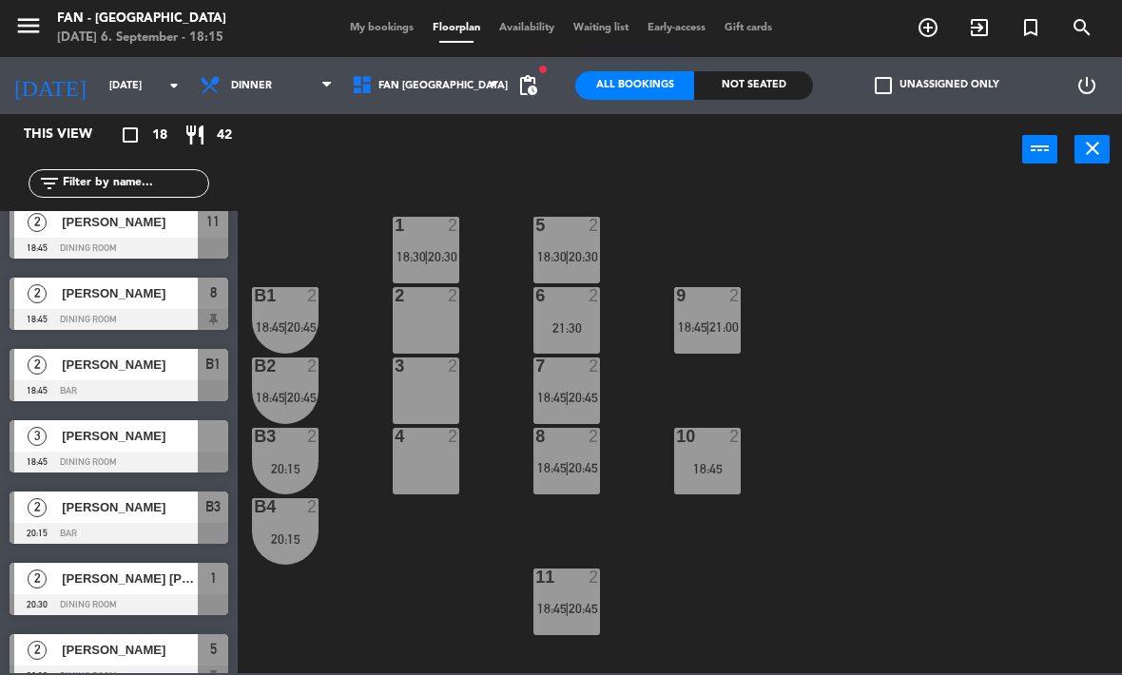
click at [159, 438] on span "[PERSON_NAME]" at bounding box center [130, 436] width 136 height 20
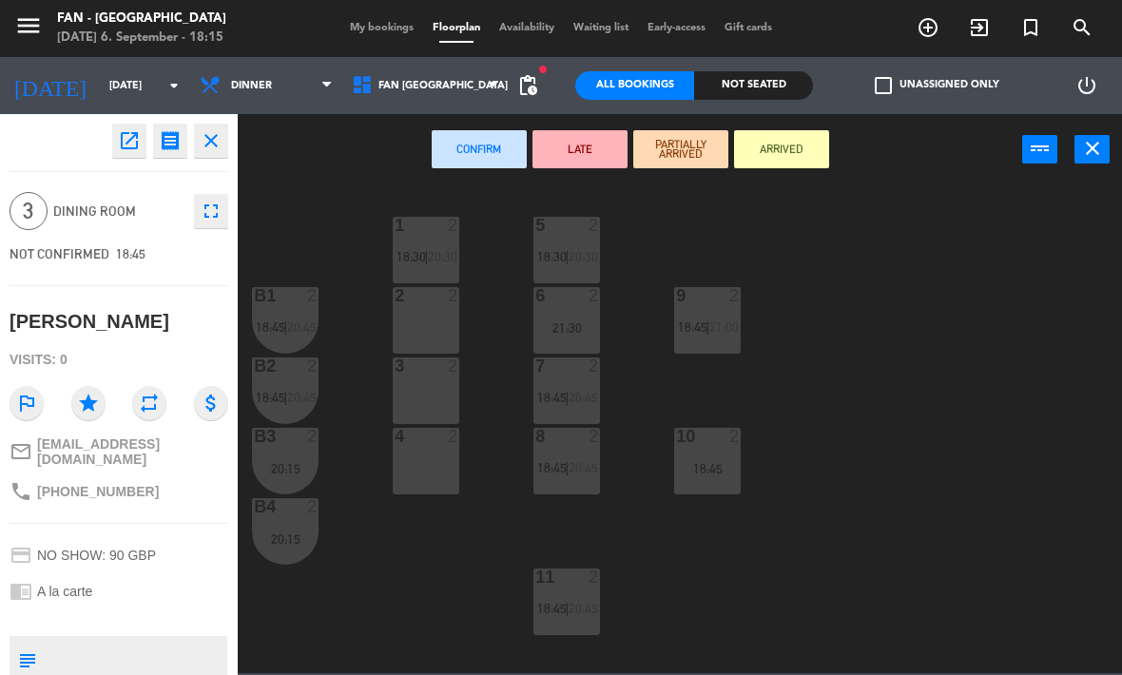
click at [437, 389] on div "3 2" at bounding box center [426, 391] width 67 height 67
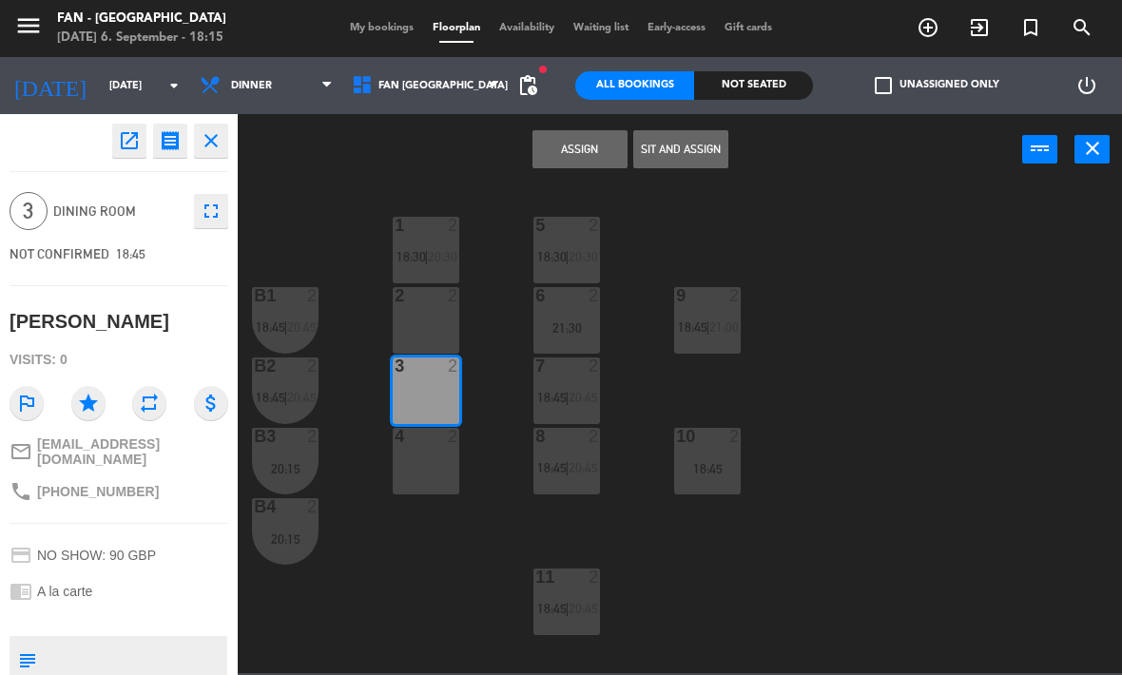
click at [433, 456] on div "4 2" at bounding box center [426, 461] width 67 height 67
click at [587, 147] on button "Assign" at bounding box center [580, 149] width 95 height 38
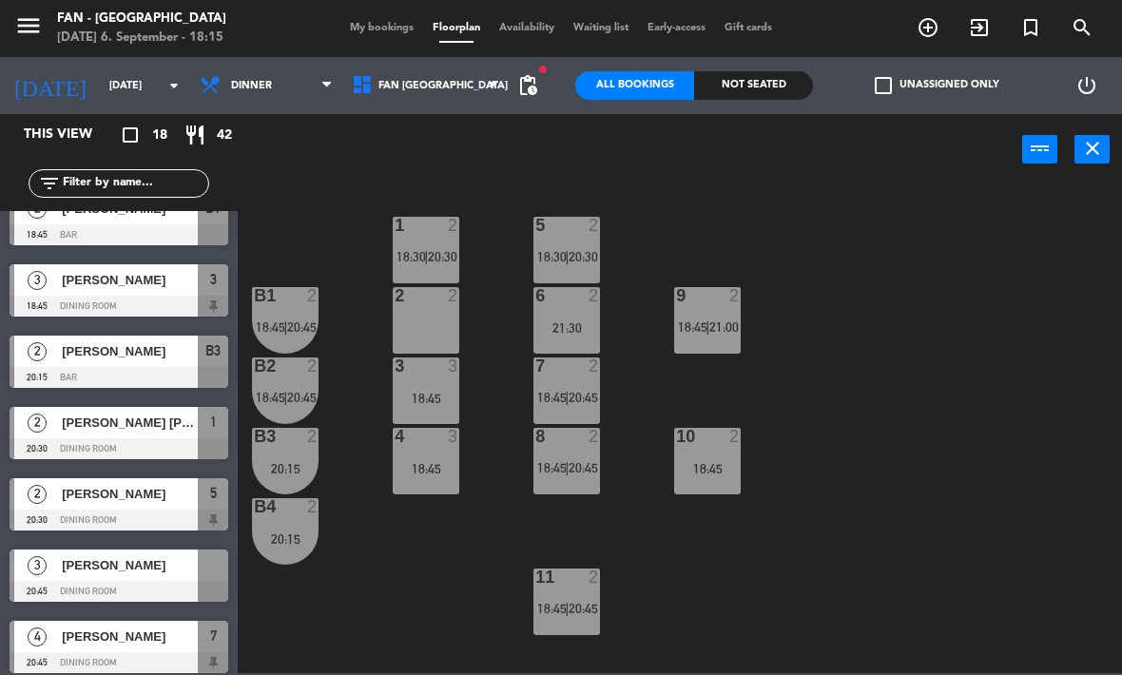
scroll to position [581, 0]
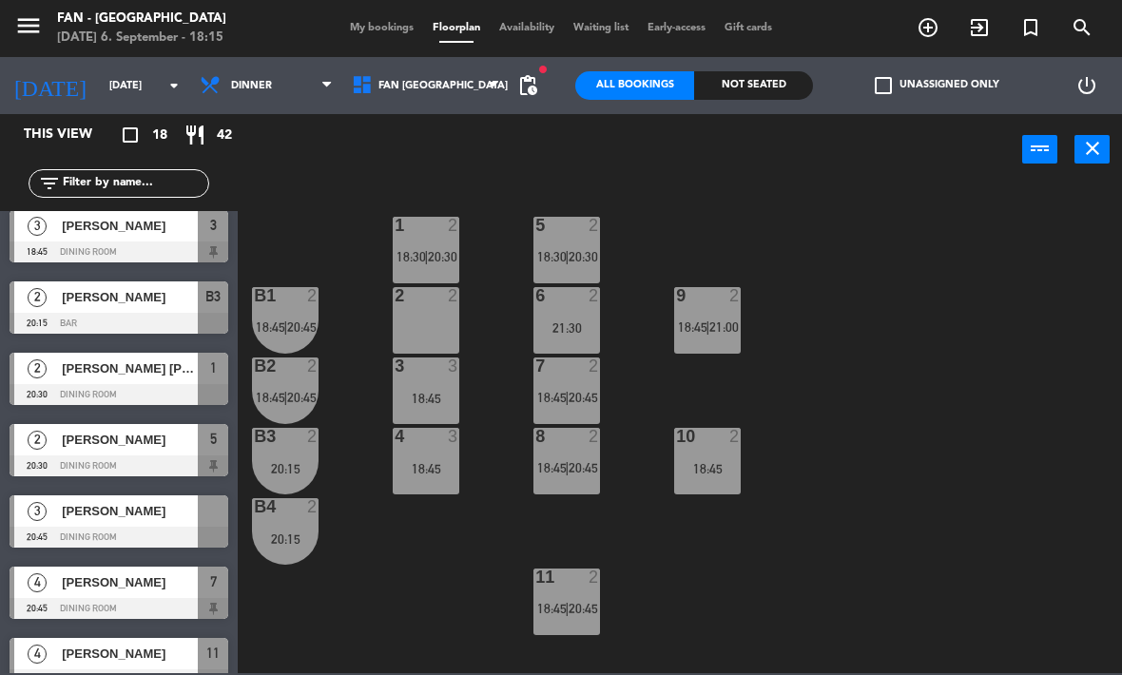
click at [178, 519] on span "[PERSON_NAME]" at bounding box center [130, 511] width 136 height 20
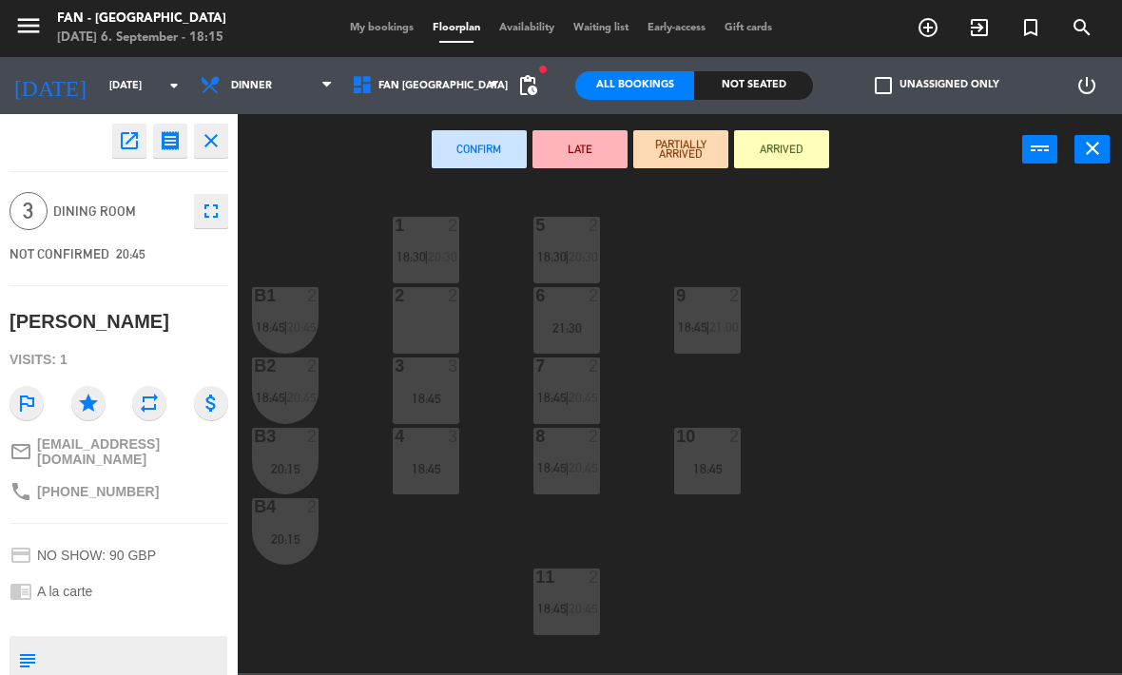
click at [438, 393] on div "18:45" at bounding box center [426, 398] width 67 height 13
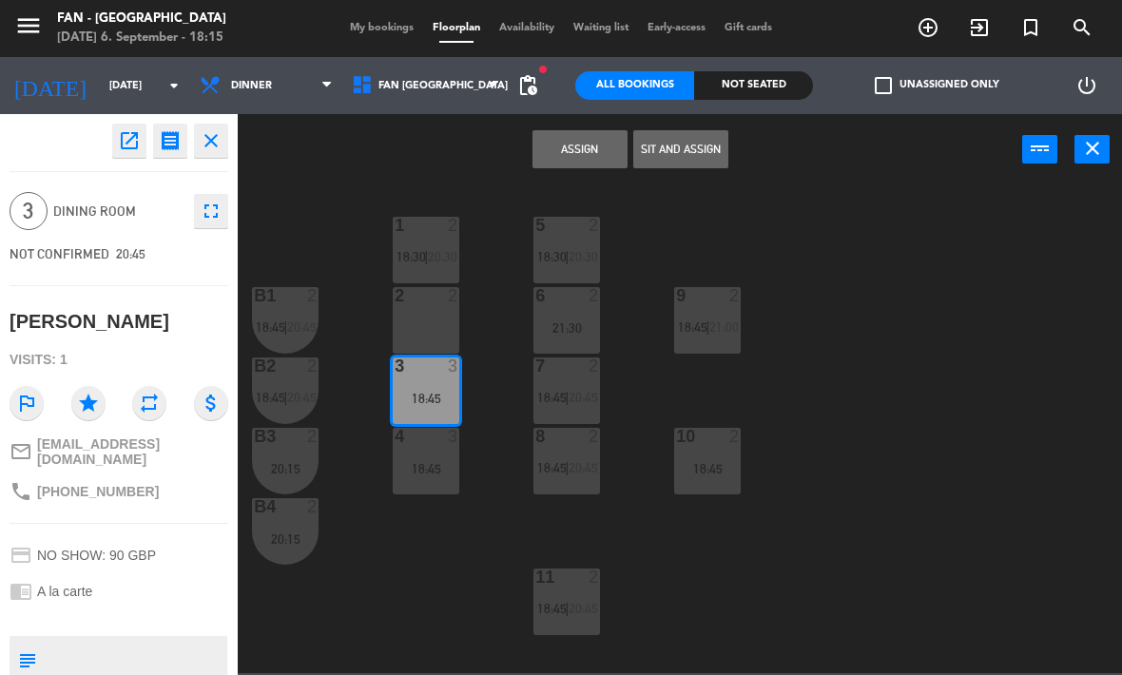
click at [435, 462] on div "18:45" at bounding box center [426, 468] width 67 height 13
click at [579, 161] on button "Sit and Assign" at bounding box center [580, 149] width 95 height 38
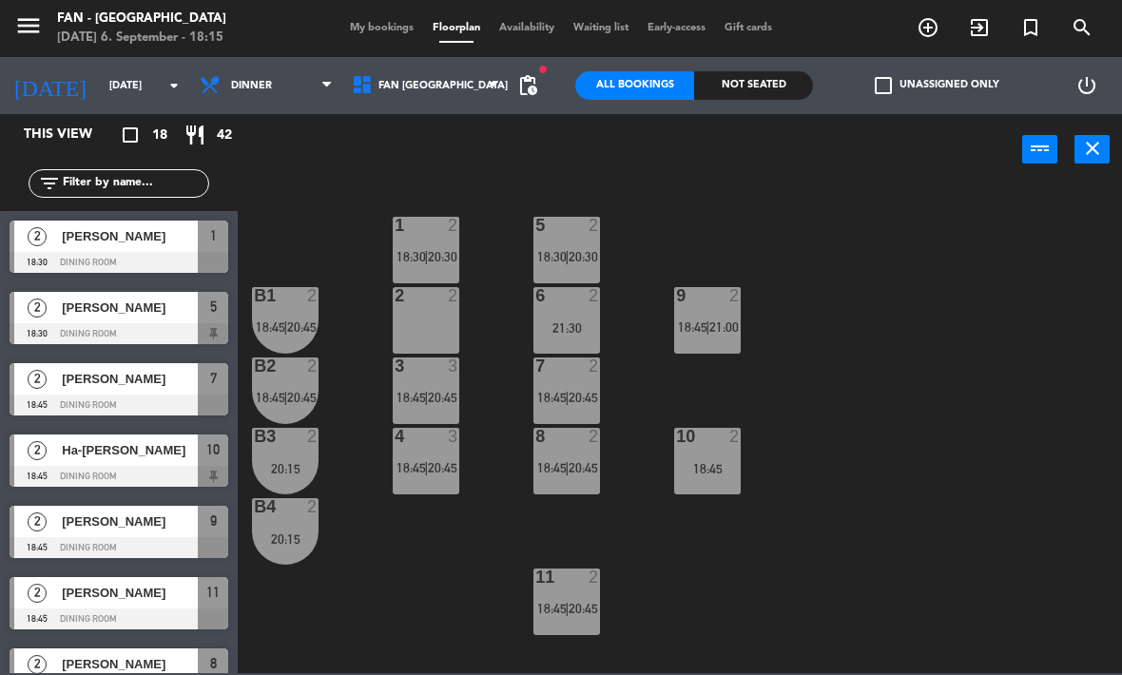
scroll to position [29, 0]
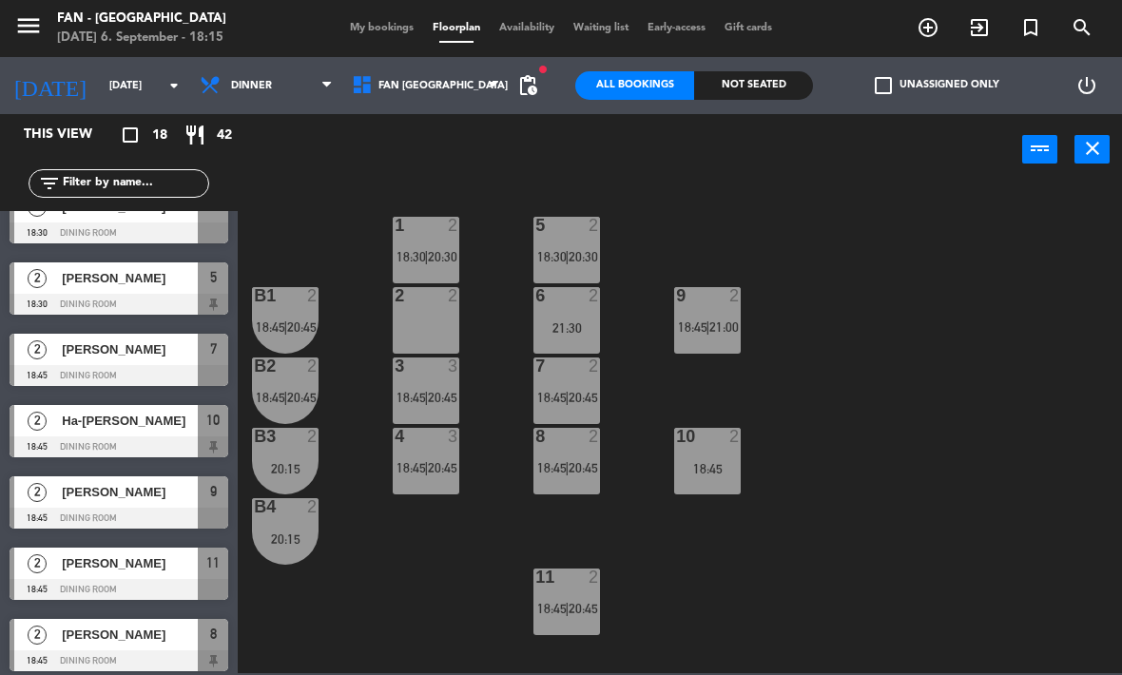
click at [570, 240] on div "5 2 18:30 | 20:30" at bounding box center [566, 250] width 67 height 67
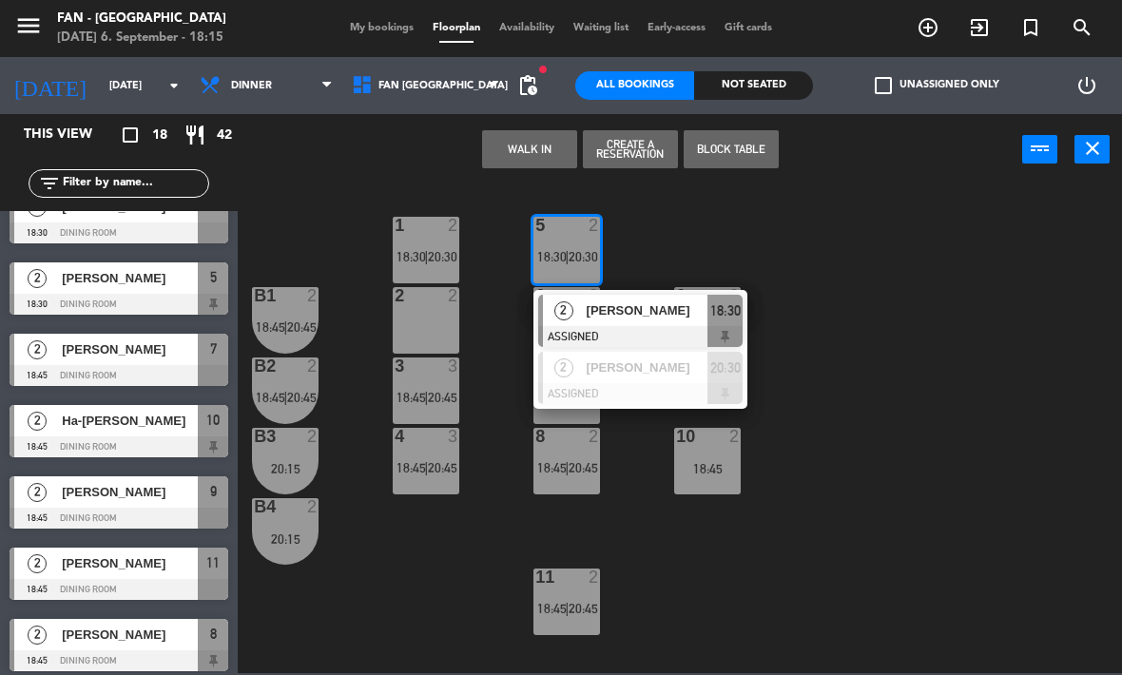
click at [434, 318] on div "2 2" at bounding box center [426, 320] width 67 height 67
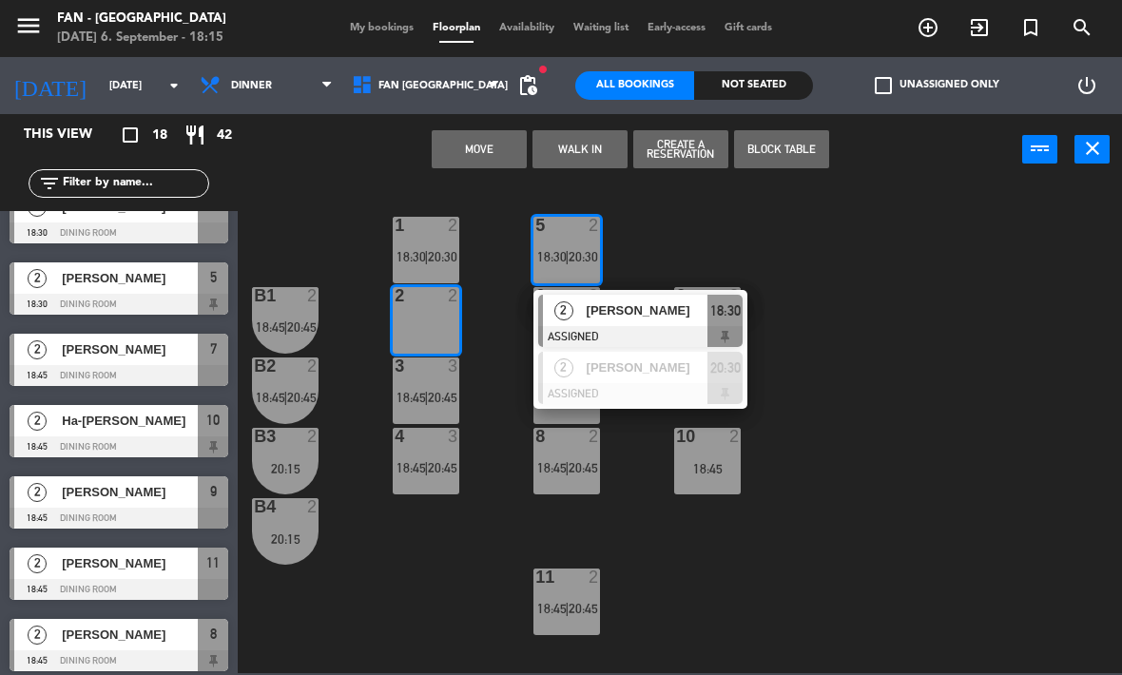
click at [480, 147] on button "Move" at bounding box center [479, 149] width 95 height 38
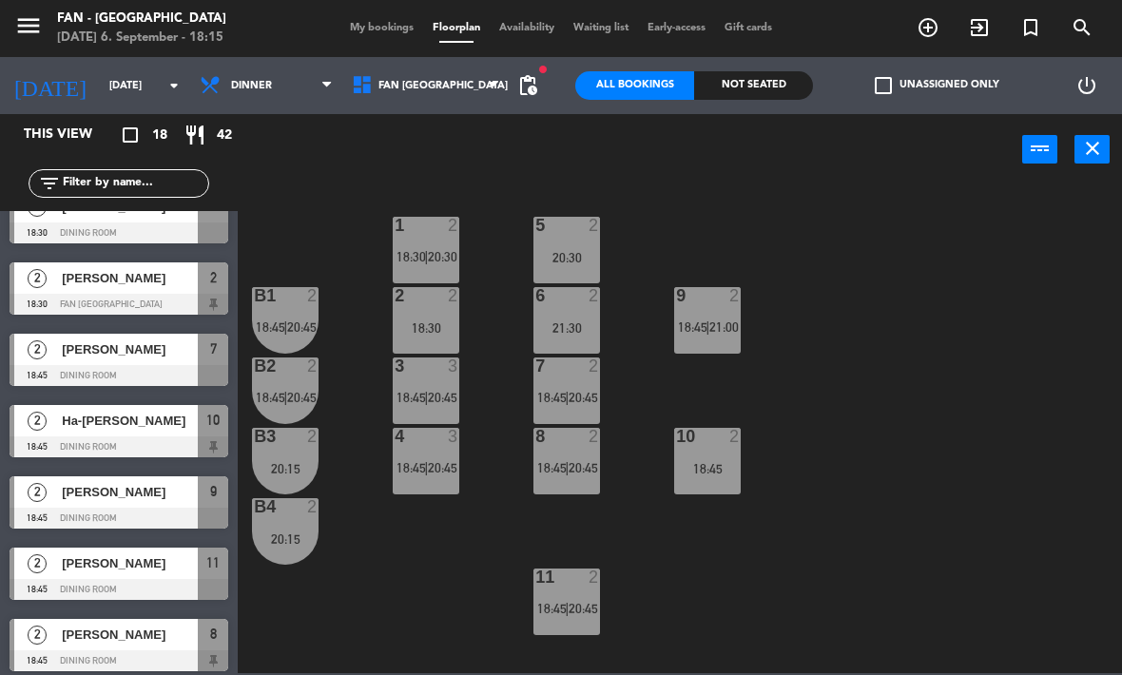
click at [571, 258] on div "20:30" at bounding box center [566, 257] width 67 height 13
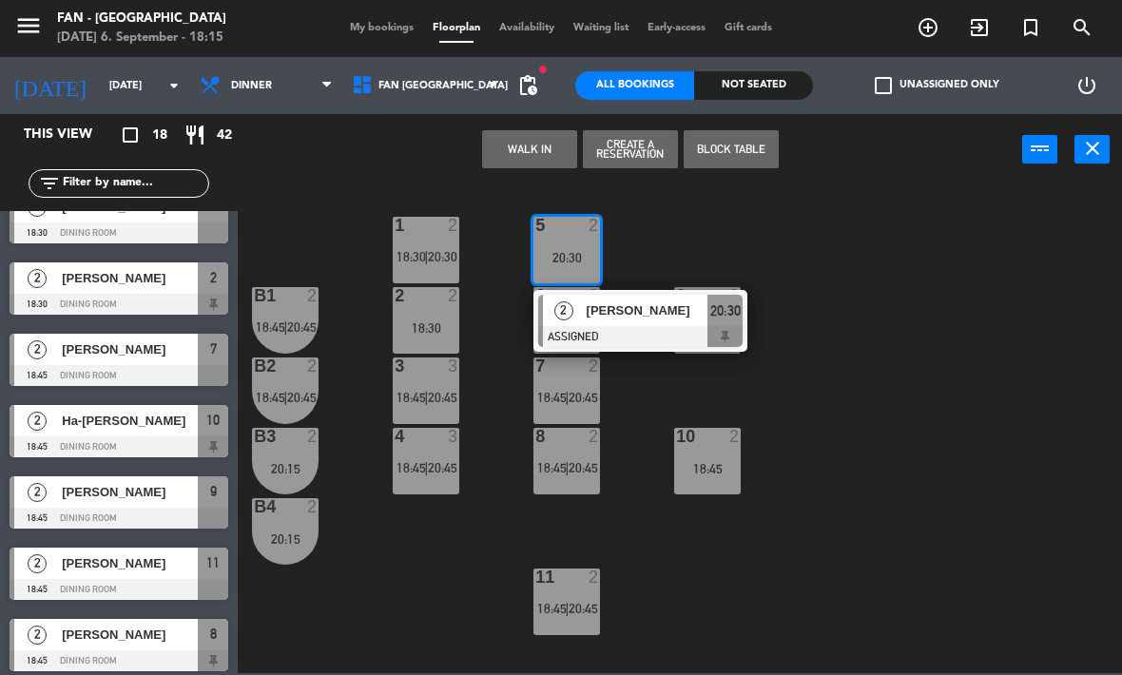
click at [622, 320] on span "[PERSON_NAME]" at bounding box center [648, 311] width 122 height 20
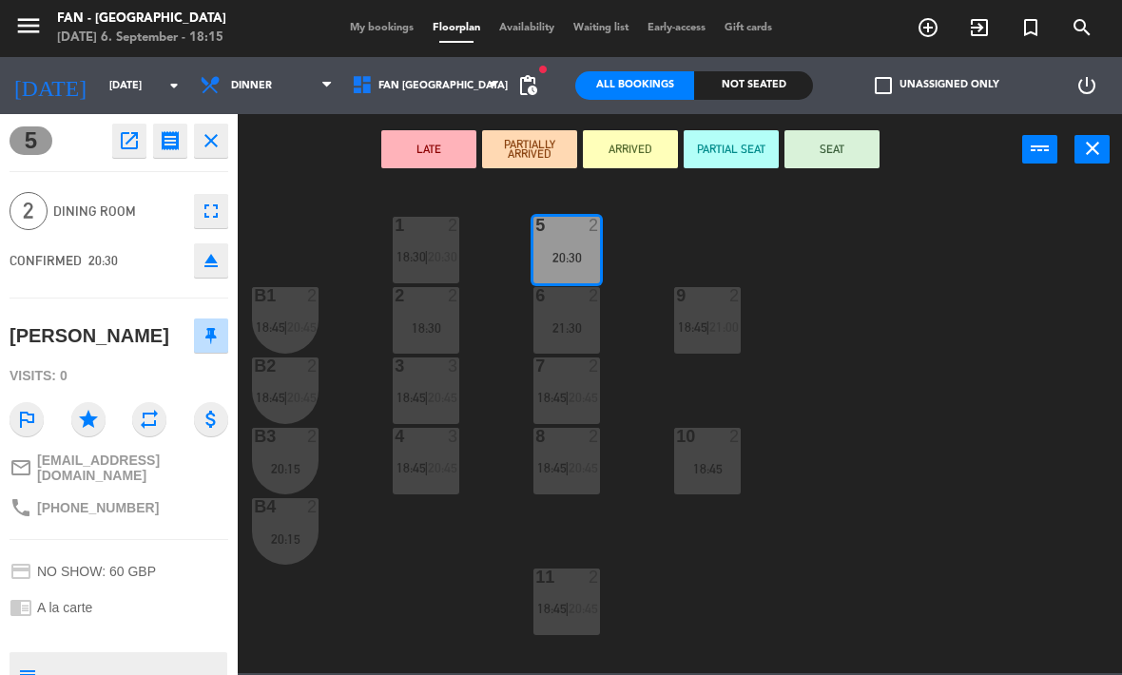
click at [449, 328] on div "18:30" at bounding box center [426, 327] width 67 height 13
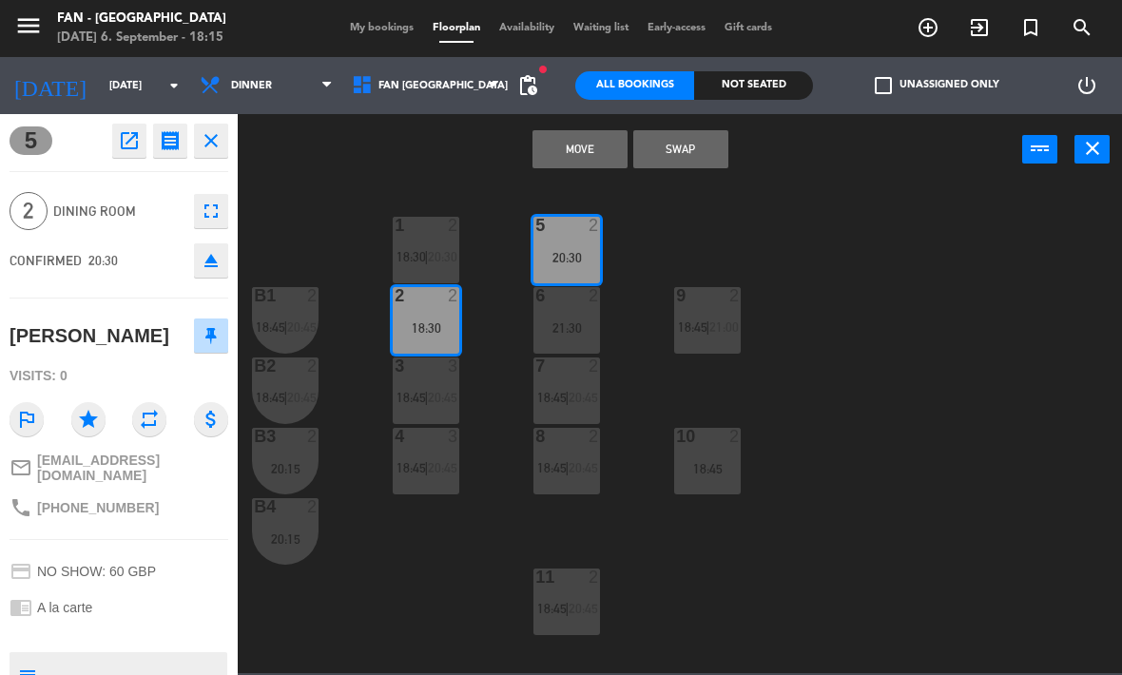
click at [569, 153] on button "Move" at bounding box center [580, 149] width 95 height 38
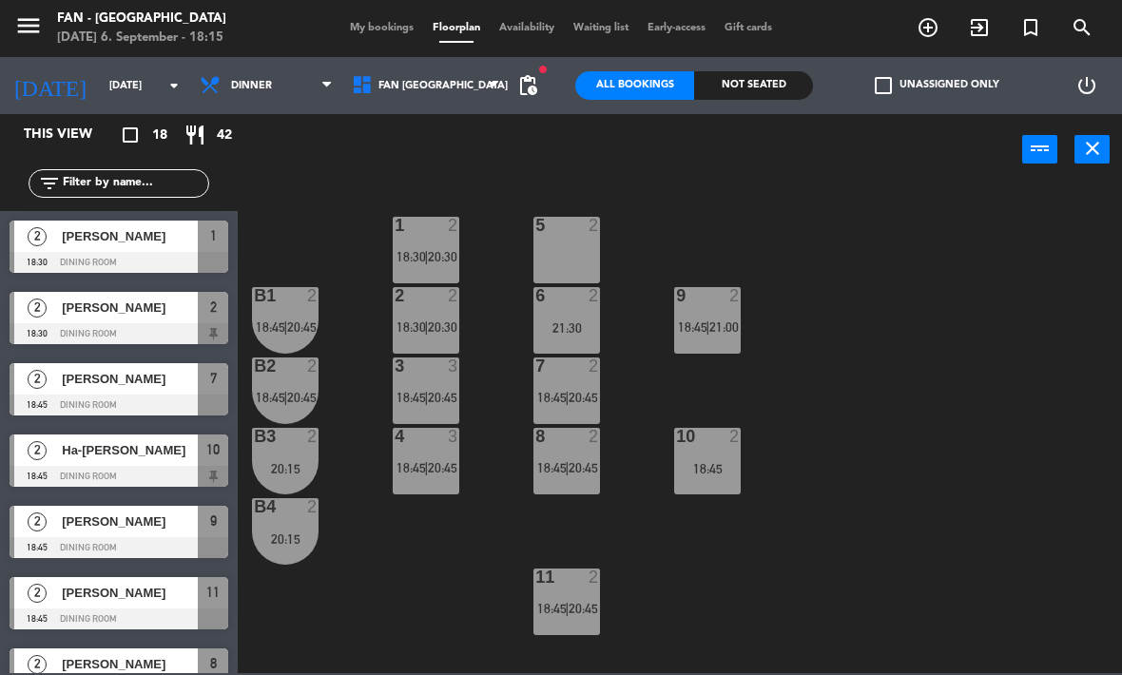
scroll to position [0, 0]
click at [384, 27] on span "My bookings" at bounding box center [381, 28] width 83 height 10
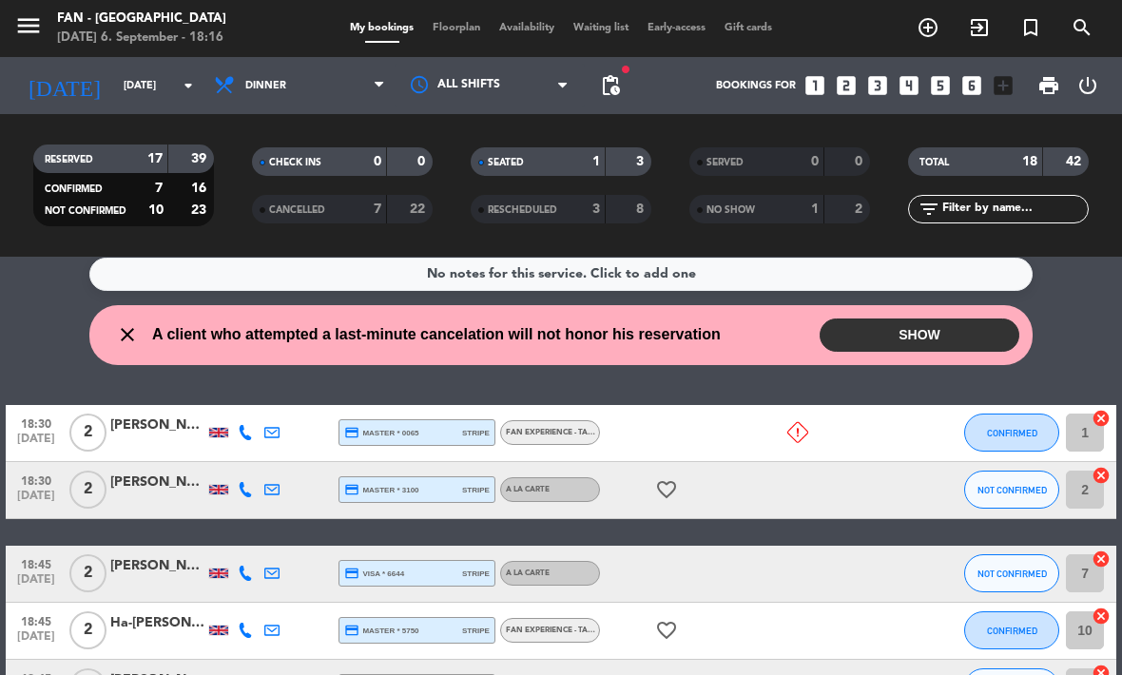
scroll to position [12, 0]
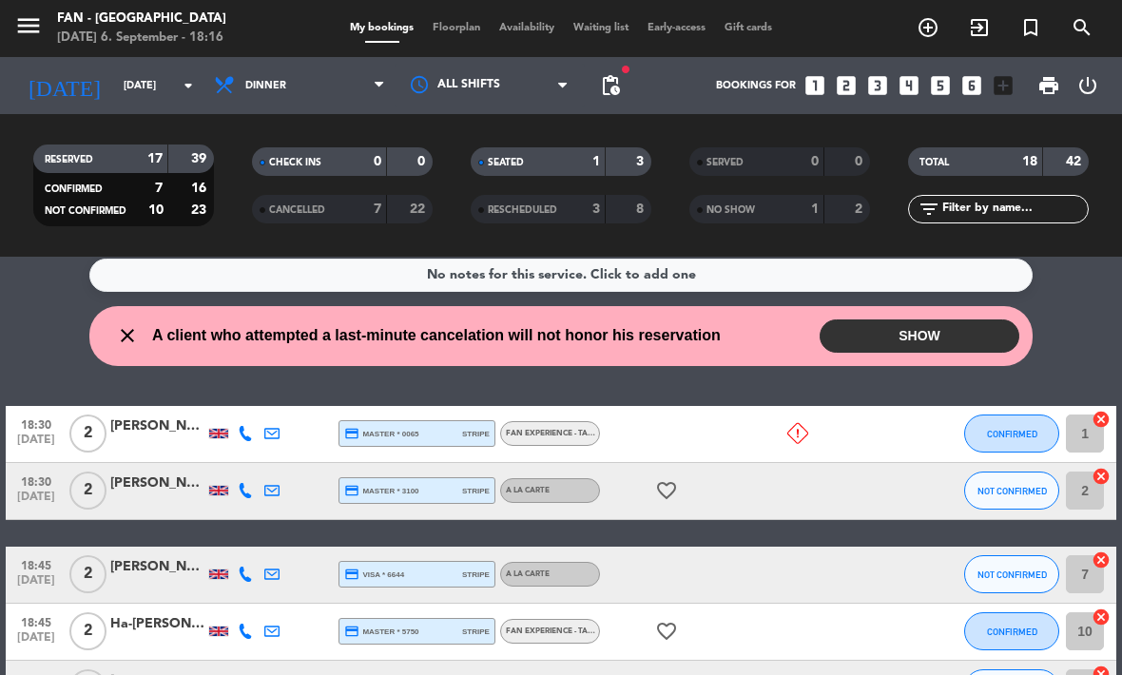
click at [449, 33] on span "Floorplan" at bounding box center [456, 28] width 67 height 10
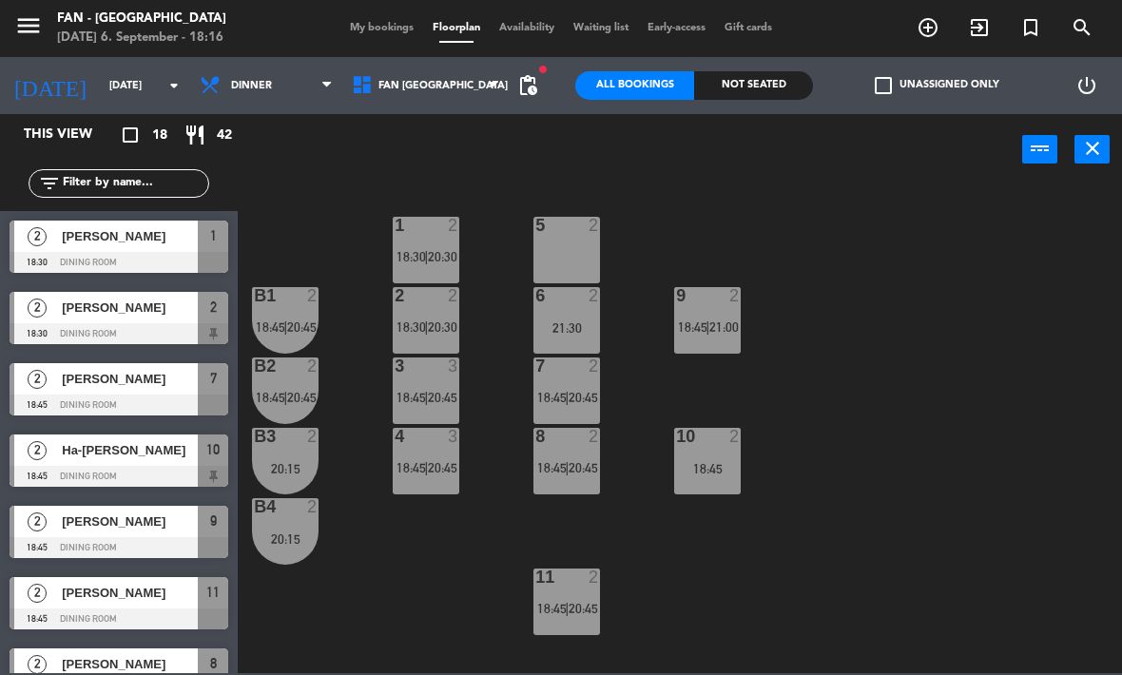
click at [435, 242] on div "1 2 18:30 | 20:30" at bounding box center [426, 250] width 67 height 67
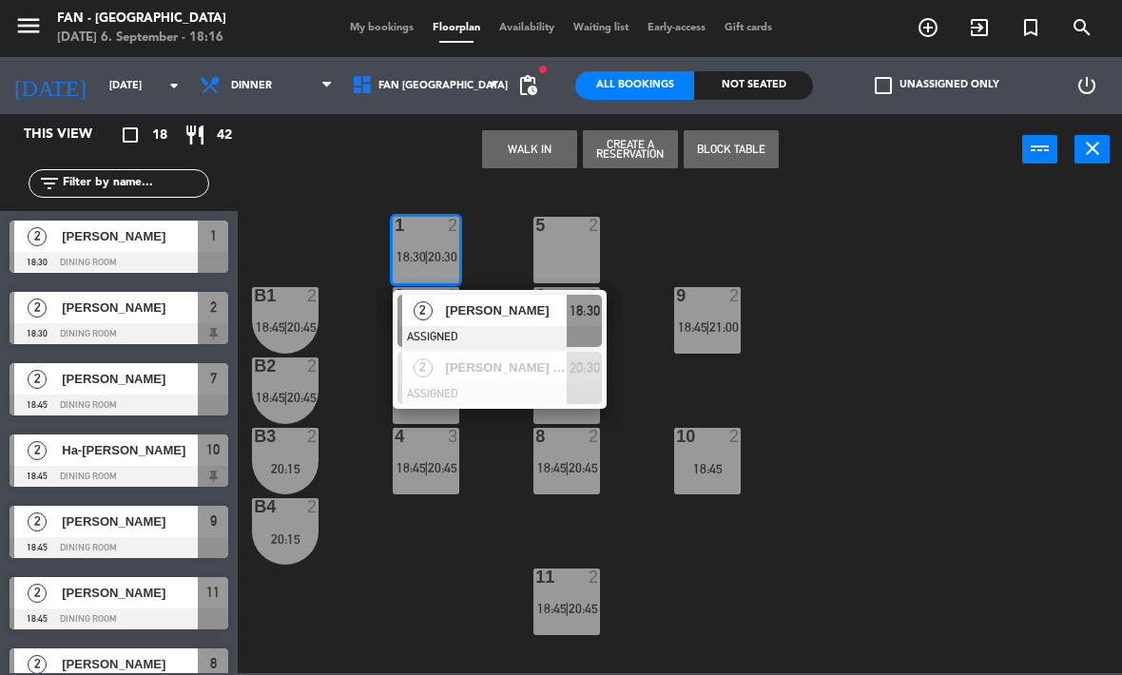
click at [521, 316] on span "[PERSON_NAME]" at bounding box center [507, 311] width 122 height 20
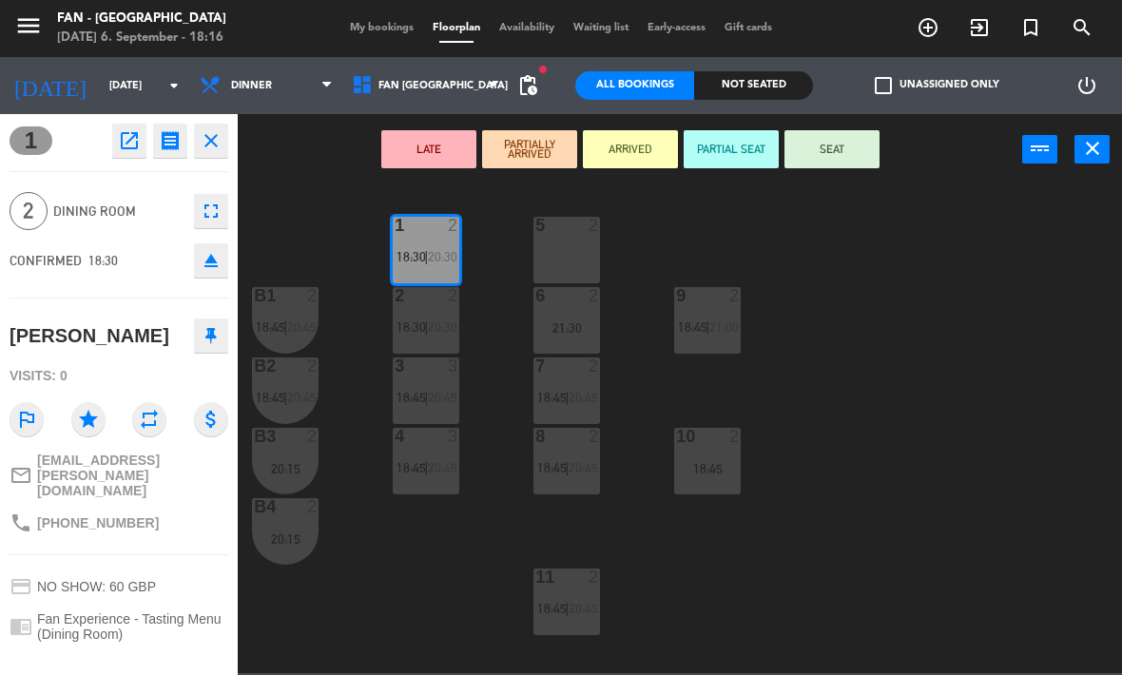
click at [223, 258] on button "eject" at bounding box center [211, 260] width 34 height 34
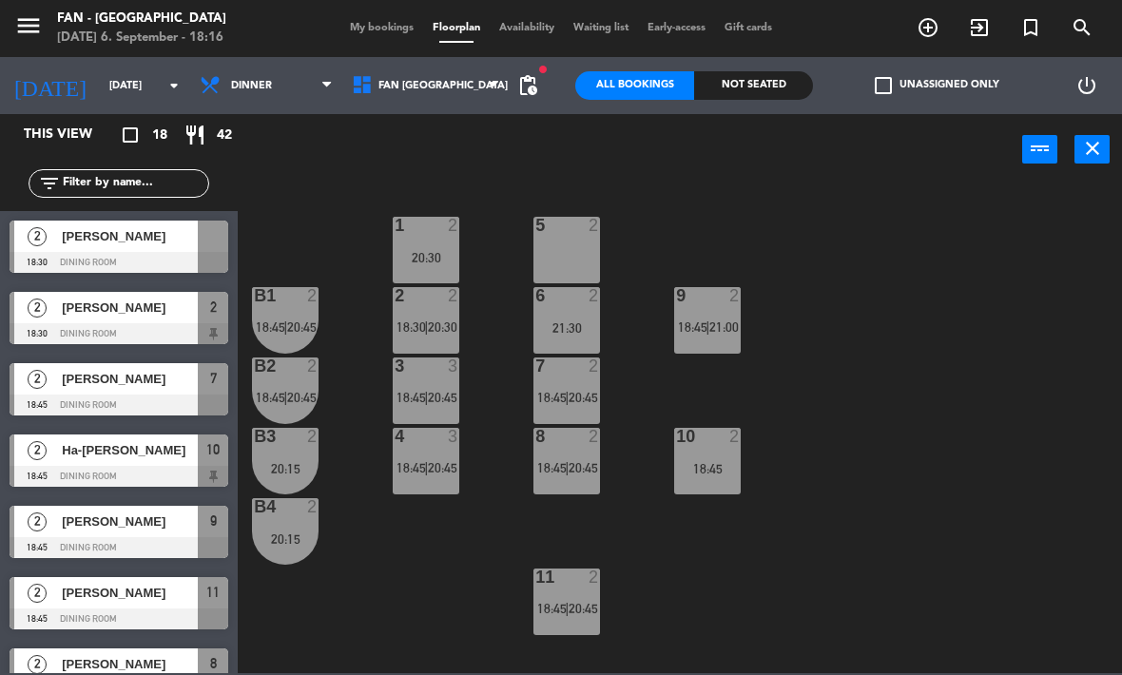
click at [579, 605] on span "20:45" at bounding box center [583, 608] width 29 height 15
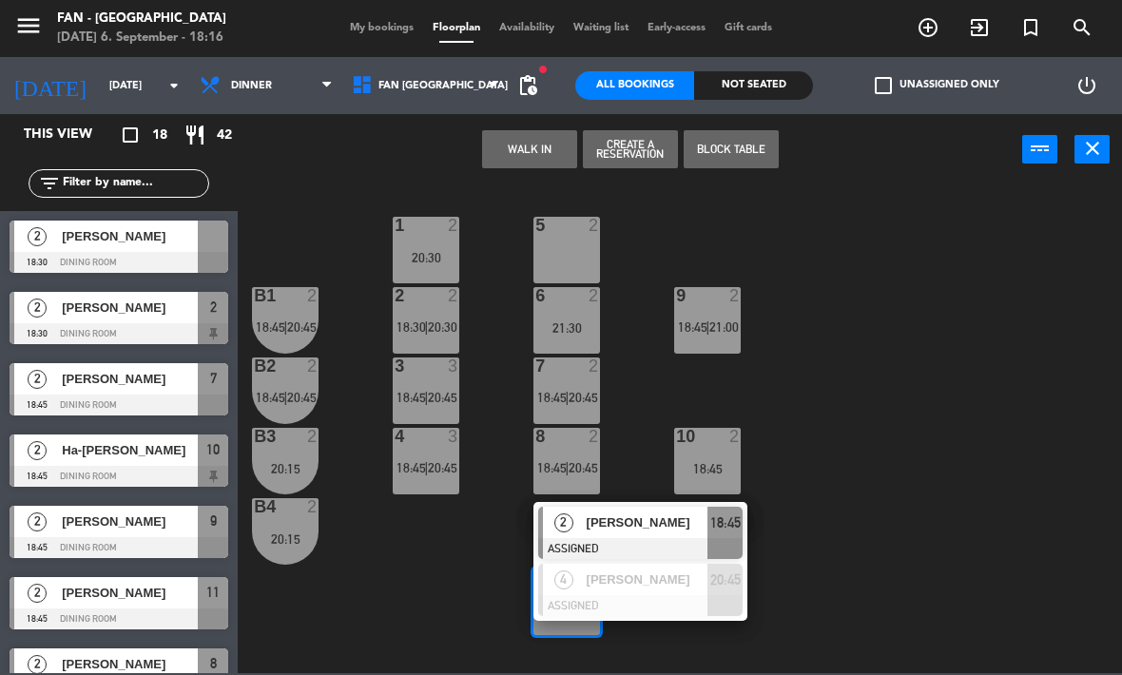
click at [646, 543] on div at bounding box center [640, 548] width 204 height 21
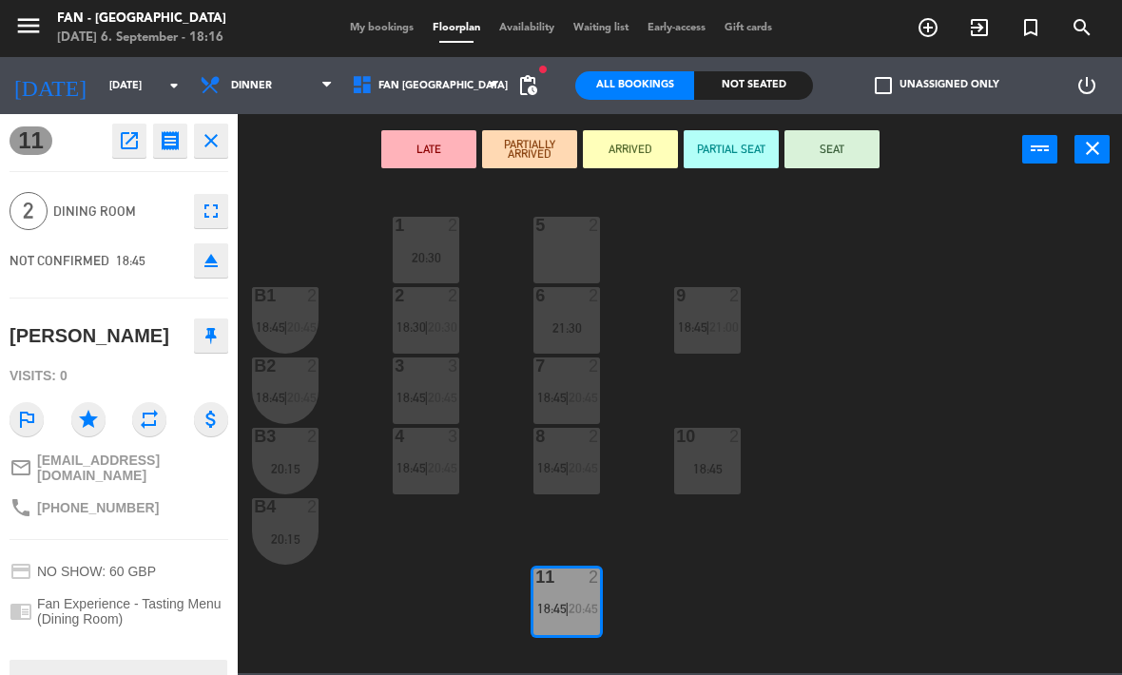
click at [560, 246] on div "5 2" at bounding box center [566, 250] width 67 height 67
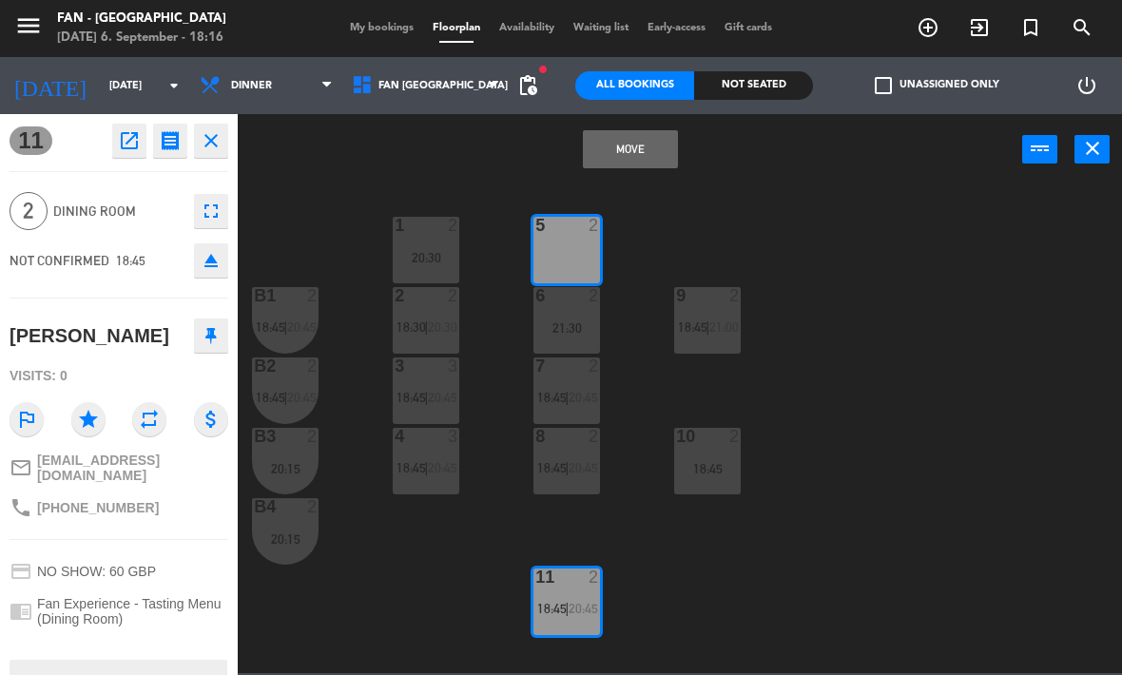
click at [633, 143] on button "Move" at bounding box center [630, 149] width 95 height 38
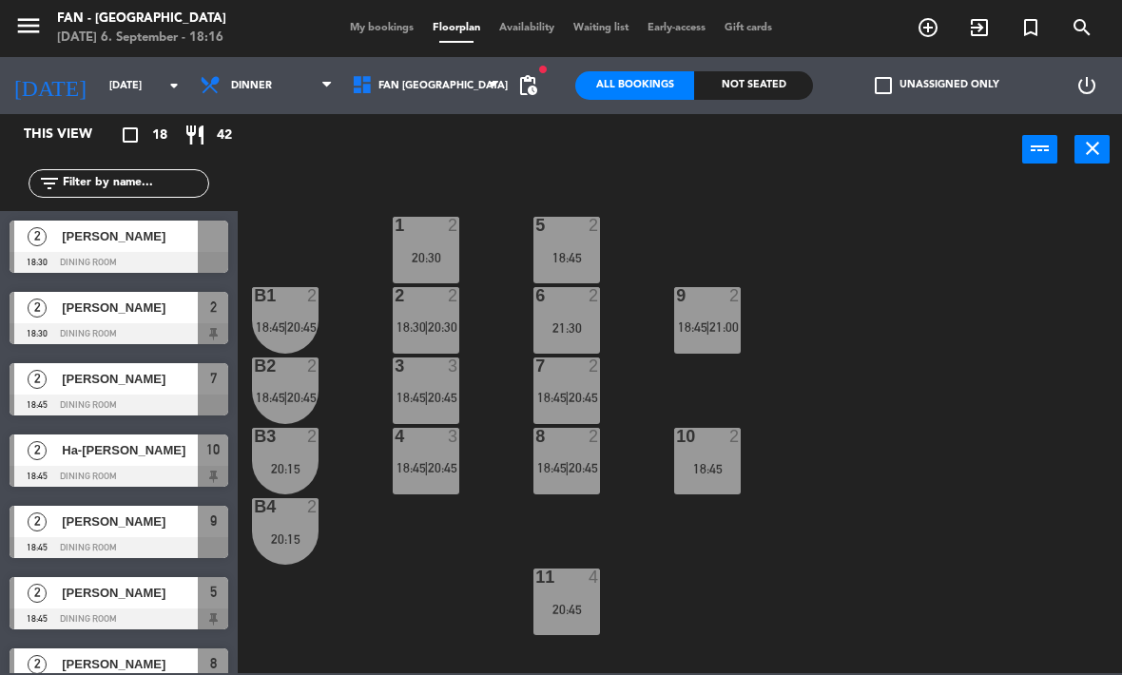
click at [566, 606] on div "20:45" at bounding box center [566, 609] width 67 height 13
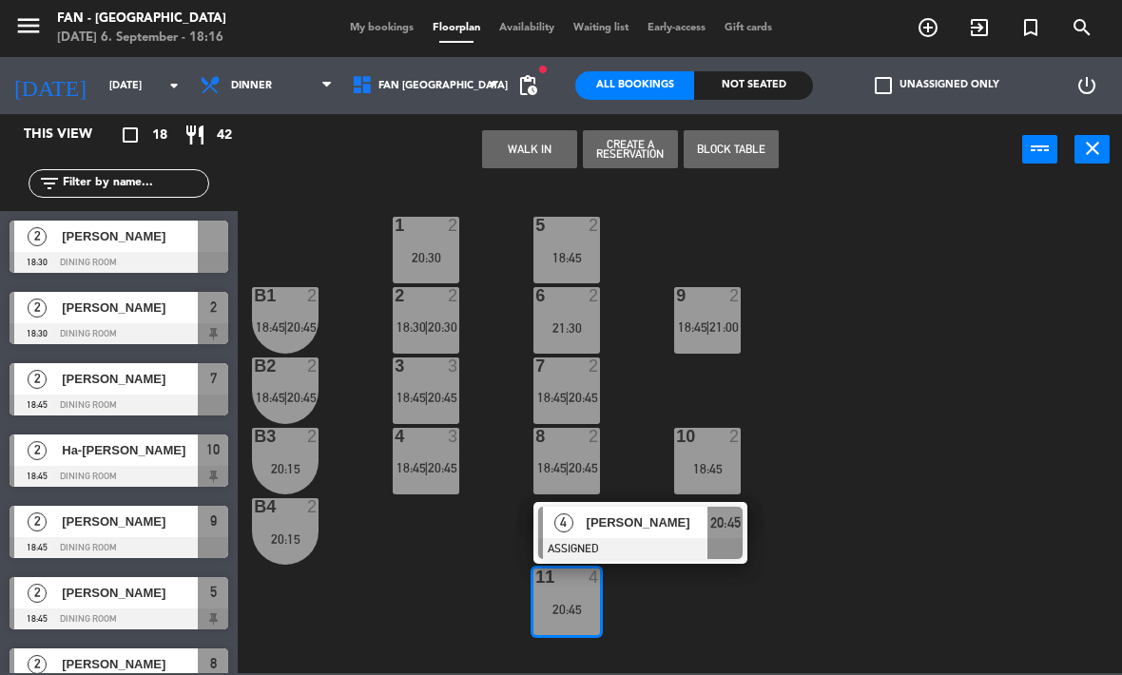
click at [748, 611] on div "1 2 20:30 5 2 18:45 B1 2 18:45 | 20:45 2 2 18:30 | 20:30 9 2 18:45 | 21:00 6 2 …" at bounding box center [685, 429] width 873 height 490
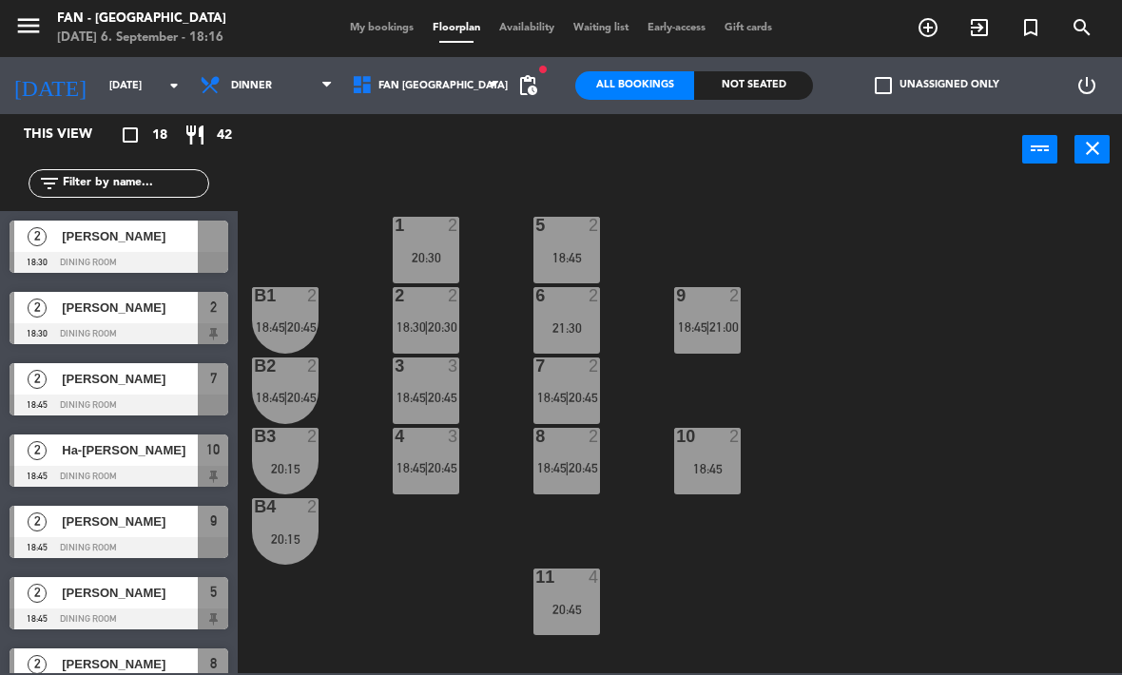
click at [531, 65] on div "fiber_manual_record pending_actions" at bounding box center [528, 85] width 38 height 57
click at [526, 85] on span "pending_actions" at bounding box center [527, 85] width 23 height 23
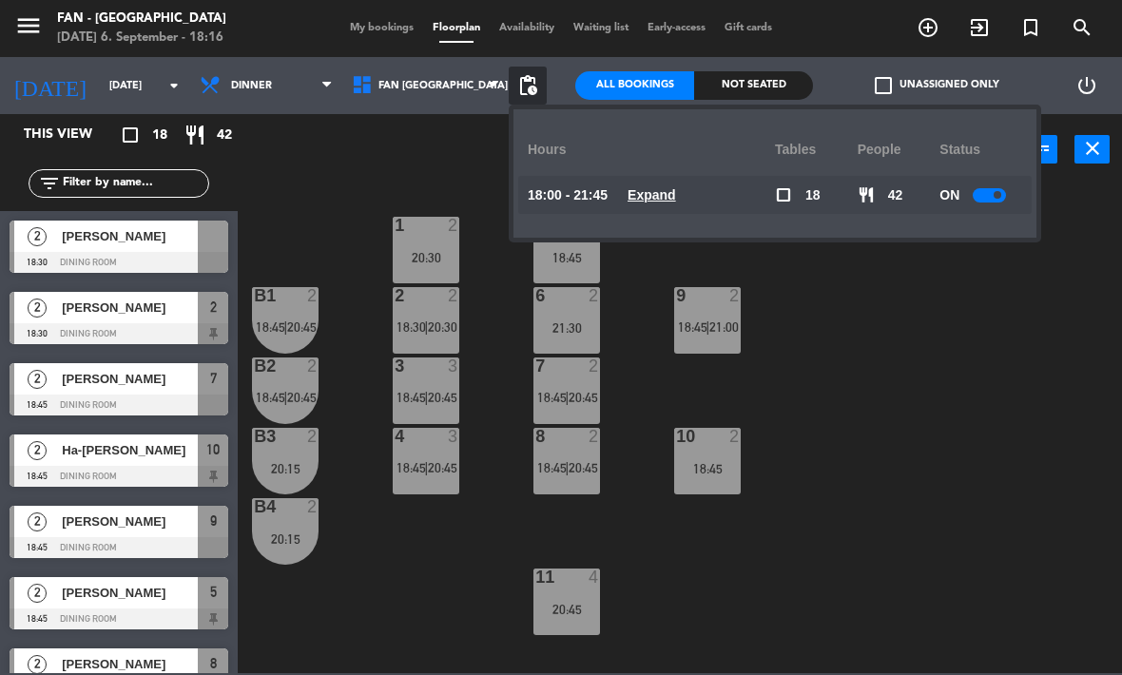
click at [653, 204] on span "Expand" at bounding box center [652, 195] width 48 height 22
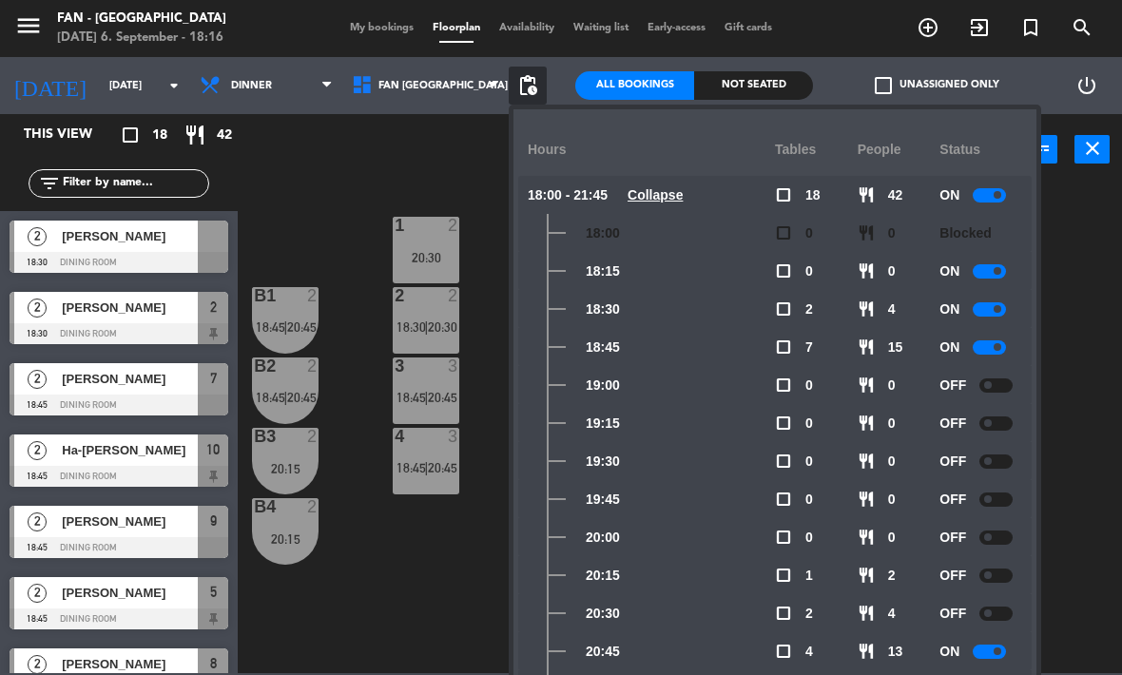
click at [1064, 478] on div "1 2 20:30 5 2 18:45 B1 2 18:45 | 20:45 2 2 18:30 | 20:30 9 2 18:45 | 21:00 6 2 …" at bounding box center [685, 429] width 873 height 490
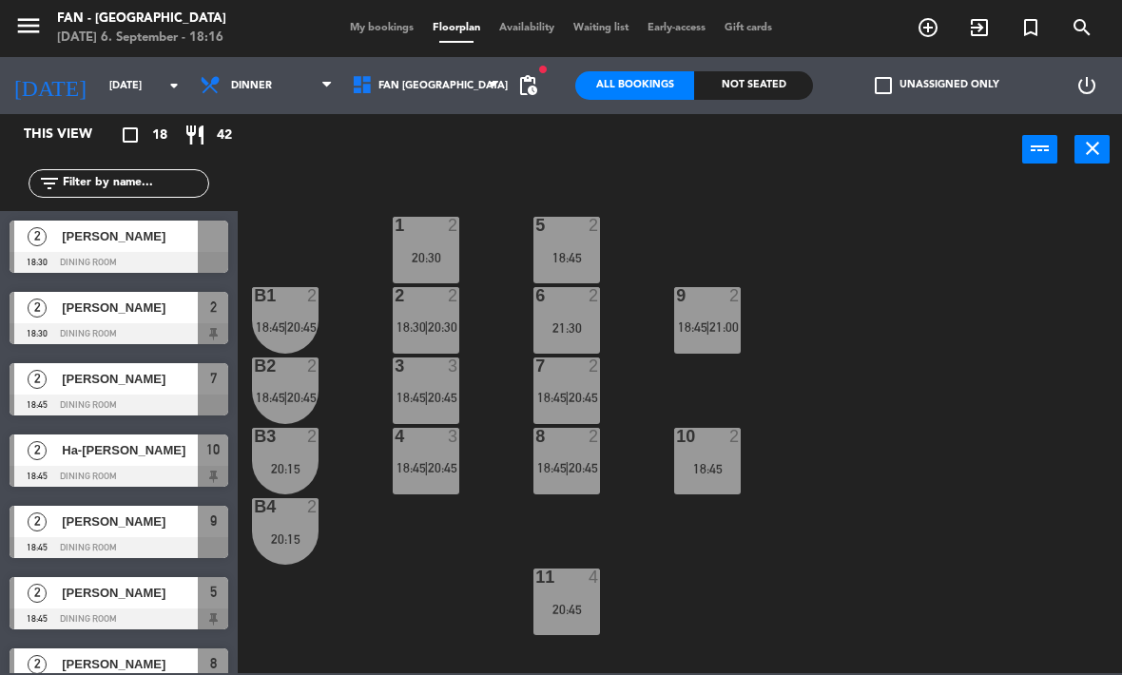
click at [537, 74] on span "fiber_manual_record" at bounding box center [542, 69] width 11 height 11
click at [535, 87] on span "pending_actions" at bounding box center [527, 85] width 23 height 23
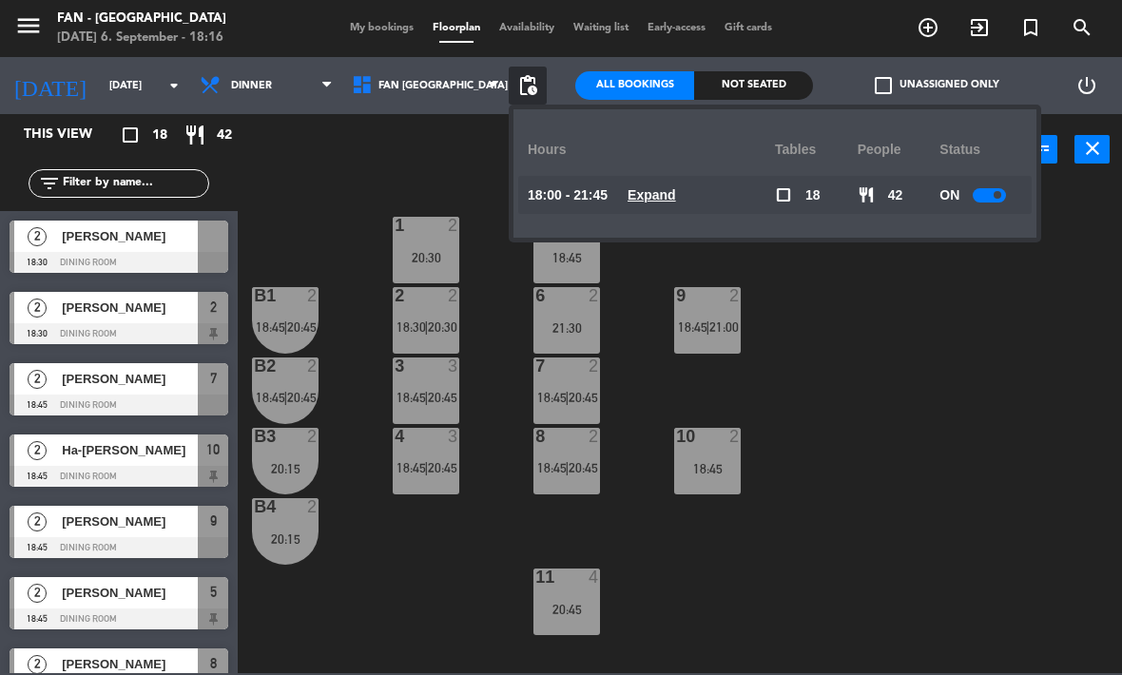
click at [648, 196] on u "Expand" at bounding box center [652, 194] width 48 height 15
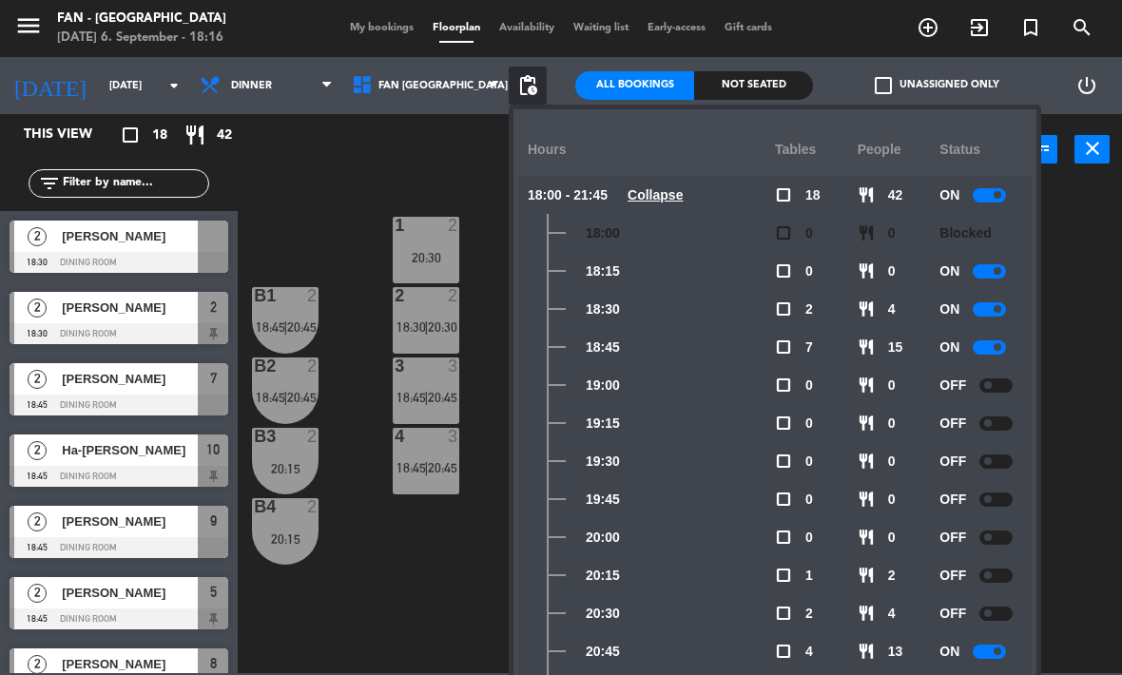
click at [1002, 383] on div at bounding box center [995, 385] width 33 height 14
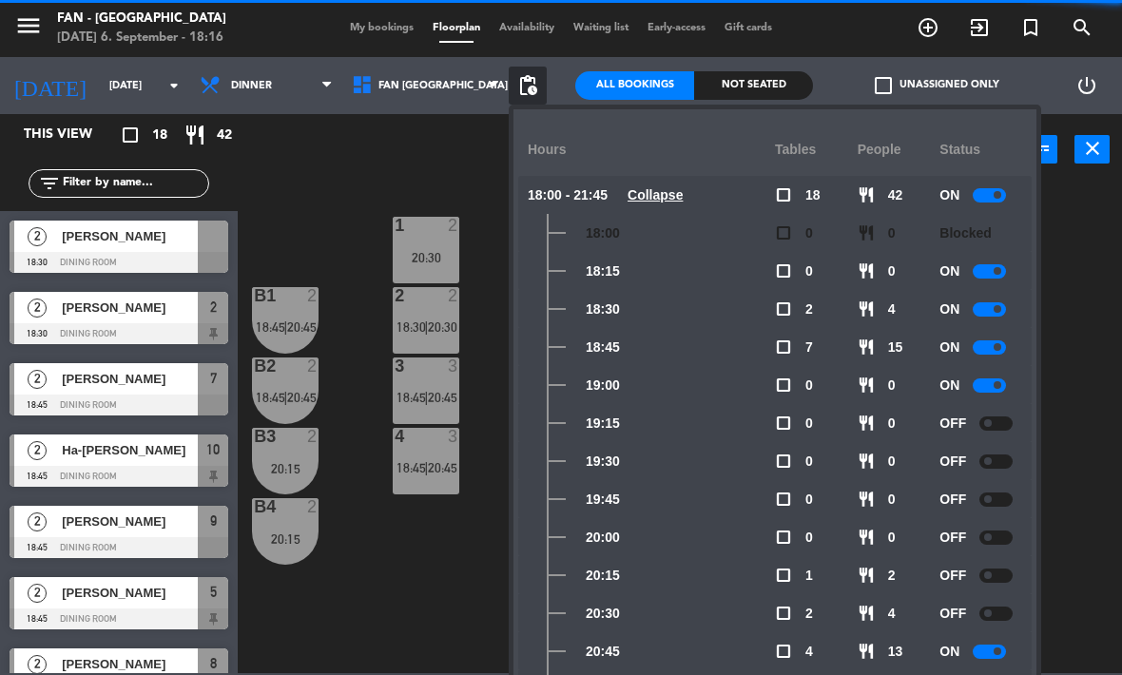
click at [1010, 418] on div at bounding box center [995, 424] width 33 height 14
click at [999, 461] on div at bounding box center [995, 462] width 33 height 14
click at [1097, 421] on div "1 2 20:30 5 2 18:45 B1 2 18:45 | 20:45 2 2 18:30 | 20:30 9 2 18:45 | 21:00 6 2 …" at bounding box center [685, 429] width 873 height 490
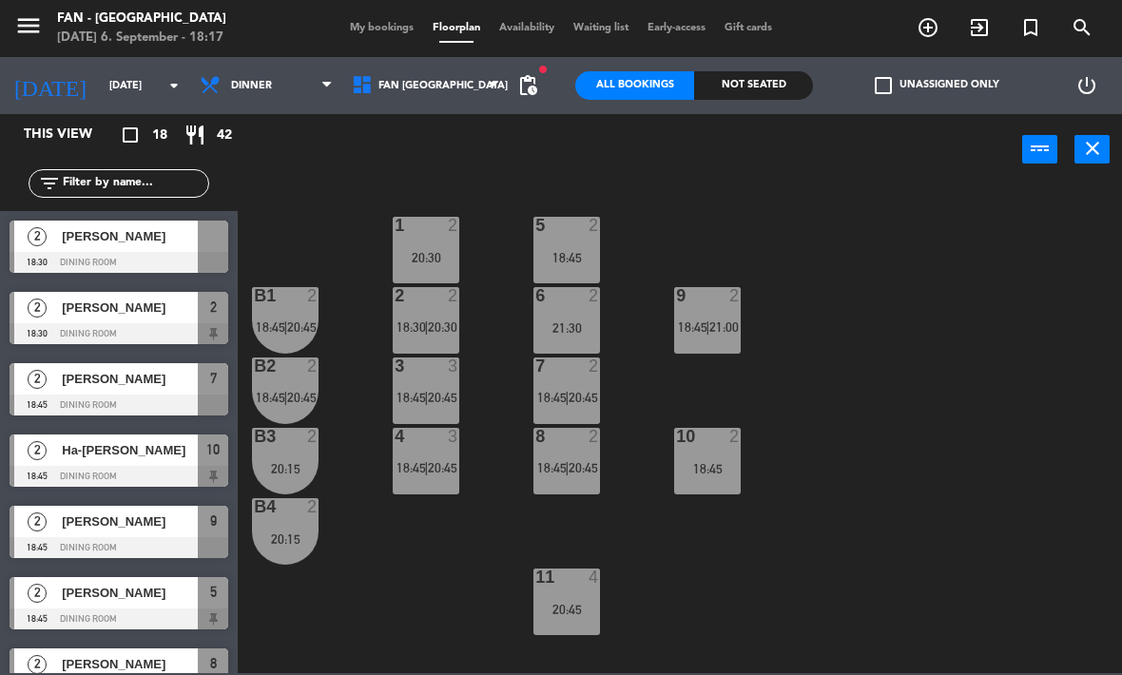
click at [537, 84] on span "pending_actions" at bounding box center [527, 85] width 23 height 23
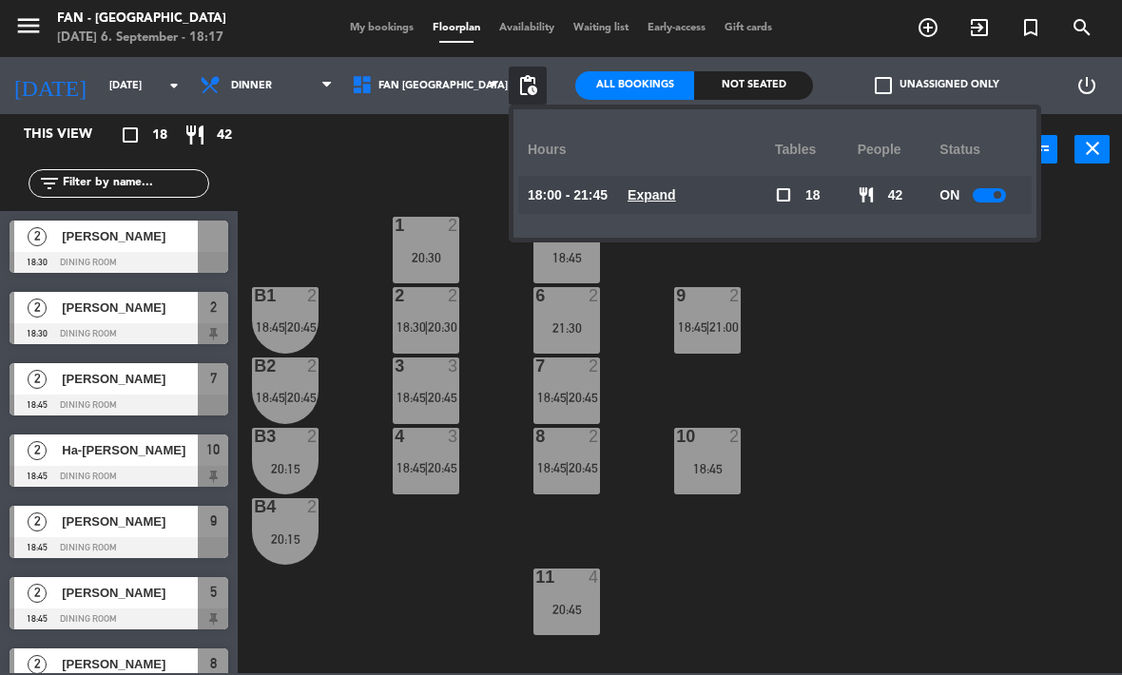
click at [659, 201] on u "Expand" at bounding box center [652, 194] width 48 height 15
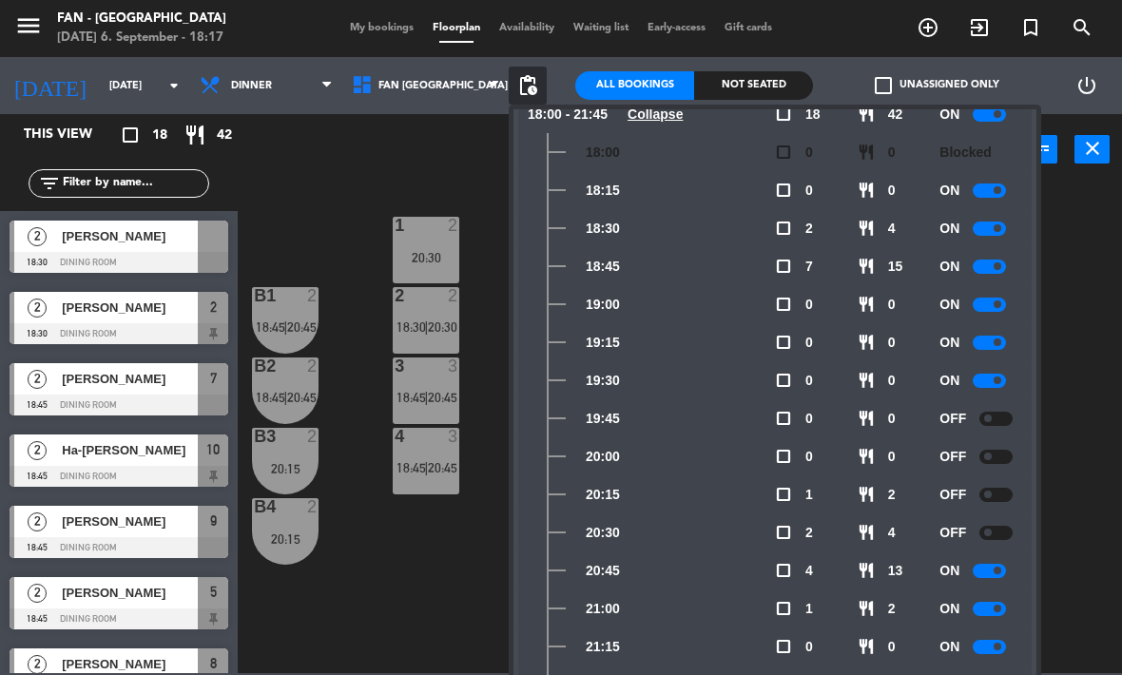
click at [1069, 382] on div "1 2 20:30 5 2 18:45 B1 2 18:45 | 20:45 2 2 18:30 | 20:30 9 2 18:45 | 21:00 6 2 …" at bounding box center [685, 429] width 873 height 490
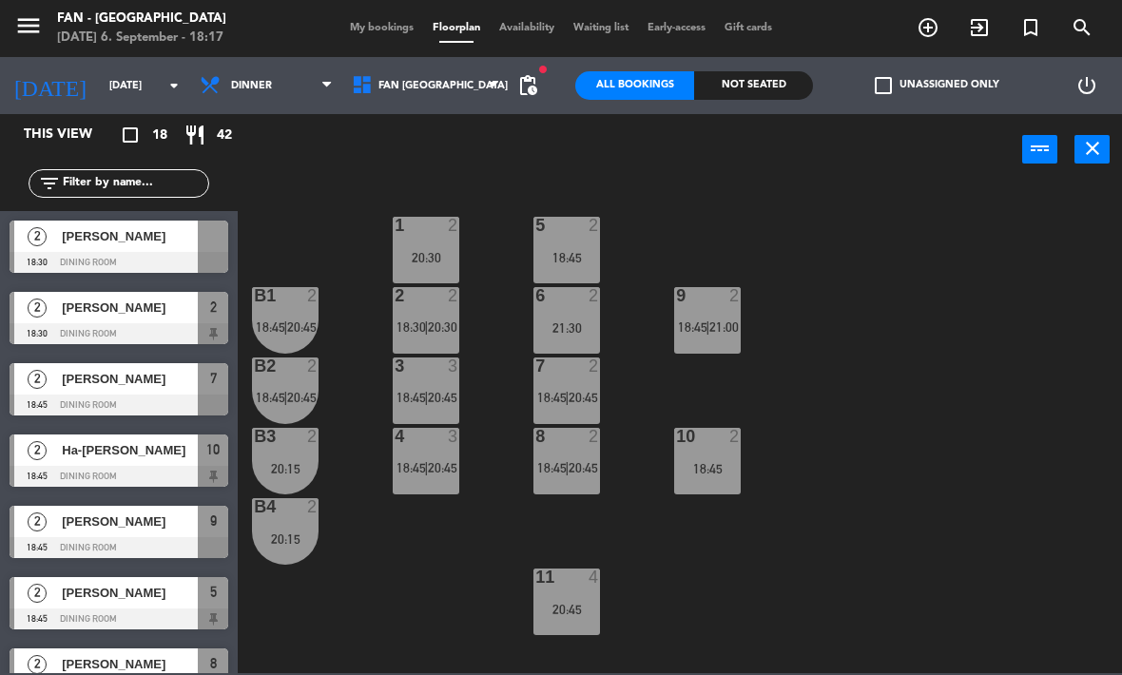
click at [167, 233] on span "[PERSON_NAME]" at bounding box center [130, 236] width 136 height 20
click at [716, 462] on div "18:45" at bounding box center [707, 468] width 67 height 13
click at [849, 514] on div "1 2 20:30 5 2 18:45 B1 2 18:45 | 20:45 2 2 18:30 | 20:30 9 2 18:45 | 21:00 6 2 …" at bounding box center [685, 429] width 873 height 490
click at [394, 33] on span "My bookings" at bounding box center [381, 28] width 83 height 10
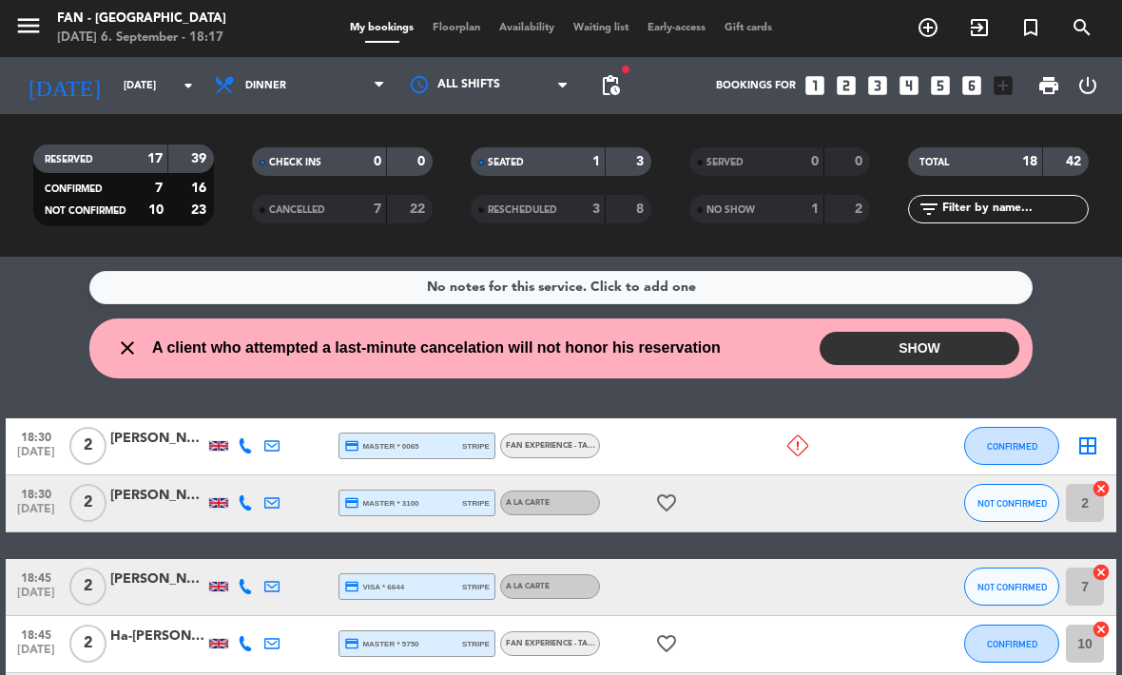
click at [875, 336] on button "SHOW" at bounding box center [920, 348] width 200 height 33
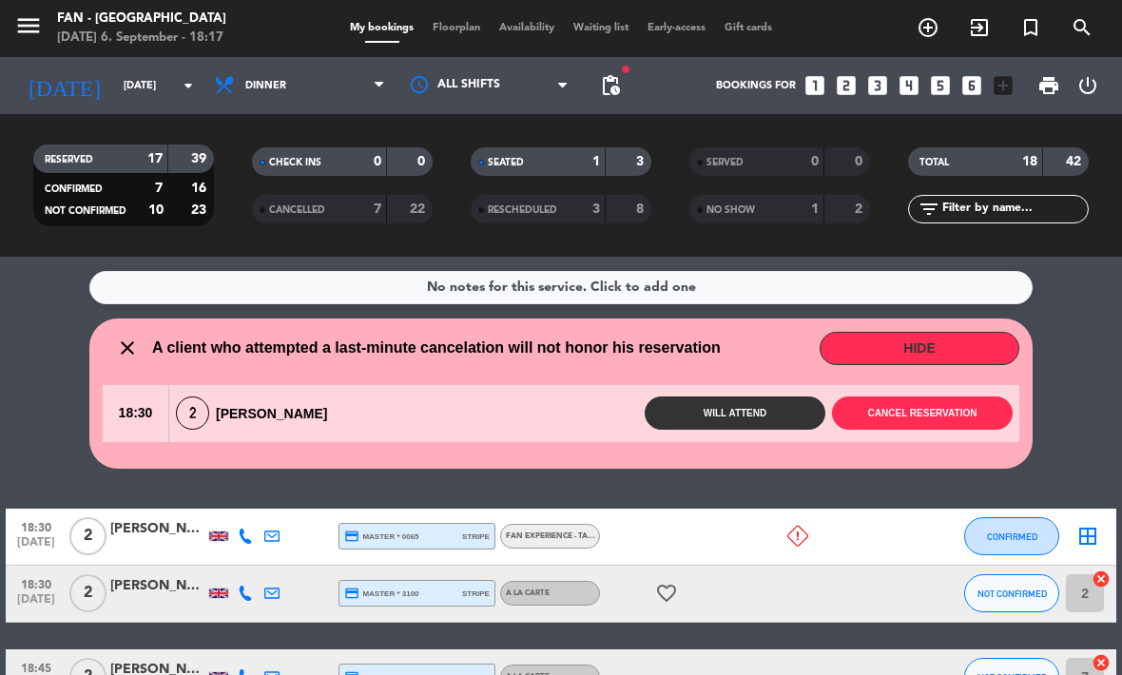
click at [906, 410] on button "Cancel reservation" at bounding box center [922, 413] width 181 height 33
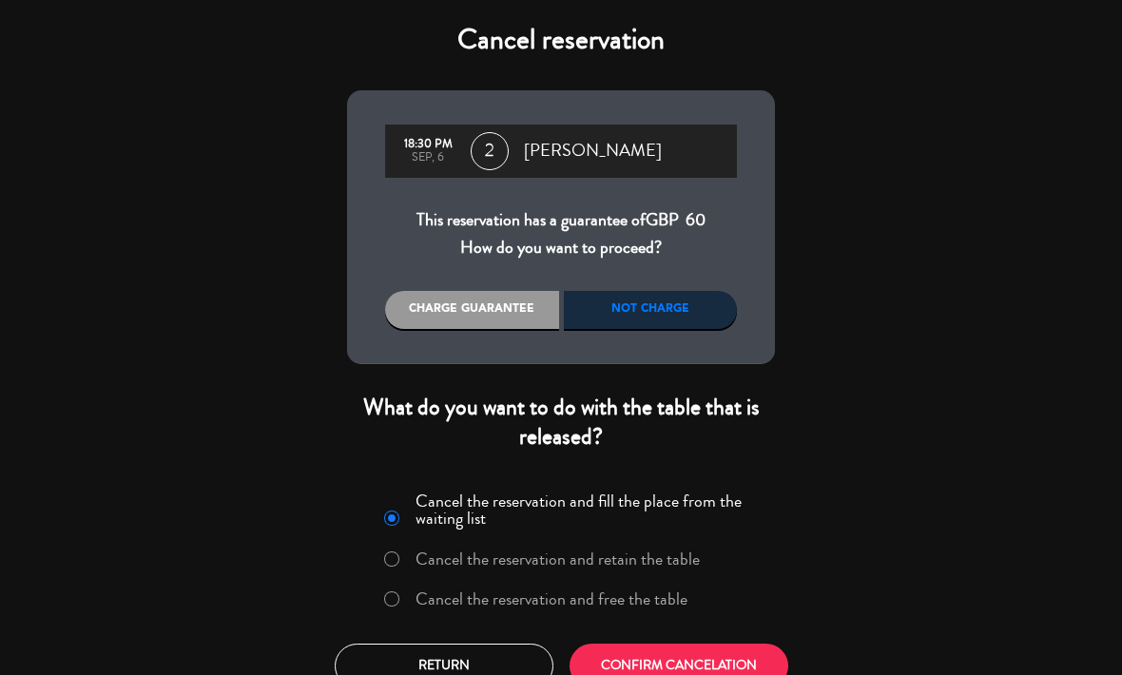
click at [460, 294] on div "Charge guarantee" at bounding box center [472, 310] width 174 height 38
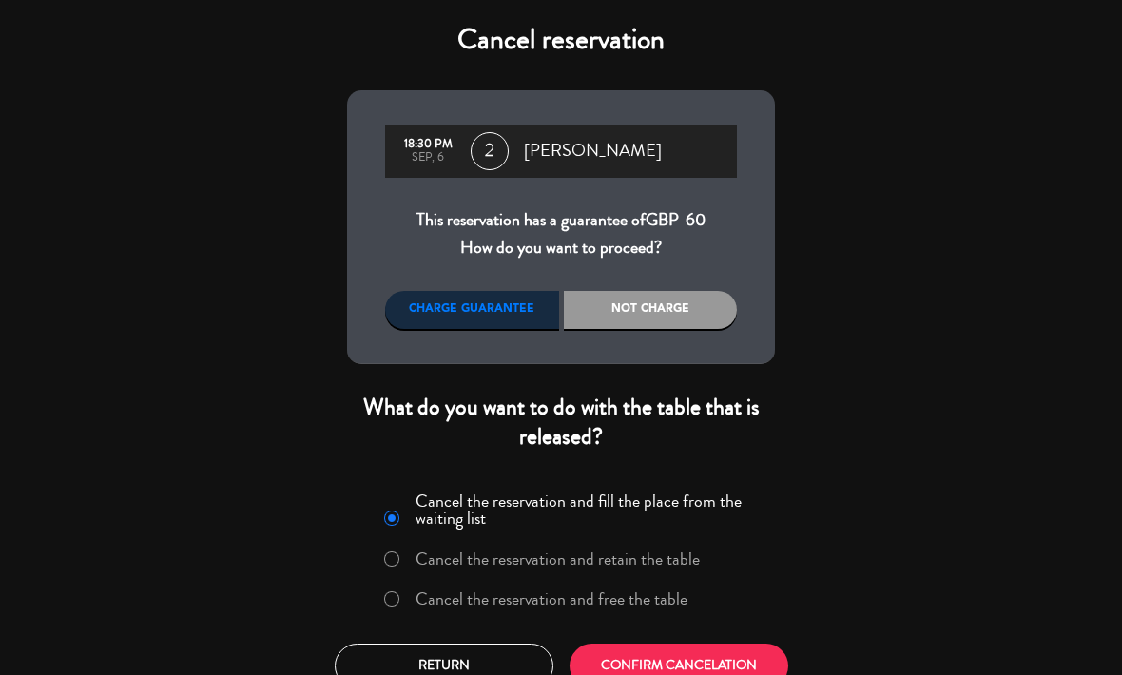
click at [490, 312] on div "Charge guarantee" at bounding box center [472, 310] width 174 height 38
click at [486, 313] on div "Charge guarantee" at bounding box center [472, 310] width 174 height 38
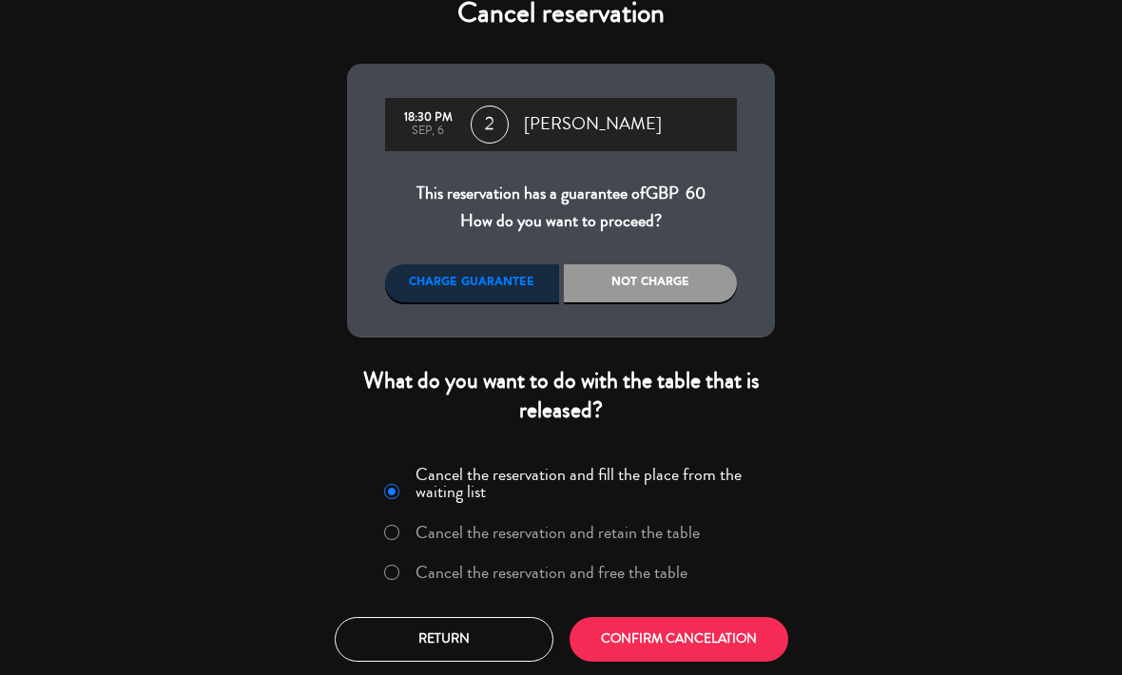
scroll to position [26, 0]
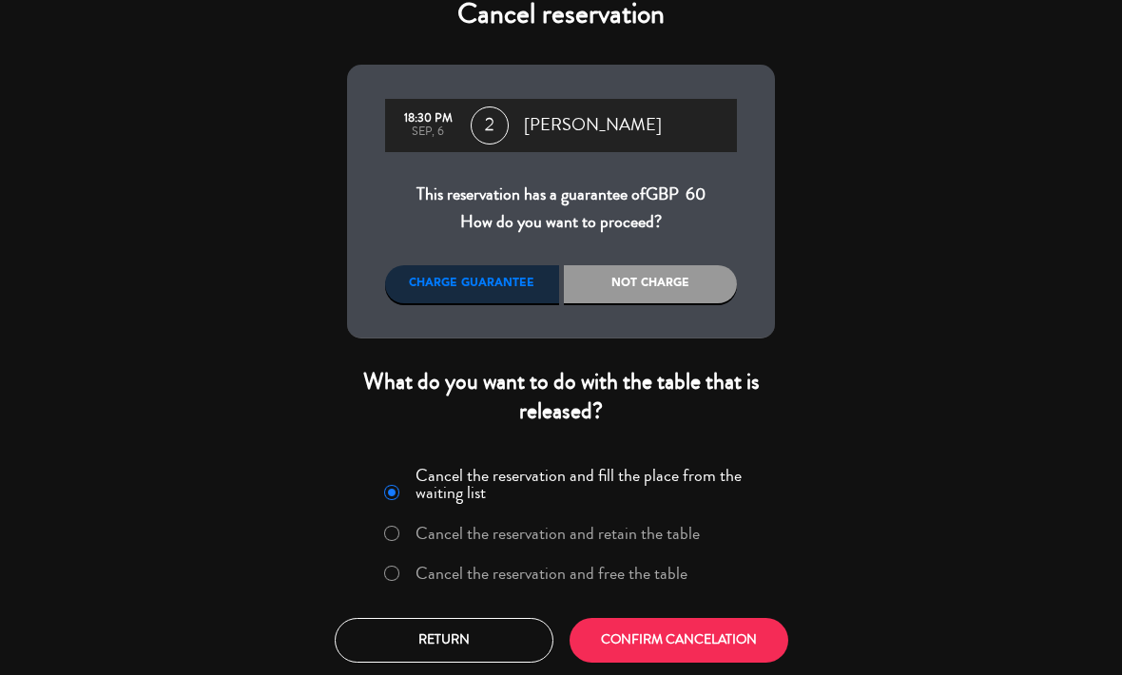
click at [742, 633] on button "CONFIRM CANCELATION" at bounding box center [679, 640] width 219 height 45
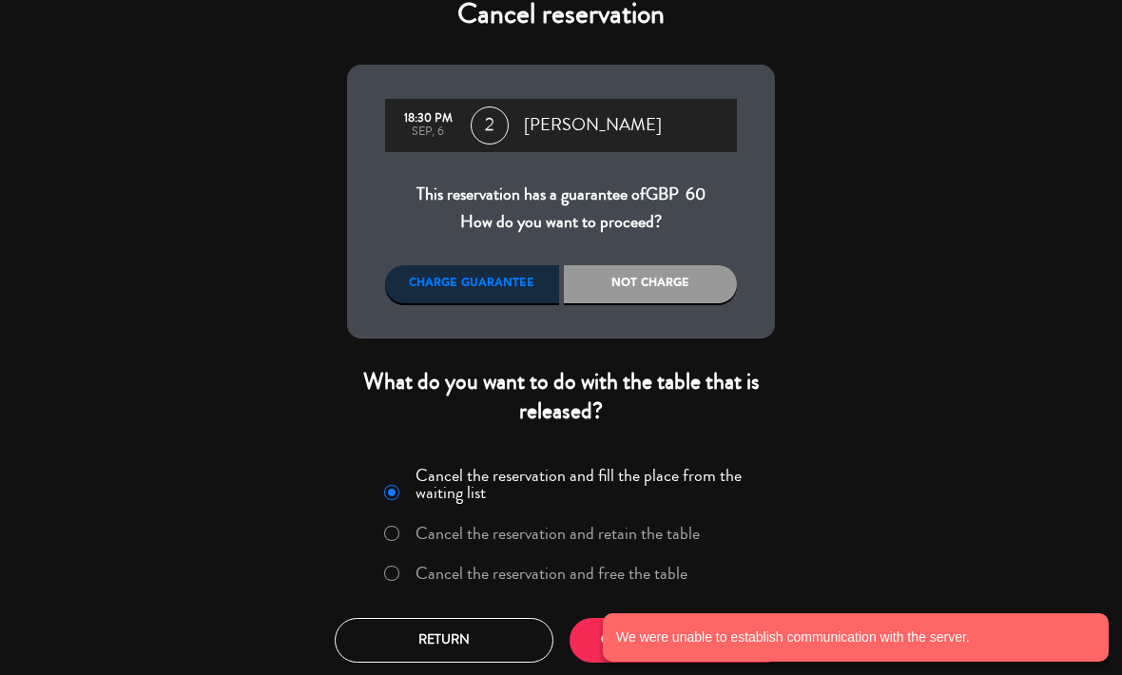
click at [479, 645] on button "Return" at bounding box center [444, 640] width 219 height 45
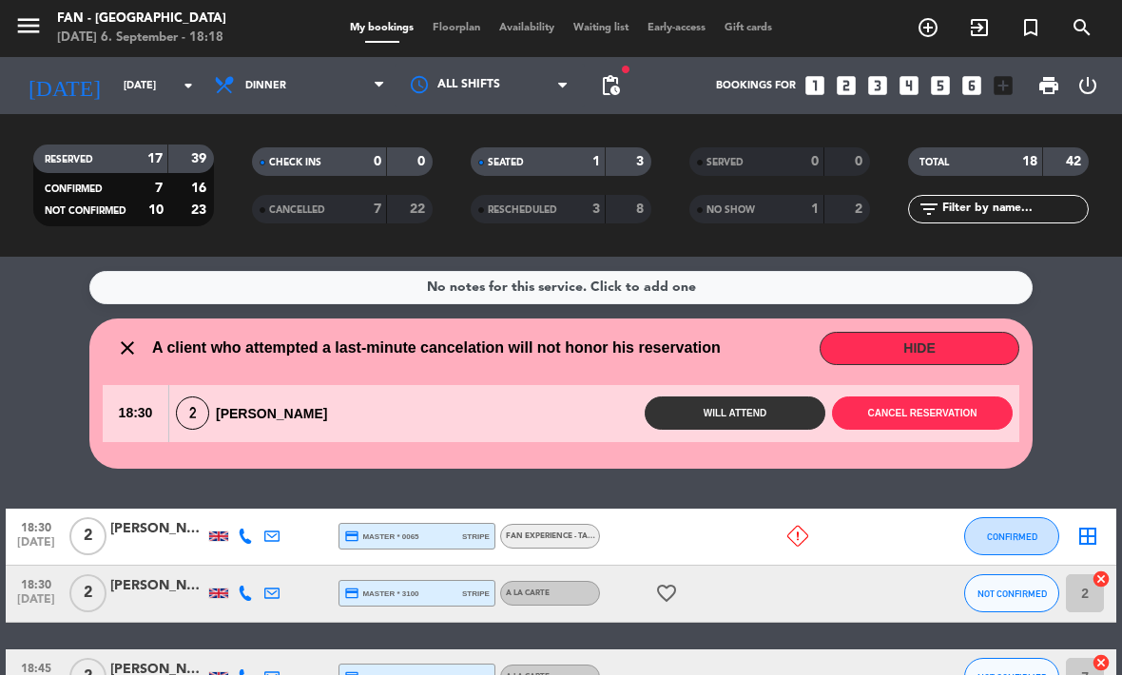
click at [733, 531] on div at bounding box center [680, 537] width 160 height 56
click at [925, 409] on button "Cancel reservation" at bounding box center [922, 413] width 181 height 33
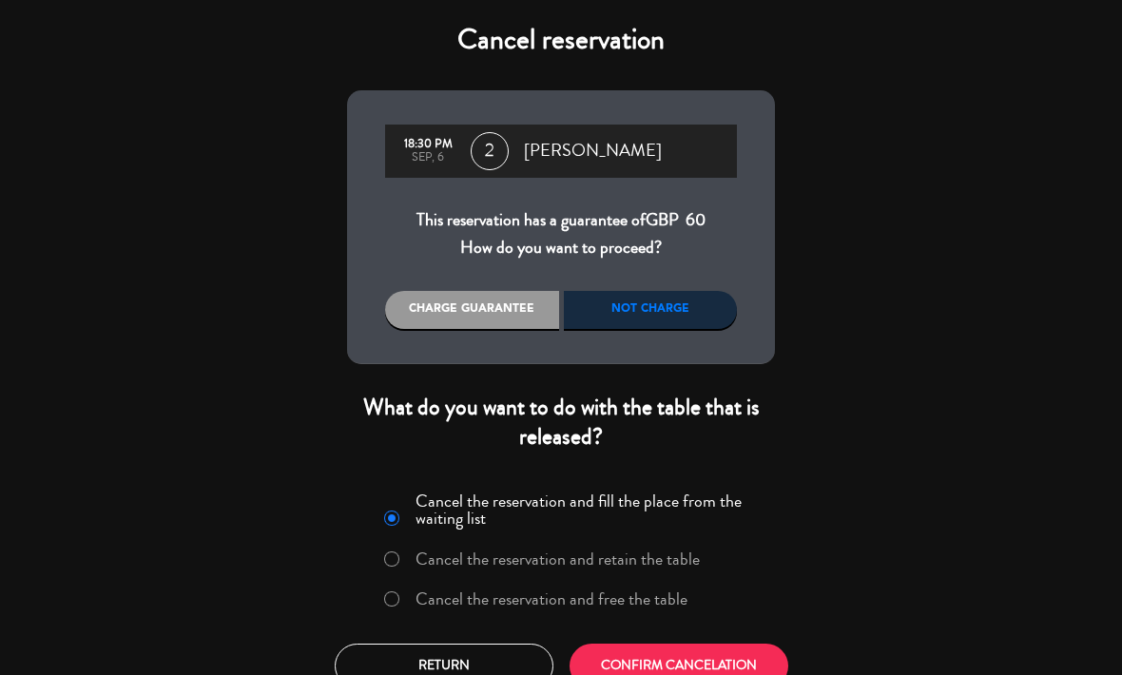
click at [847, 402] on div "Cancel reservation 18:30 PM Sep, 6 2 [PERSON_NAME] This reservation has a guara…" at bounding box center [561, 337] width 1122 height 675
click at [696, 312] on div "Not charge" at bounding box center [651, 310] width 174 height 38
click at [527, 304] on div "Charge guarantee" at bounding box center [472, 310] width 174 height 38
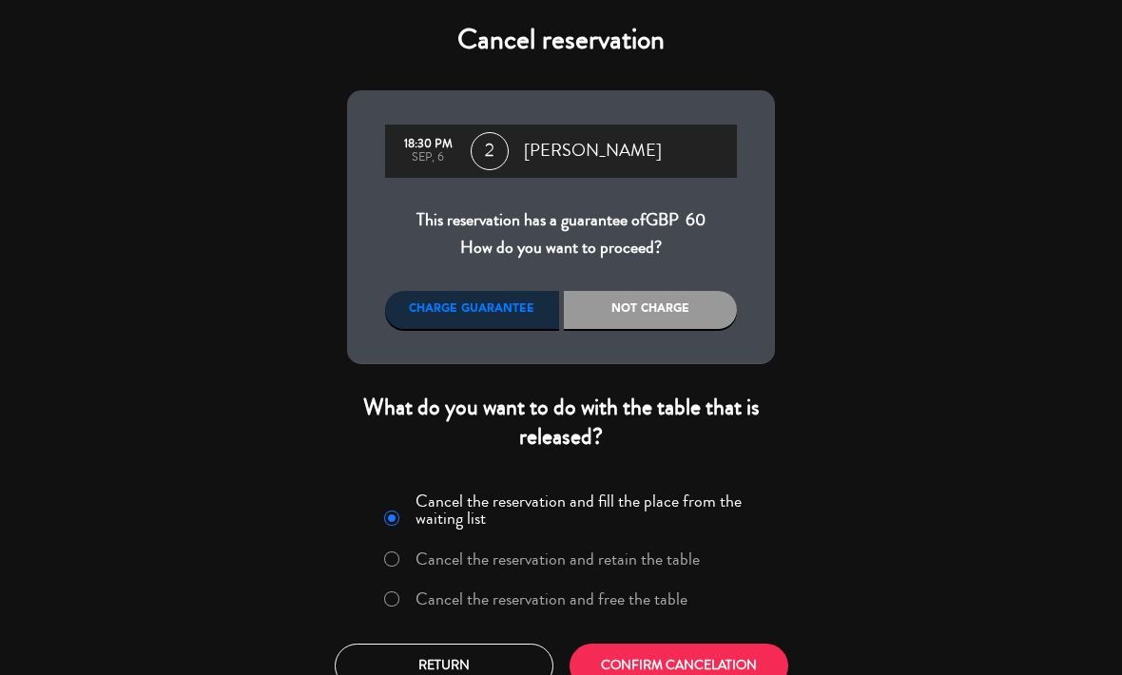
click at [497, 324] on div "Charge guarantee" at bounding box center [472, 310] width 174 height 38
click at [526, 649] on button "Return" at bounding box center [444, 666] width 219 height 45
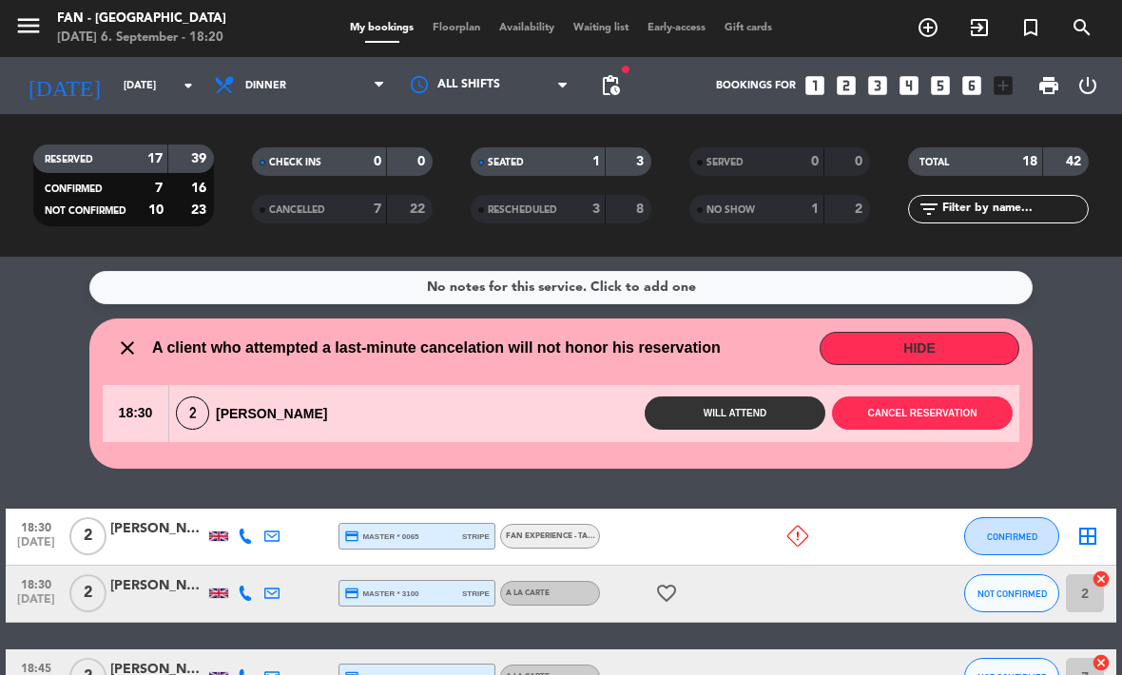
click at [946, 341] on button "HIDE" at bounding box center [920, 348] width 200 height 33
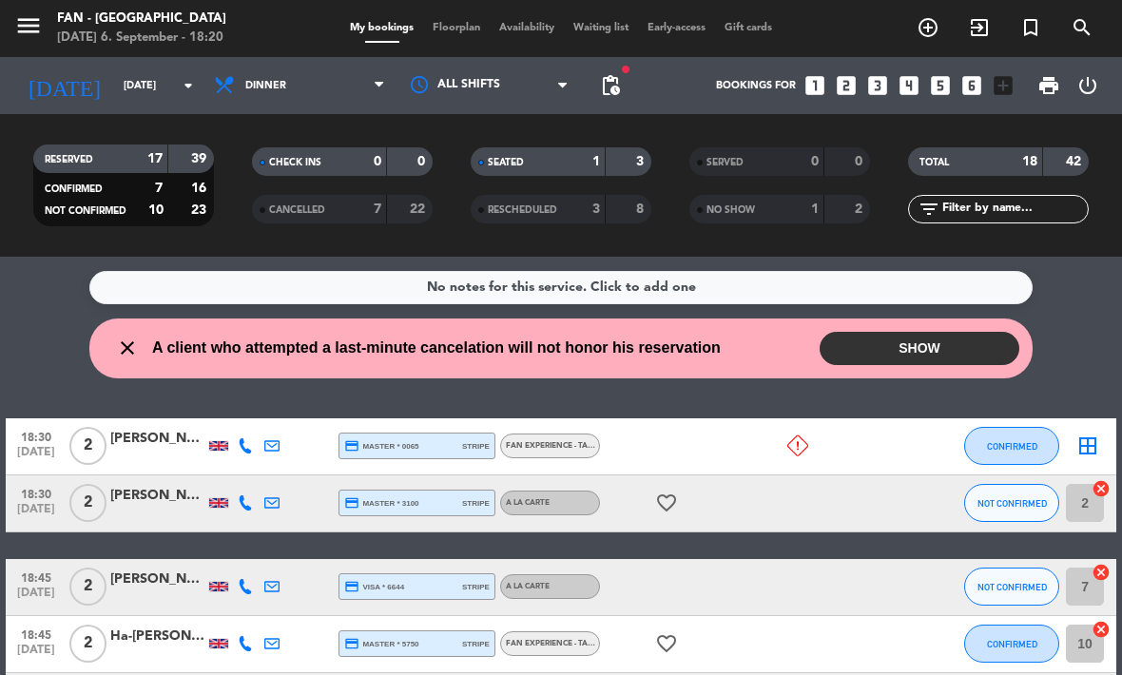
click at [899, 345] on button "SHOW" at bounding box center [920, 348] width 200 height 33
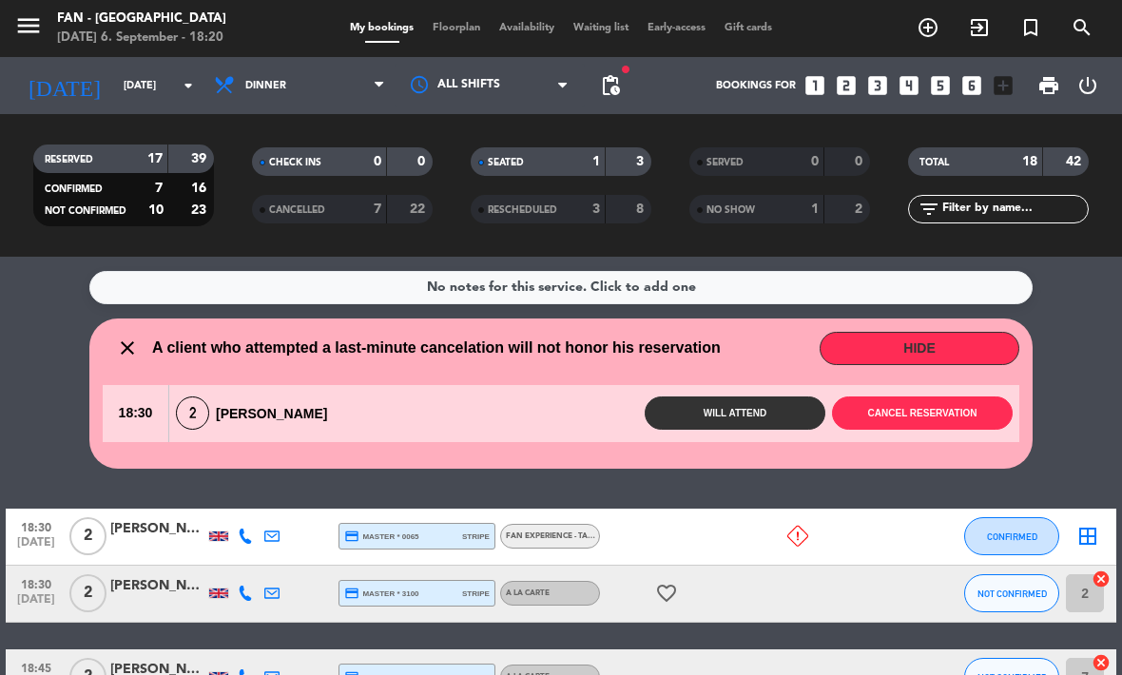
click at [937, 426] on button "Cancel reservation" at bounding box center [922, 413] width 181 height 33
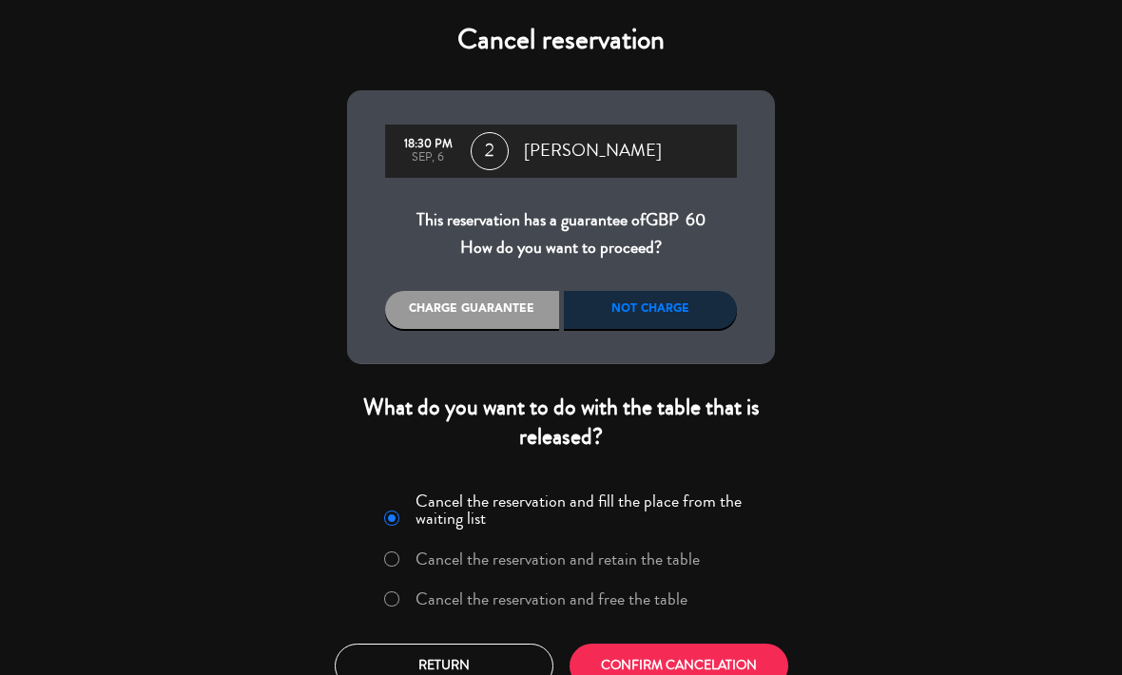
click at [495, 304] on div "Charge guarantee" at bounding box center [472, 310] width 174 height 38
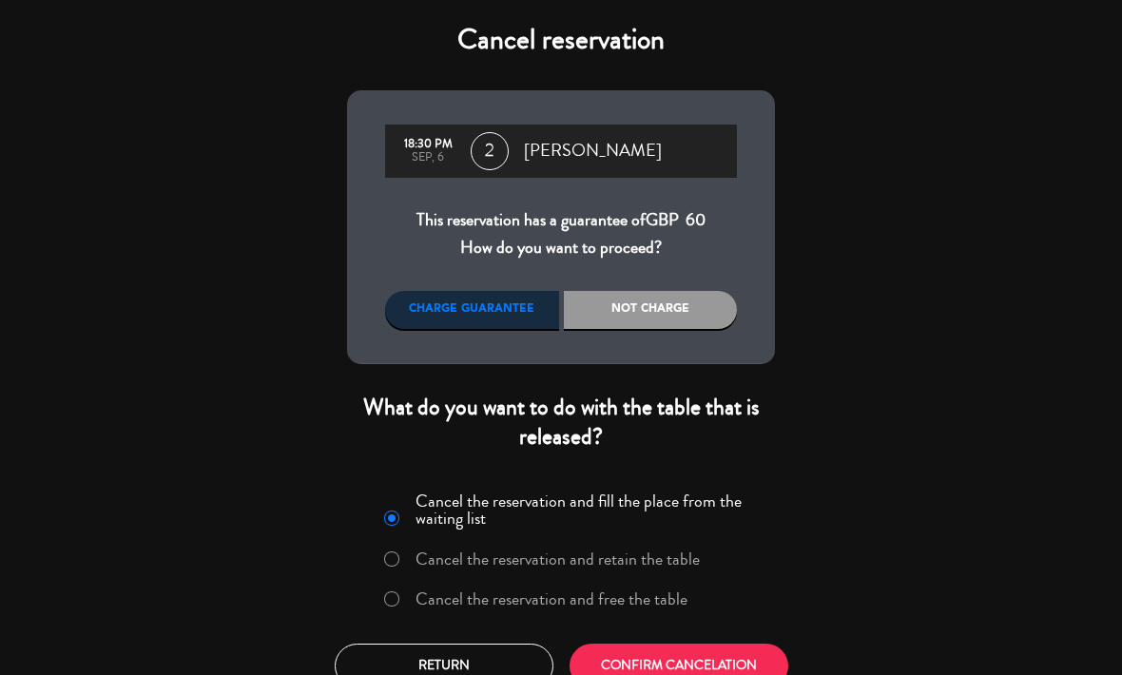
click at [512, 326] on div "Charge guarantee" at bounding box center [472, 310] width 174 height 38
click at [488, 318] on div "Charge guarantee" at bounding box center [472, 310] width 174 height 38
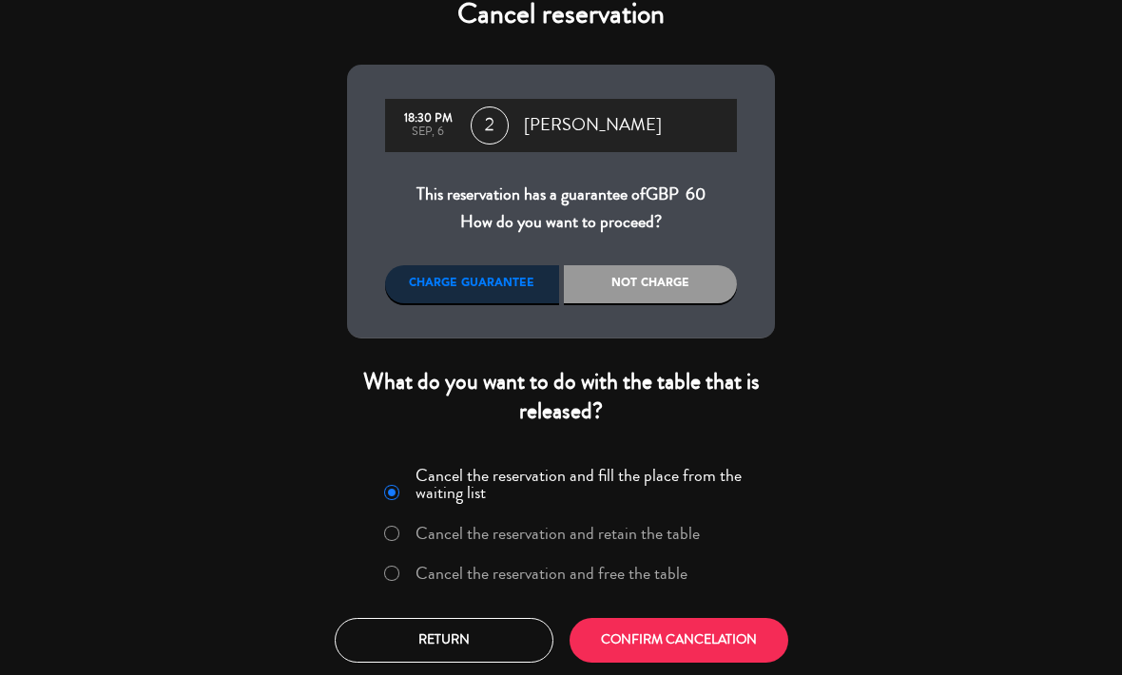
click at [748, 642] on button "CONFIRM CANCELATION" at bounding box center [679, 640] width 219 height 45
click at [662, 301] on div "Not charge" at bounding box center [651, 284] width 174 height 38
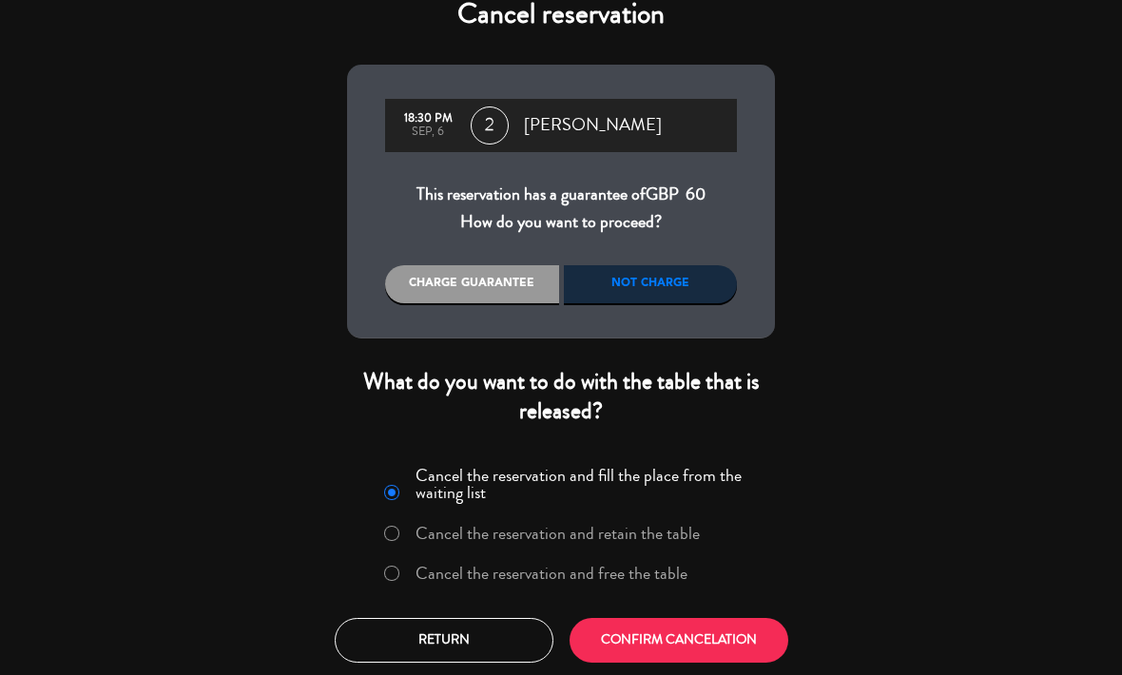
click at [715, 258] on div "18:30 PM Sep, 6 2 [PERSON_NAME] This reservation has a guarantee of GBP 60 How …" at bounding box center [561, 202] width 428 height 274
click at [503, 645] on button "Return" at bounding box center [444, 640] width 219 height 45
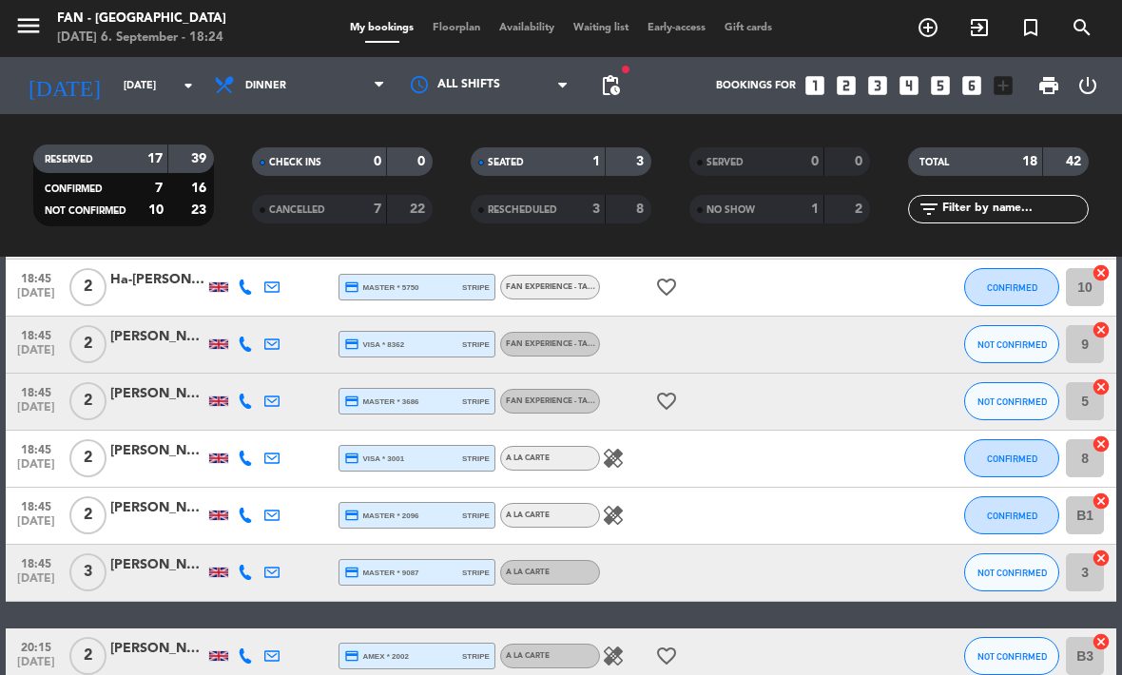
scroll to position [449, 0]
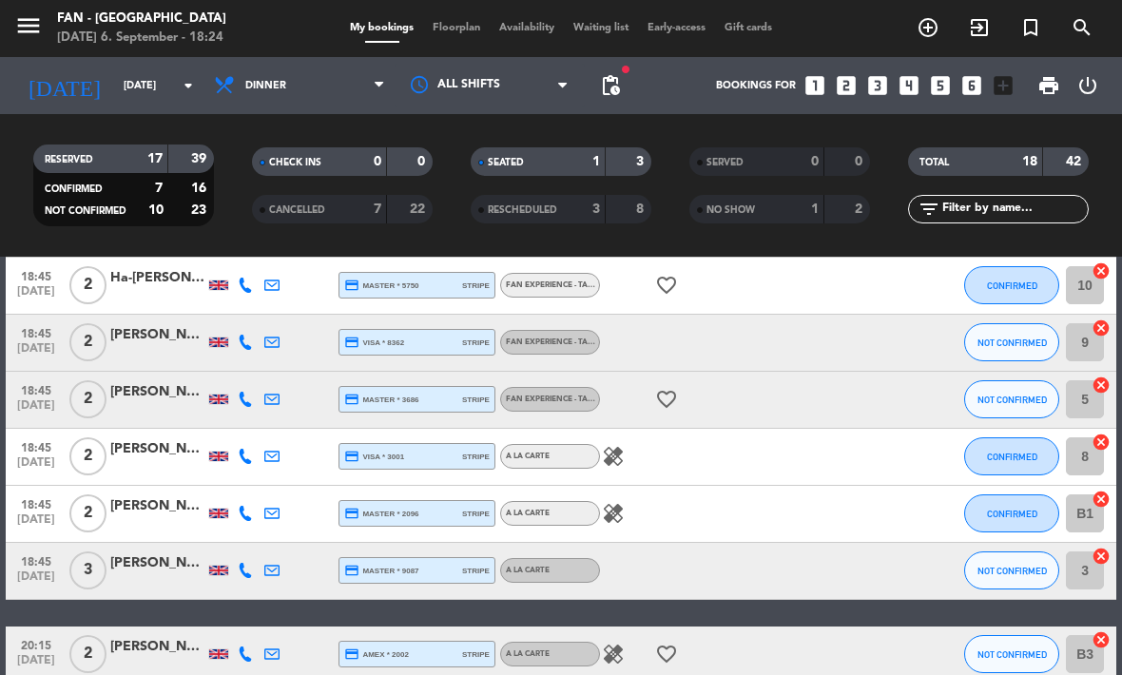
click at [617, 514] on icon "healing" at bounding box center [613, 513] width 23 height 23
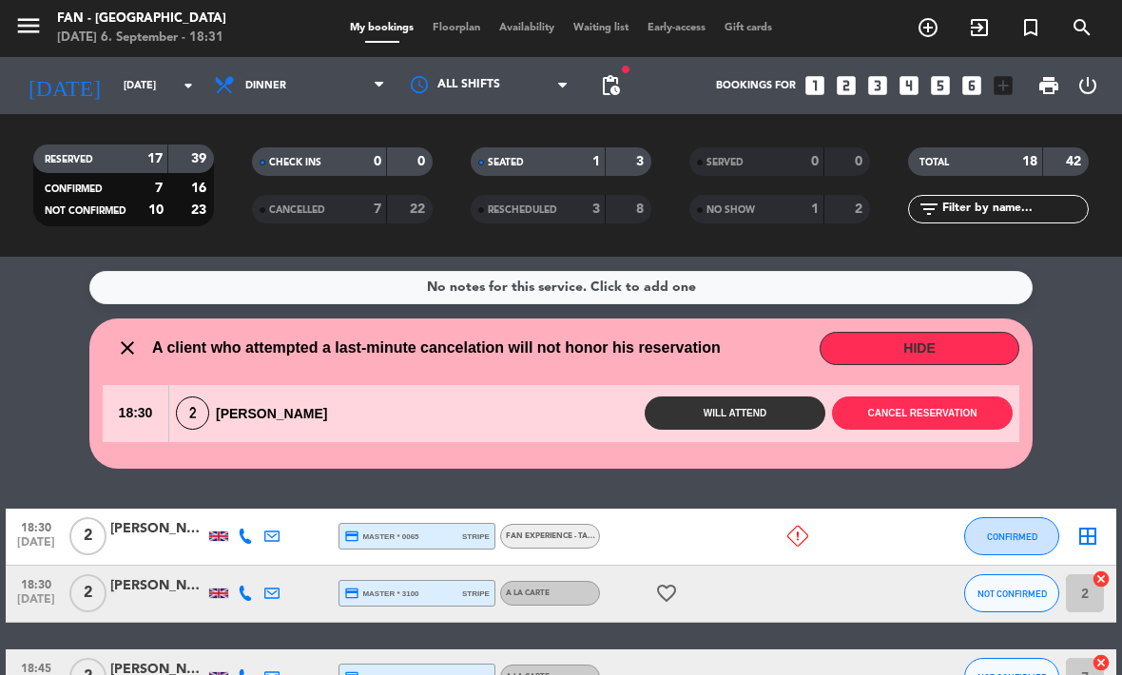
scroll to position [0, 0]
click at [928, 419] on button "Cancel reservation" at bounding box center [922, 413] width 181 height 33
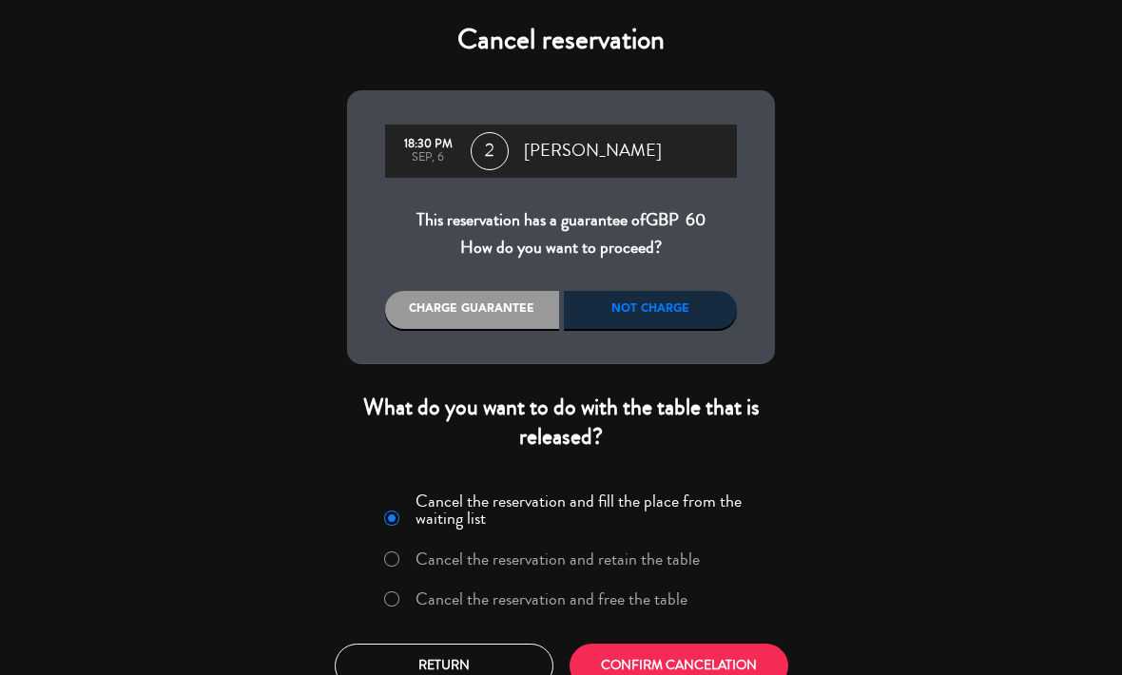
click at [484, 313] on div "Charge guarantee" at bounding box center [472, 310] width 174 height 38
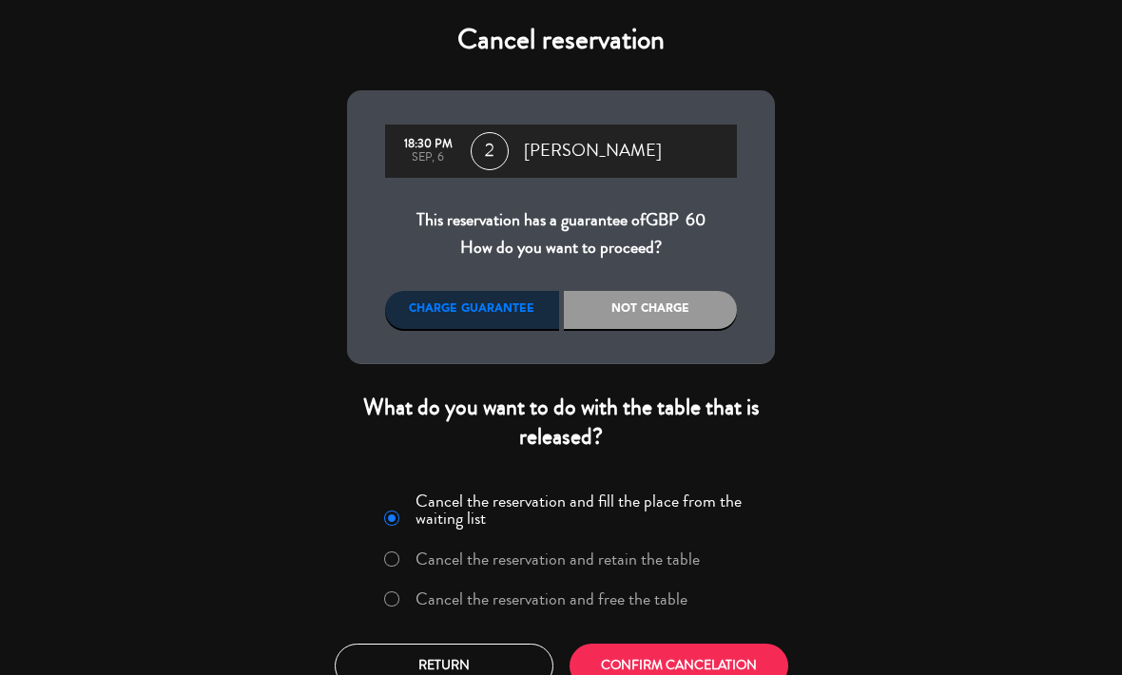
click at [478, 323] on div "Charge guarantee" at bounding box center [472, 310] width 174 height 38
click at [764, 650] on button "CONFIRM CANCELATION" at bounding box center [679, 666] width 219 height 45
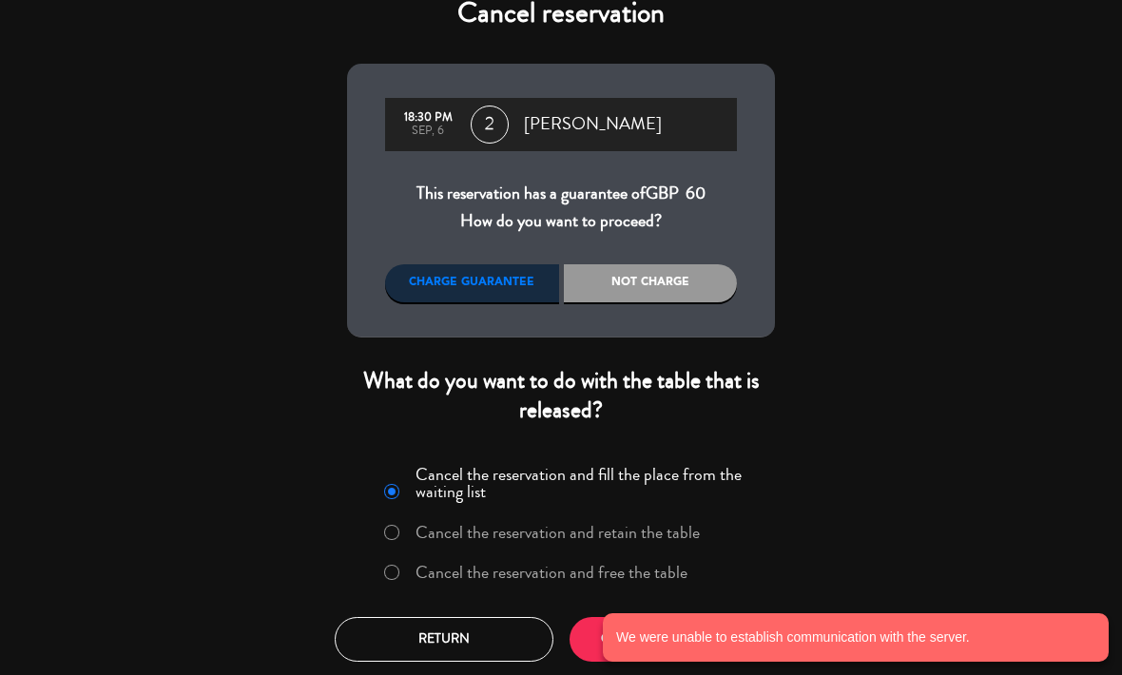
scroll to position [26, 0]
click at [586, 630] on button "CONFIRM CANCELATION" at bounding box center [679, 640] width 219 height 45
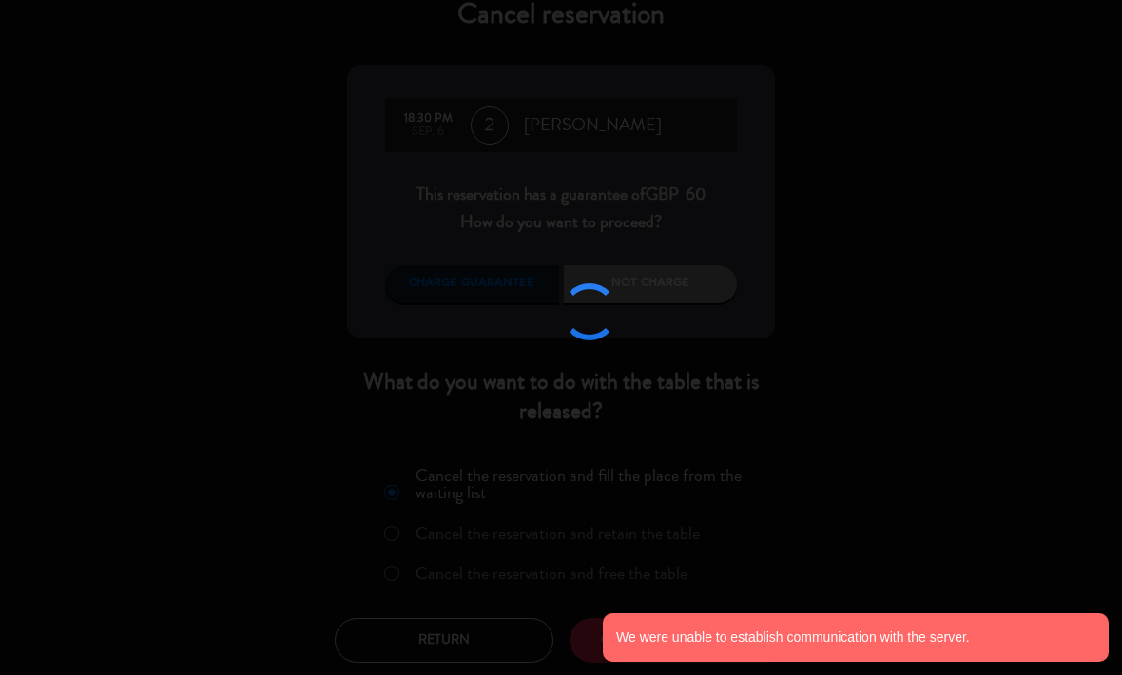
click at [589, 645] on button "CONFIRM CANCELATION" at bounding box center [679, 640] width 219 height 45
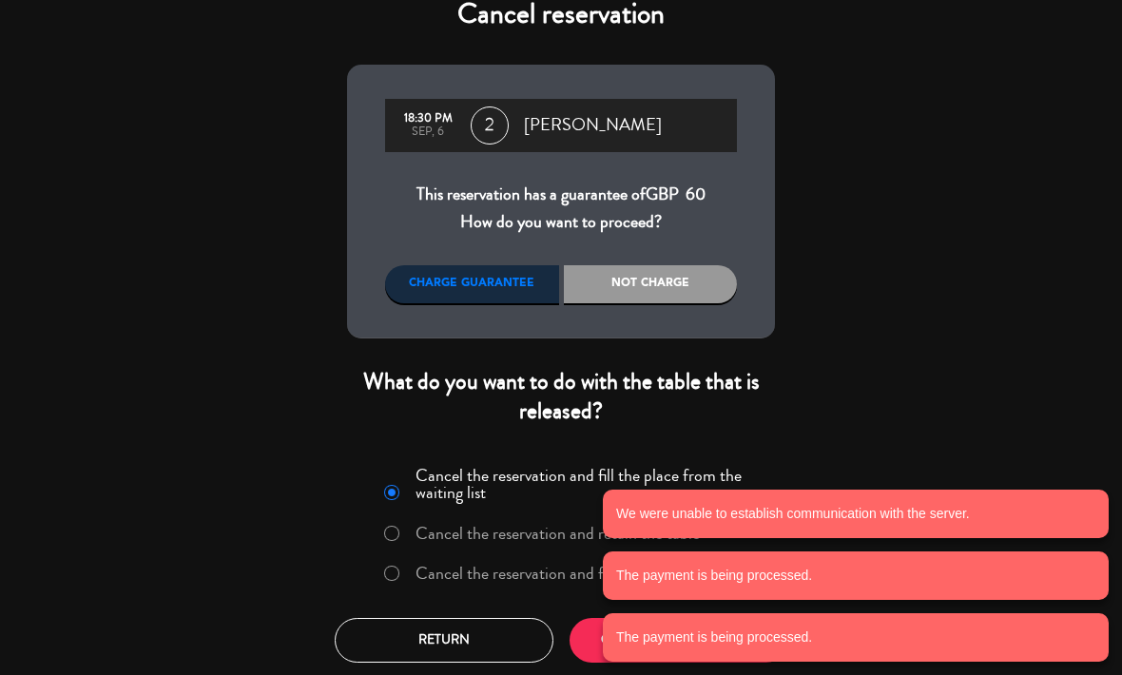
click at [589, 630] on button "CONFIRM CANCELATION" at bounding box center [679, 640] width 219 height 45
click at [609, 630] on notyf-toast "The payment is being processed." at bounding box center [856, 637] width 506 height 48
click at [603, 632] on notyf-toast "The payment is being processed." at bounding box center [856, 637] width 506 height 48
click at [605, 630] on notyf-toast "The payment is being processed." at bounding box center [856, 637] width 506 height 48
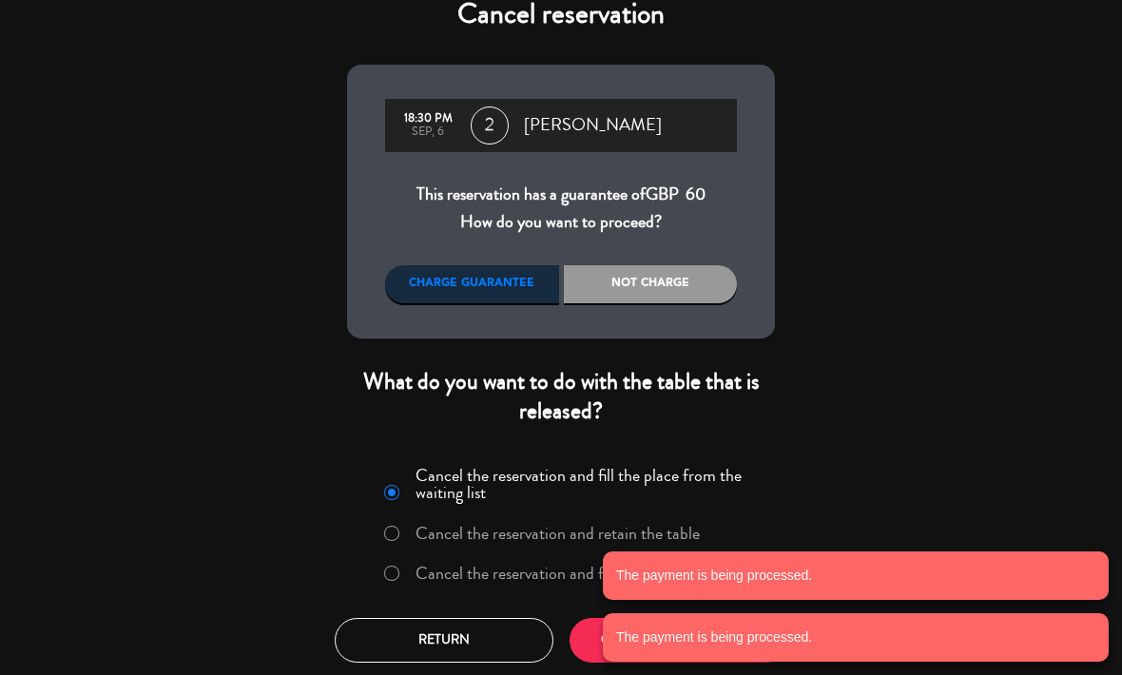
click at [606, 649] on notyf-toast "The payment is being processed." at bounding box center [856, 637] width 506 height 48
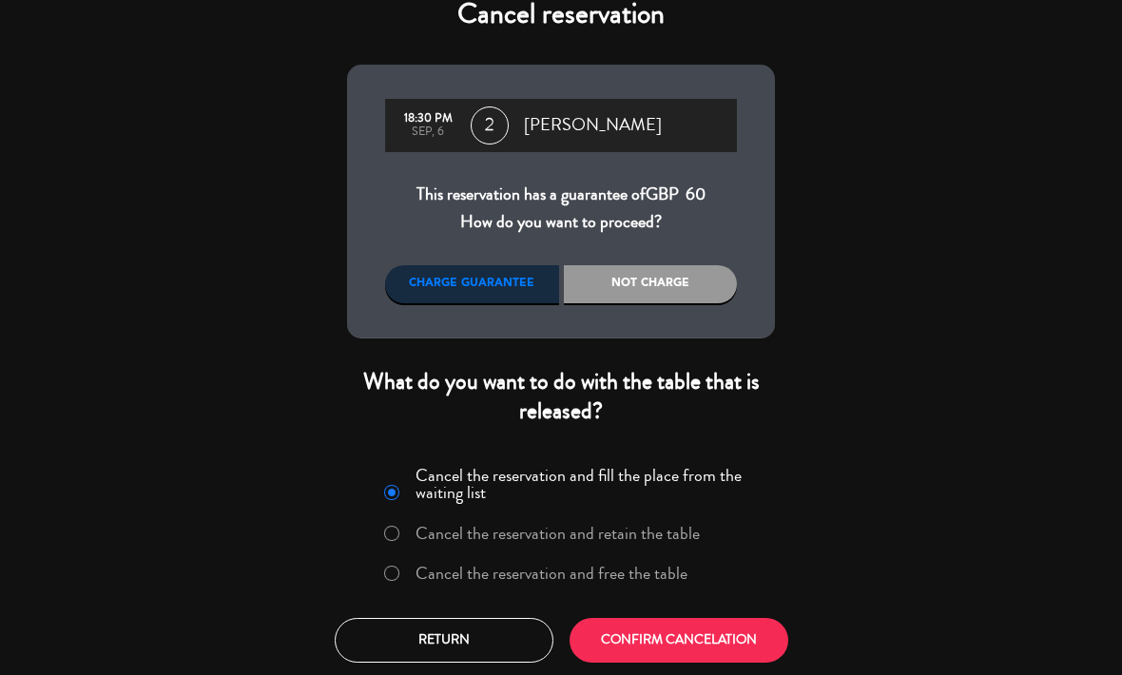
click at [475, 277] on div "Charge guarantee" at bounding box center [472, 284] width 174 height 38
click at [485, 290] on div "Charge guarantee" at bounding box center [472, 284] width 174 height 38
click at [497, 291] on div "Charge guarantee" at bounding box center [472, 284] width 174 height 38
click at [505, 291] on div "Charge guarantee" at bounding box center [472, 284] width 174 height 38
click at [513, 281] on div "Charge guarantee" at bounding box center [472, 284] width 174 height 38
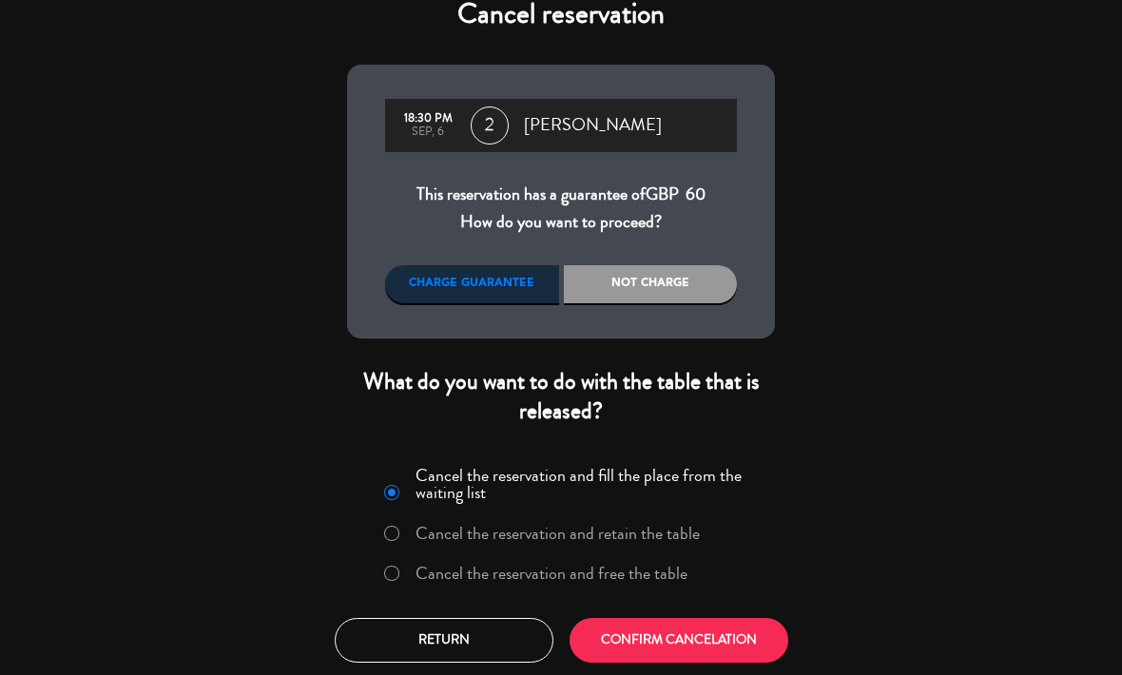
click at [688, 630] on button "CONFIRM CANCELATION" at bounding box center [679, 640] width 219 height 45
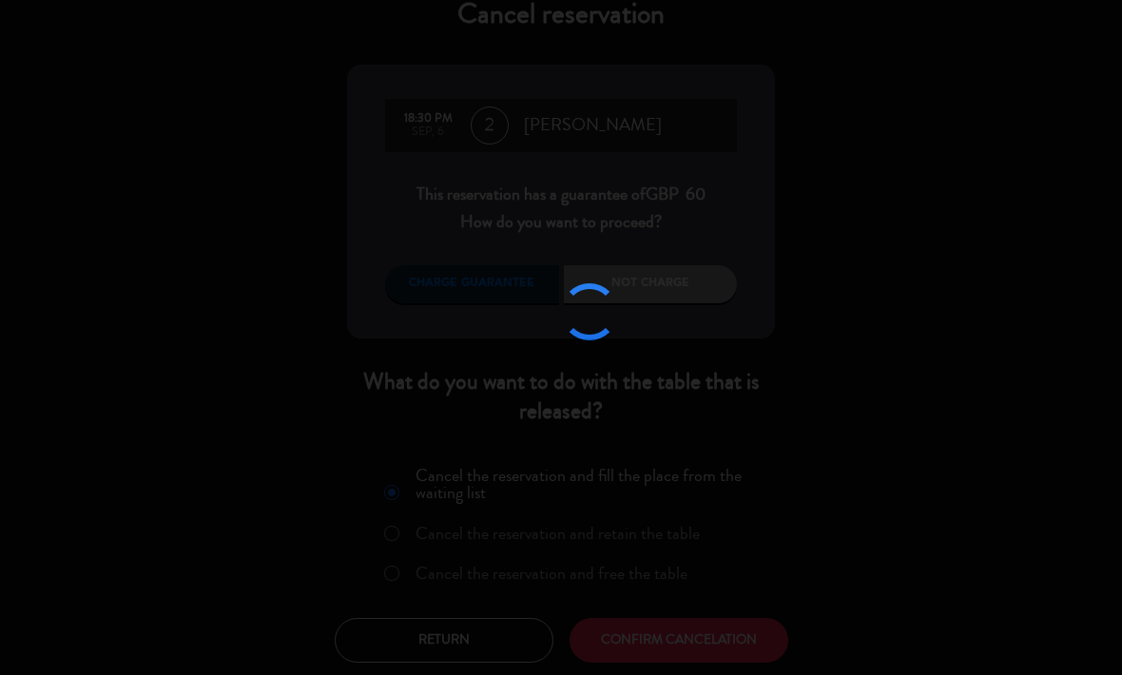
click at [689, 625] on div at bounding box center [561, 337] width 1122 height 675
click at [684, 633] on div at bounding box center [561, 337] width 1122 height 675
click at [693, 618] on div at bounding box center [561, 337] width 1122 height 675
click at [705, 622] on div at bounding box center [561, 337] width 1122 height 675
click at [713, 622] on div at bounding box center [561, 337] width 1122 height 675
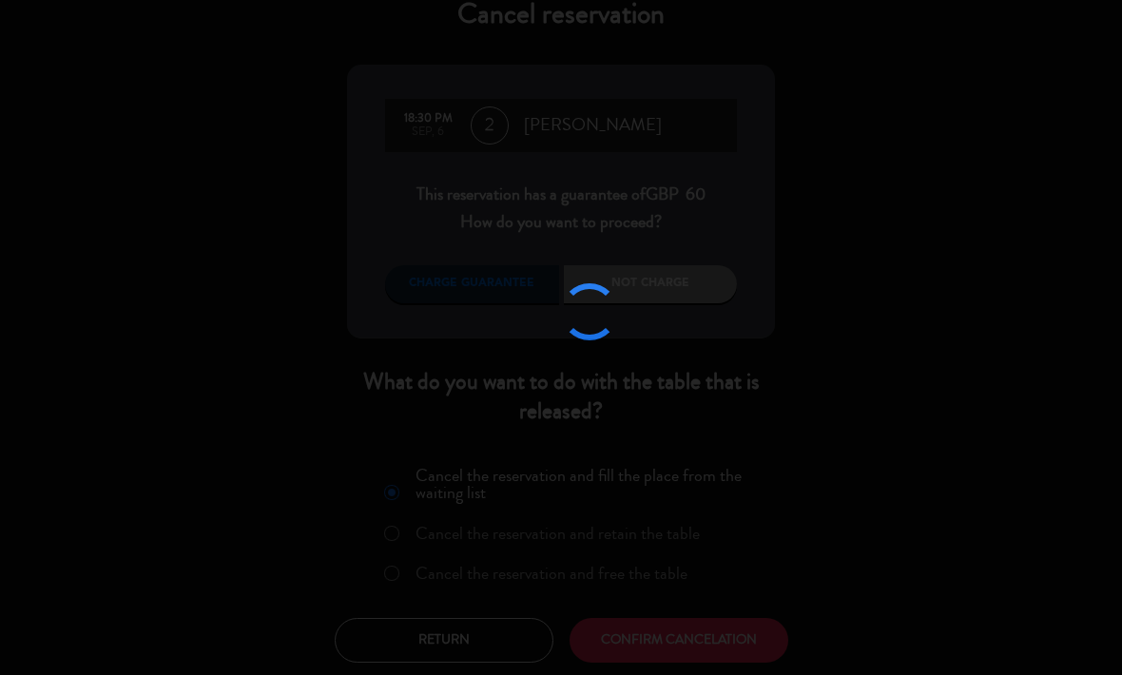
click at [717, 611] on div at bounding box center [561, 337] width 1122 height 675
click at [718, 621] on div at bounding box center [561, 337] width 1122 height 675
click at [720, 620] on div at bounding box center [561, 337] width 1122 height 675
click at [718, 612] on div at bounding box center [561, 337] width 1122 height 675
click at [717, 617] on div at bounding box center [561, 337] width 1122 height 675
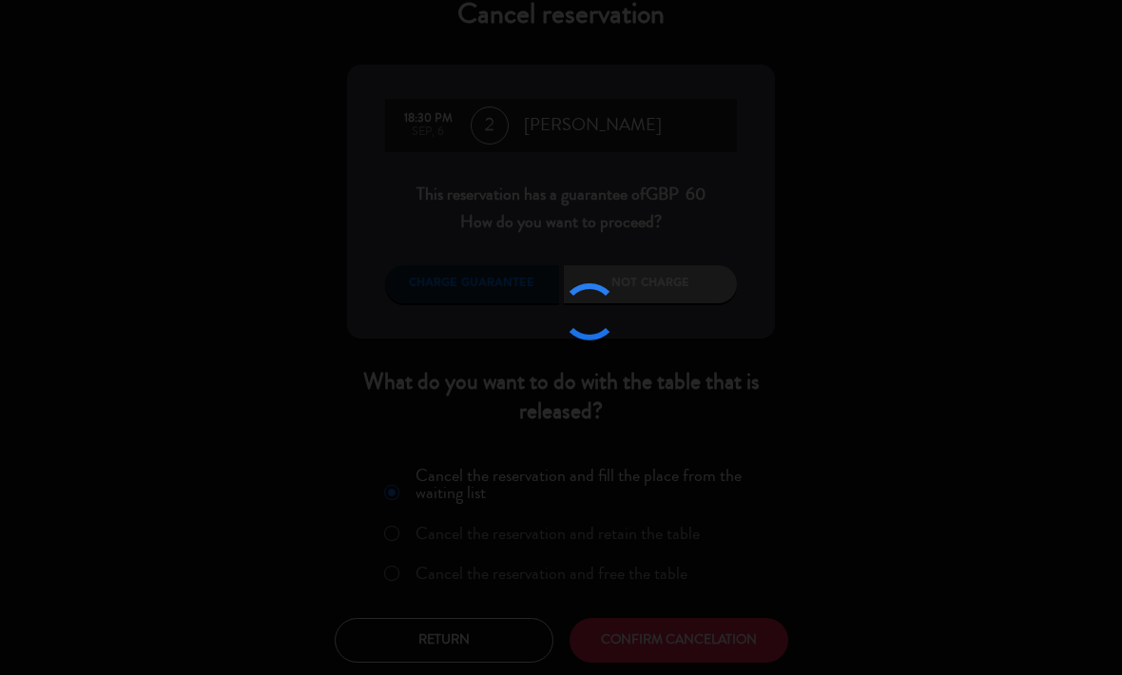
click at [714, 623] on div at bounding box center [561, 337] width 1122 height 675
click at [717, 634] on div at bounding box center [561, 337] width 1122 height 675
click at [728, 632] on div at bounding box center [561, 337] width 1122 height 675
click at [721, 622] on div at bounding box center [561, 337] width 1122 height 675
click at [716, 633] on div at bounding box center [561, 337] width 1122 height 675
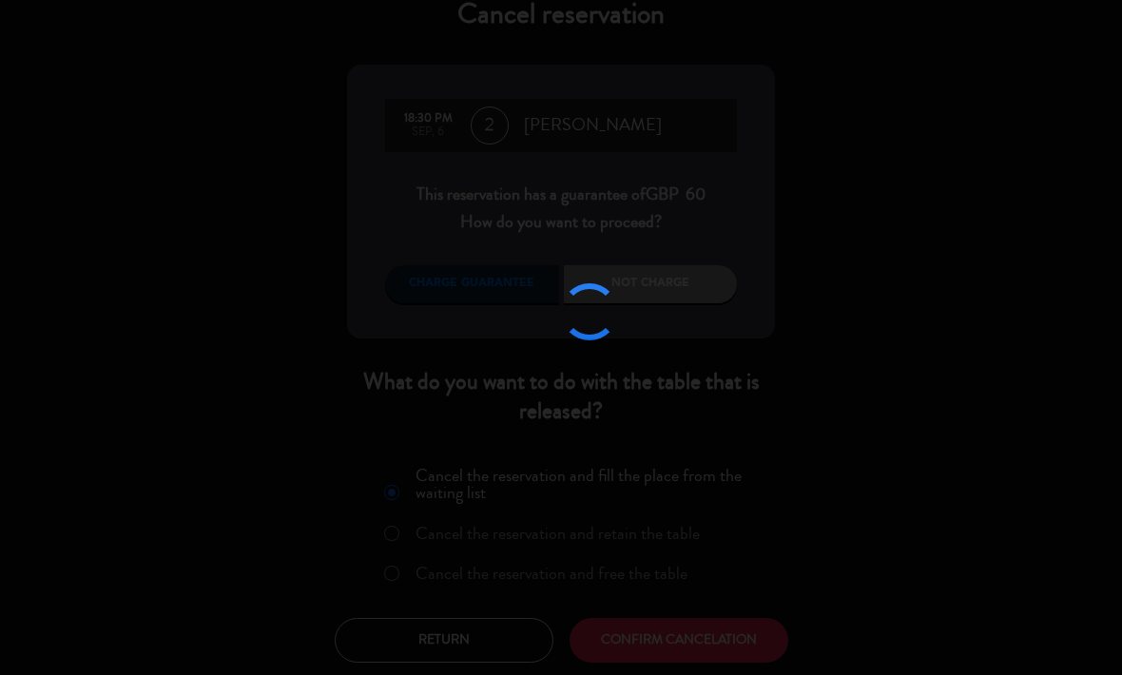
click at [706, 629] on div at bounding box center [561, 337] width 1122 height 675
click at [706, 631] on div at bounding box center [561, 337] width 1122 height 675
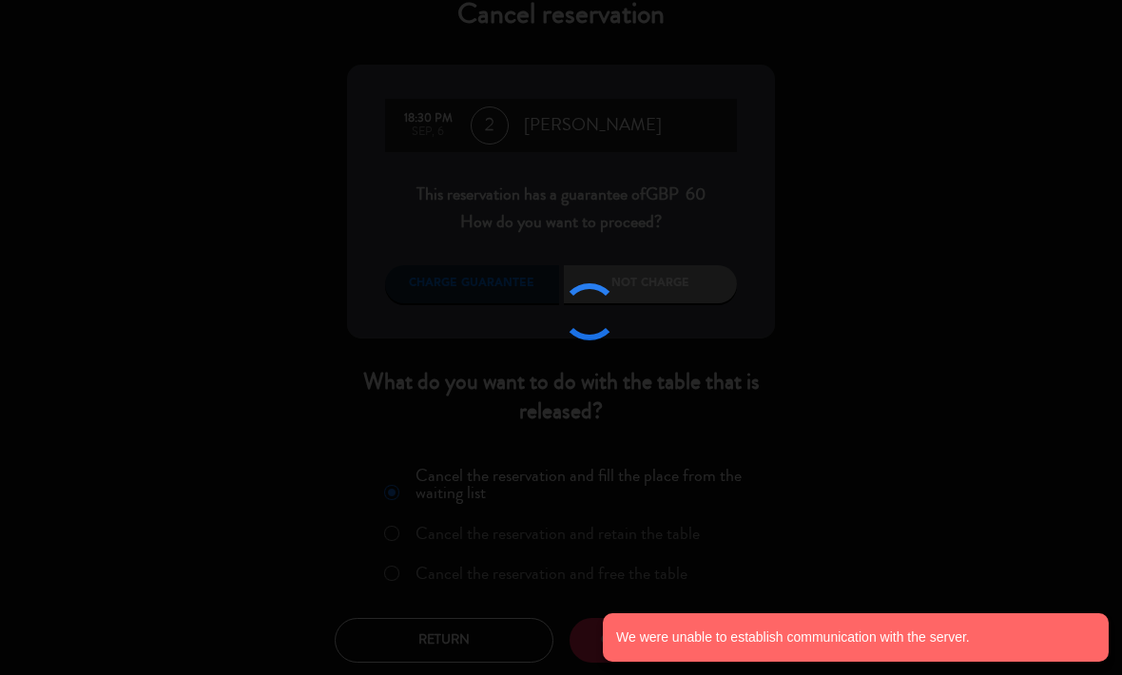
click at [711, 626] on notyf-toast-container "We were unable to establish communication with the server." at bounding box center [856, 637] width 533 height 75
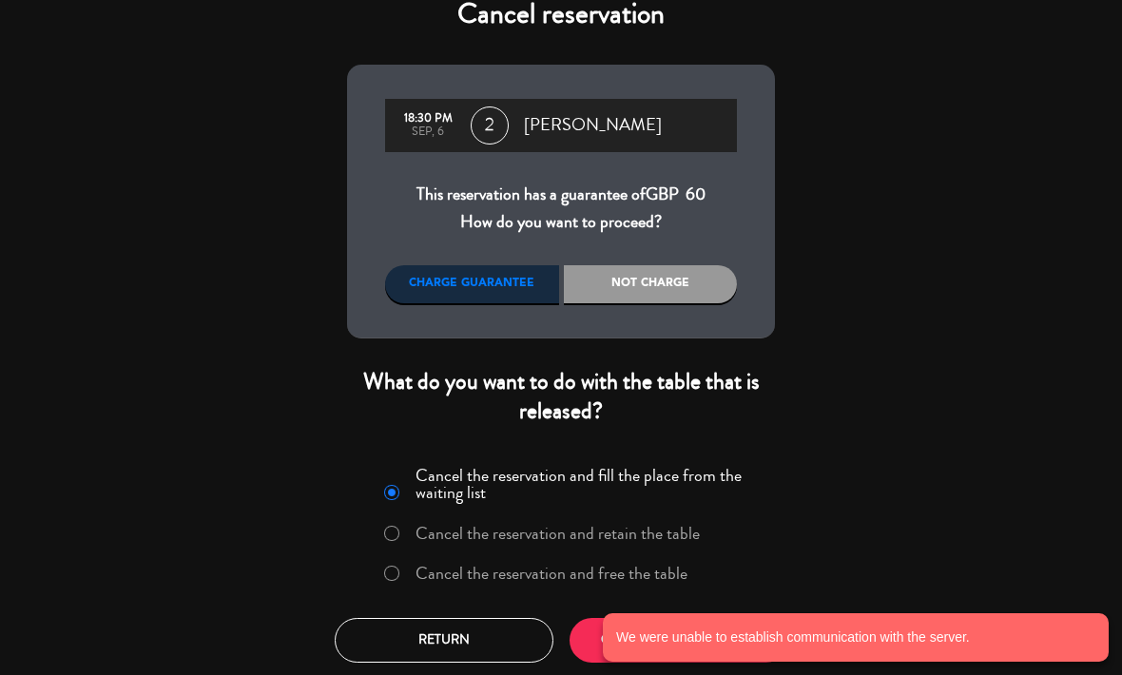
click at [721, 614] on notyf-toast-container "We were unable to establish communication with the server." at bounding box center [856, 637] width 533 height 75
click at [581, 638] on button "CONFIRM CANCELATION" at bounding box center [679, 640] width 219 height 45
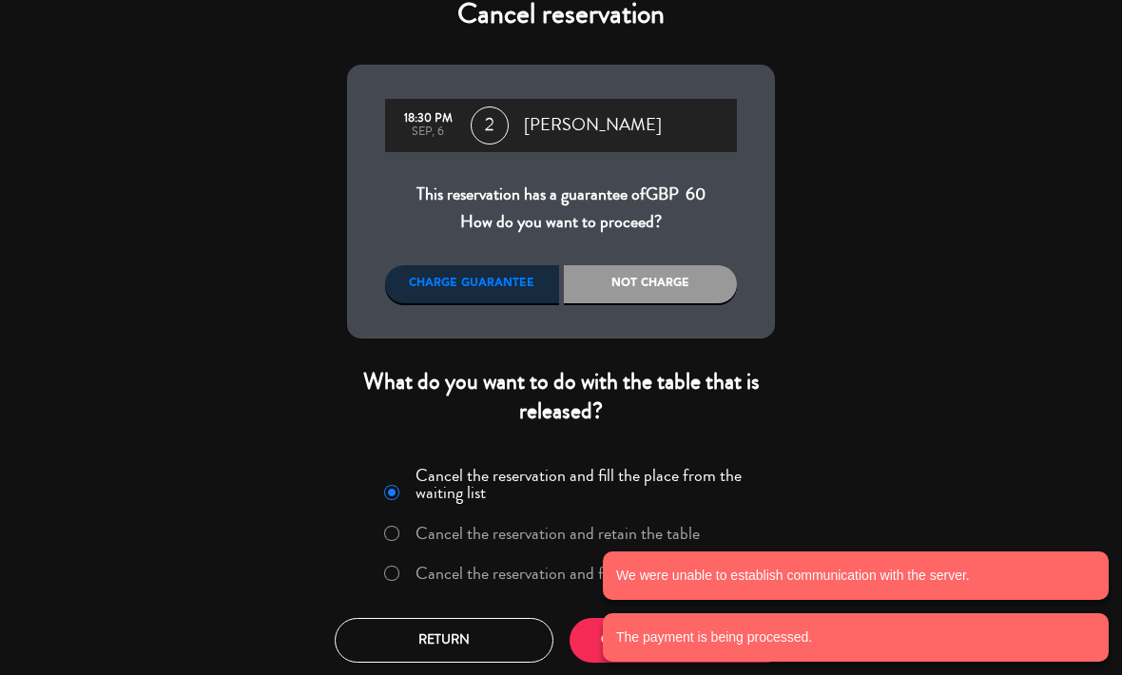
click at [603, 625] on notyf-toast-container "We were unable to establish communication with the server. The payment is being…" at bounding box center [856, 606] width 533 height 137
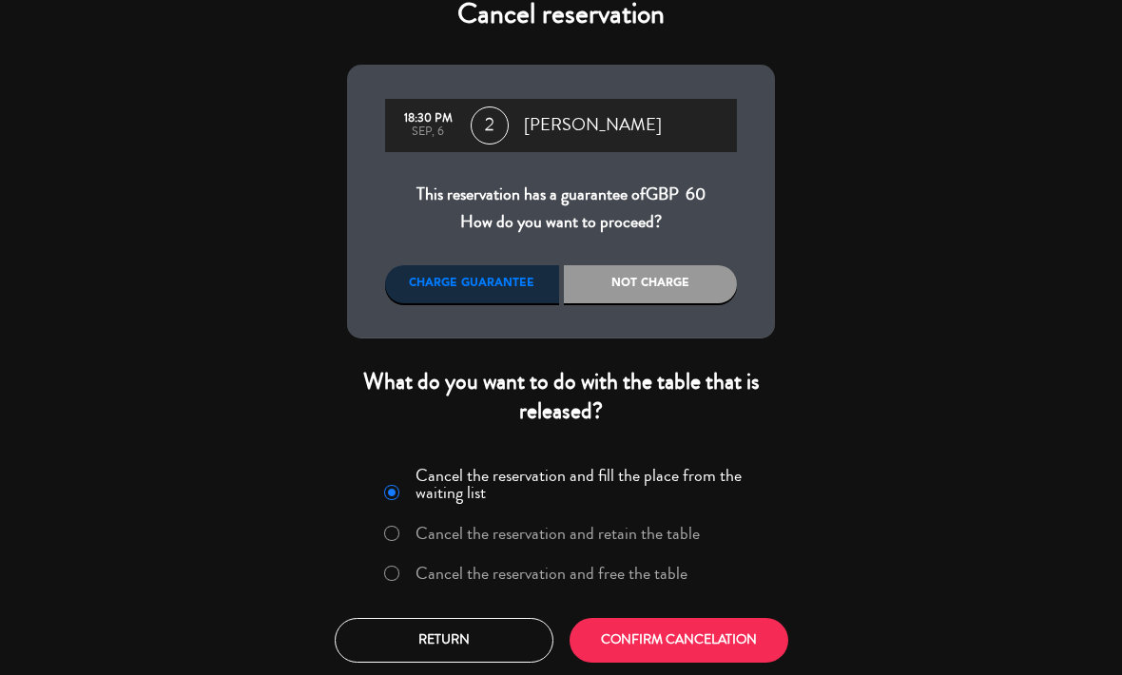
click at [457, 622] on button "Return" at bounding box center [444, 640] width 219 height 45
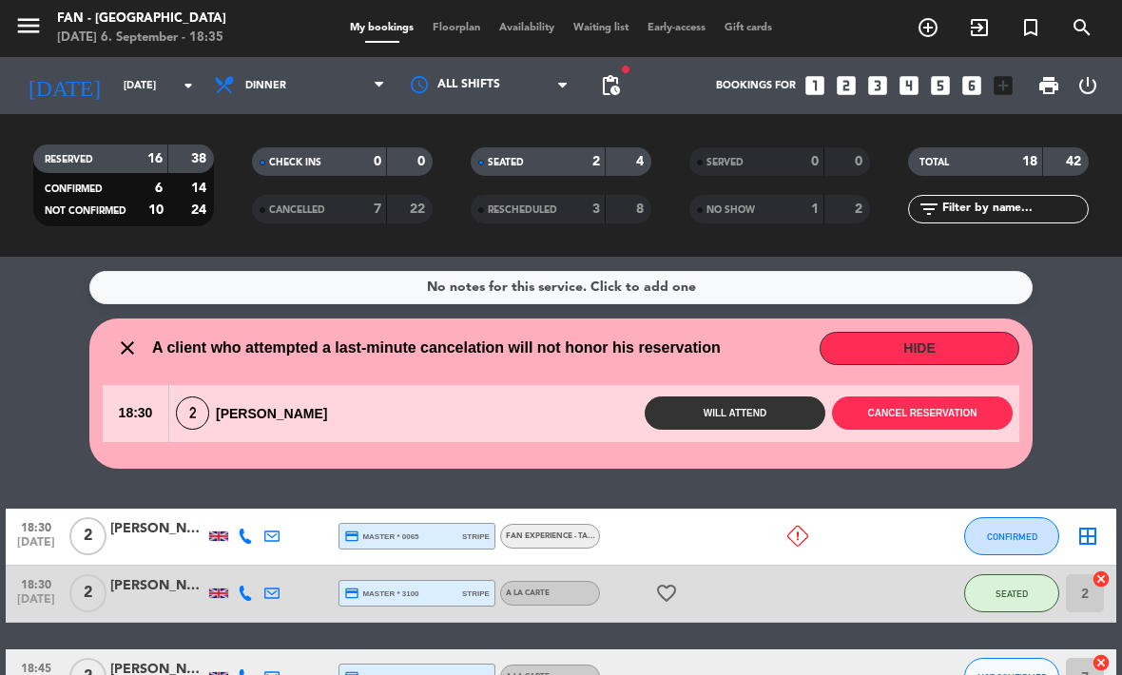
click at [458, 32] on span "Floorplan" at bounding box center [456, 28] width 67 height 10
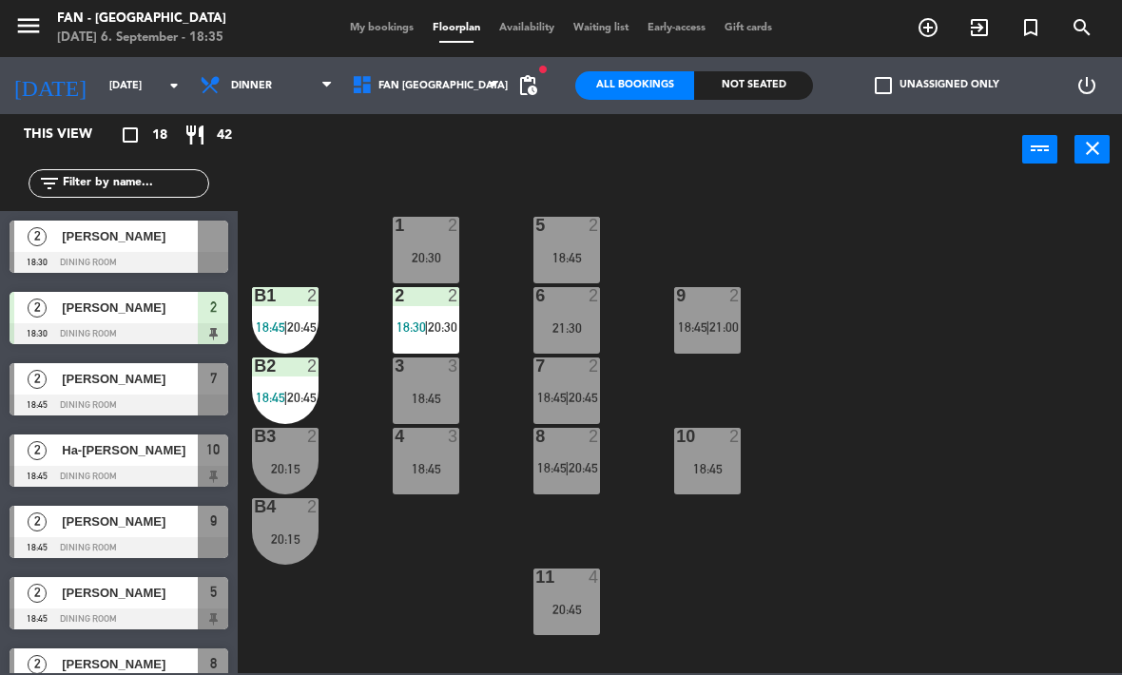
click at [422, 245] on div "1 2 20:30" at bounding box center [426, 250] width 67 height 67
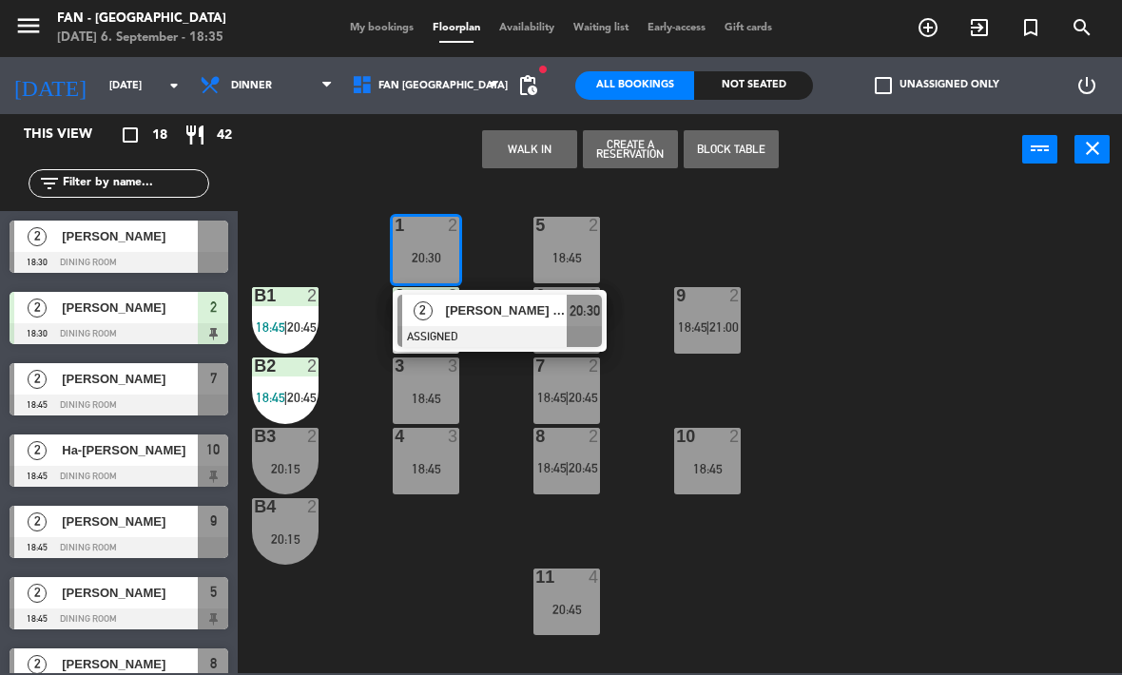
click at [541, 137] on button "WALK IN" at bounding box center [529, 149] width 95 height 38
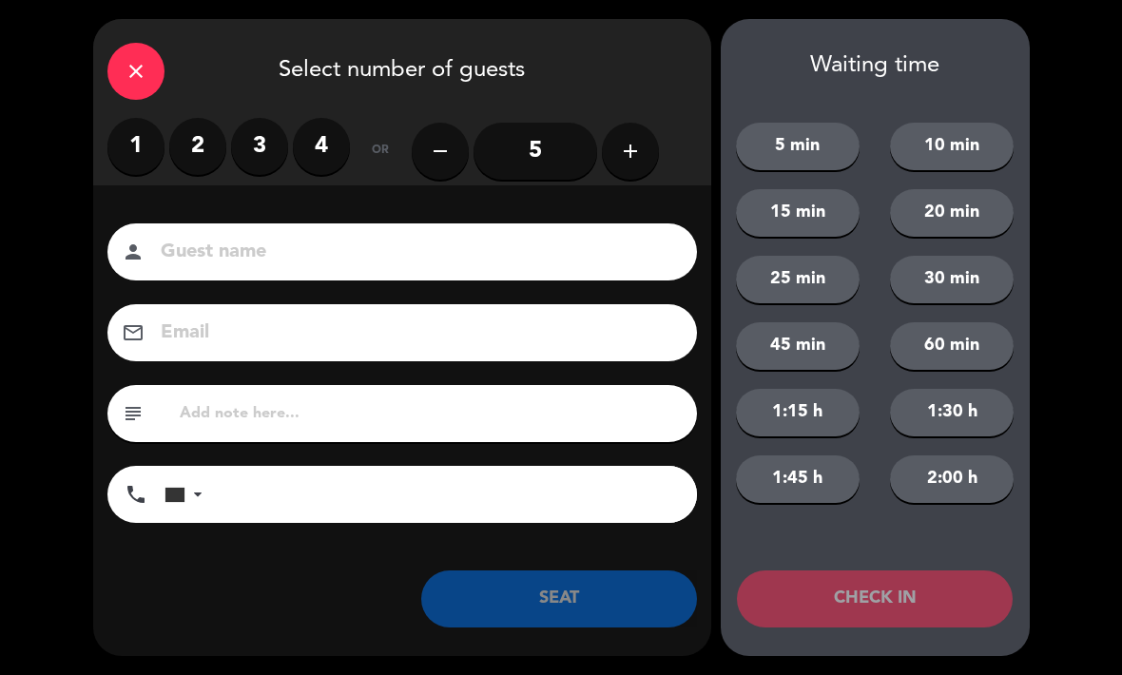
click at [190, 148] on label "2" at bounding box center [197, 146] width 57 height 57
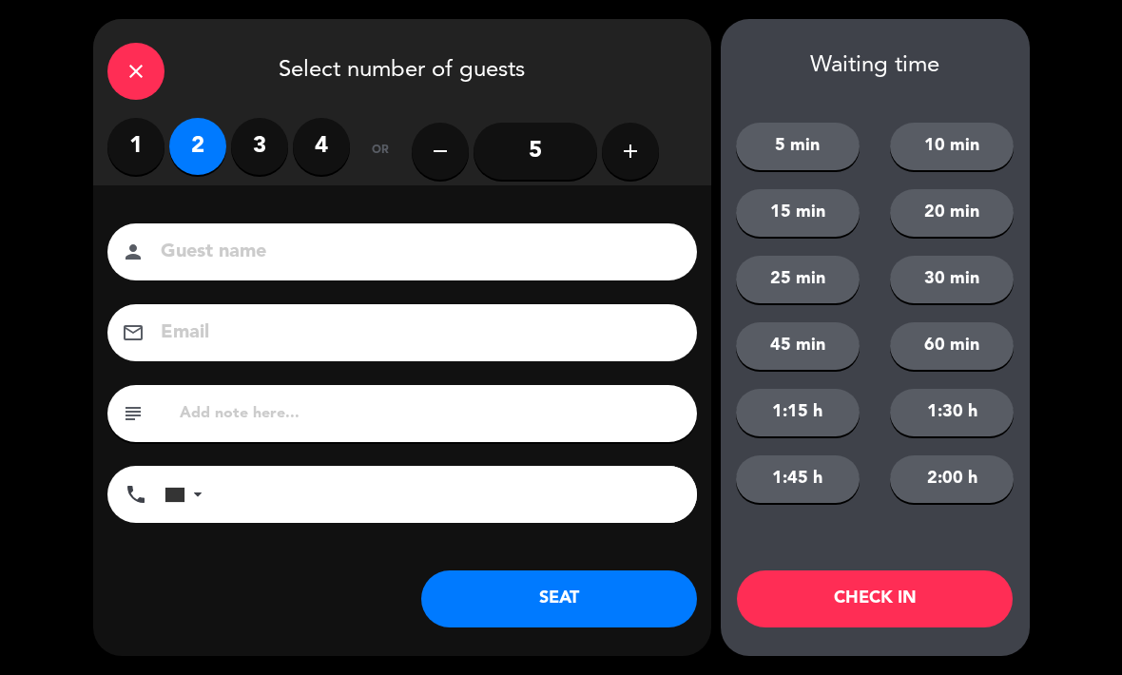
click at [134, 63] on icon "close" at bounding box center [136, 71] width 23 height 23
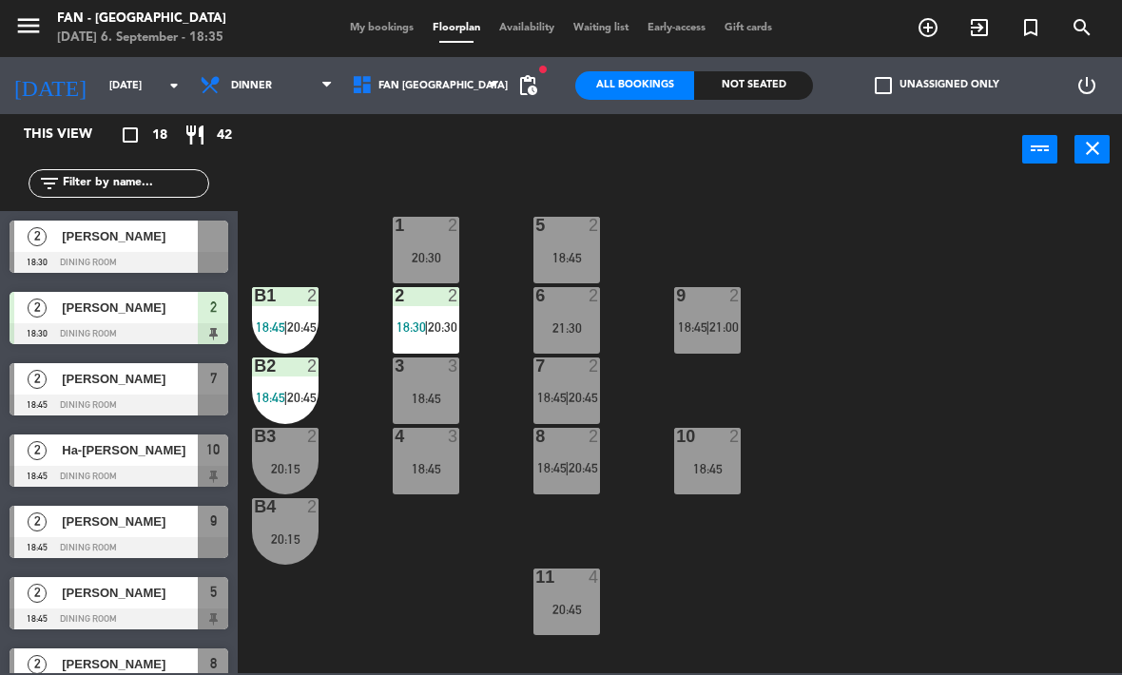
click at [478, 580] on div "1 2 20:30 5 2 18:45 B1 2 18:45 | 20:45 2 2 18:30 | 20:30 9 2 18:45 | 21:00 6 2 …" at bounding box center [685, 429] width 873 height 490
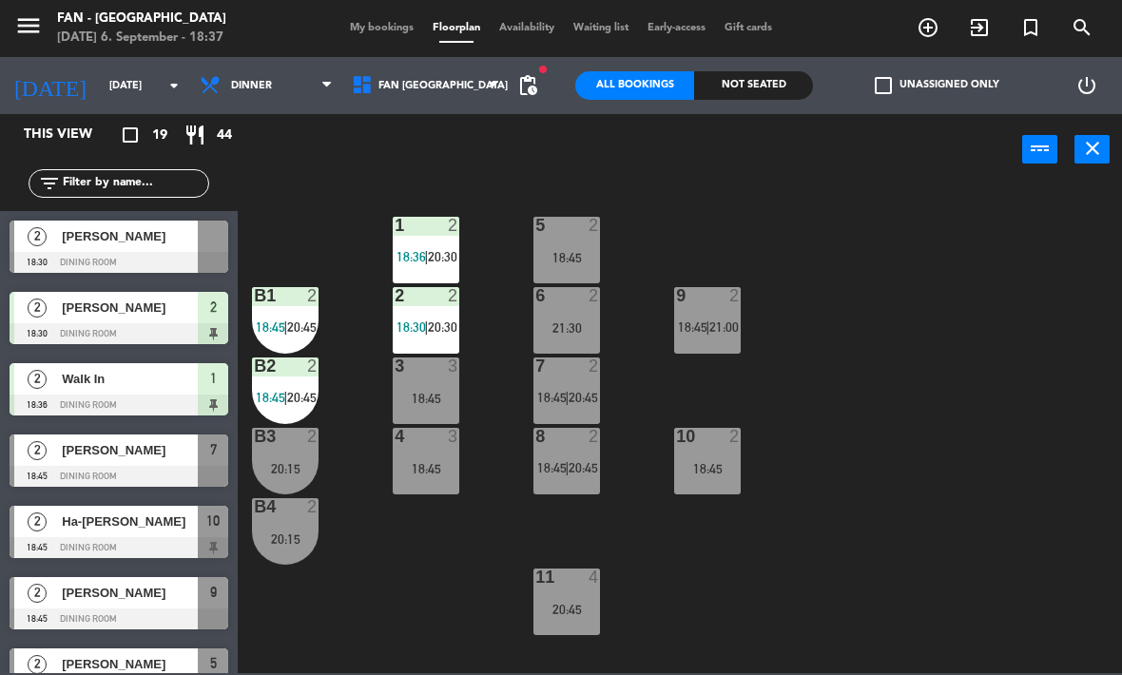
click at [450, 392] on div "18:45" at bounding box center [426, 398] width 67 height 13
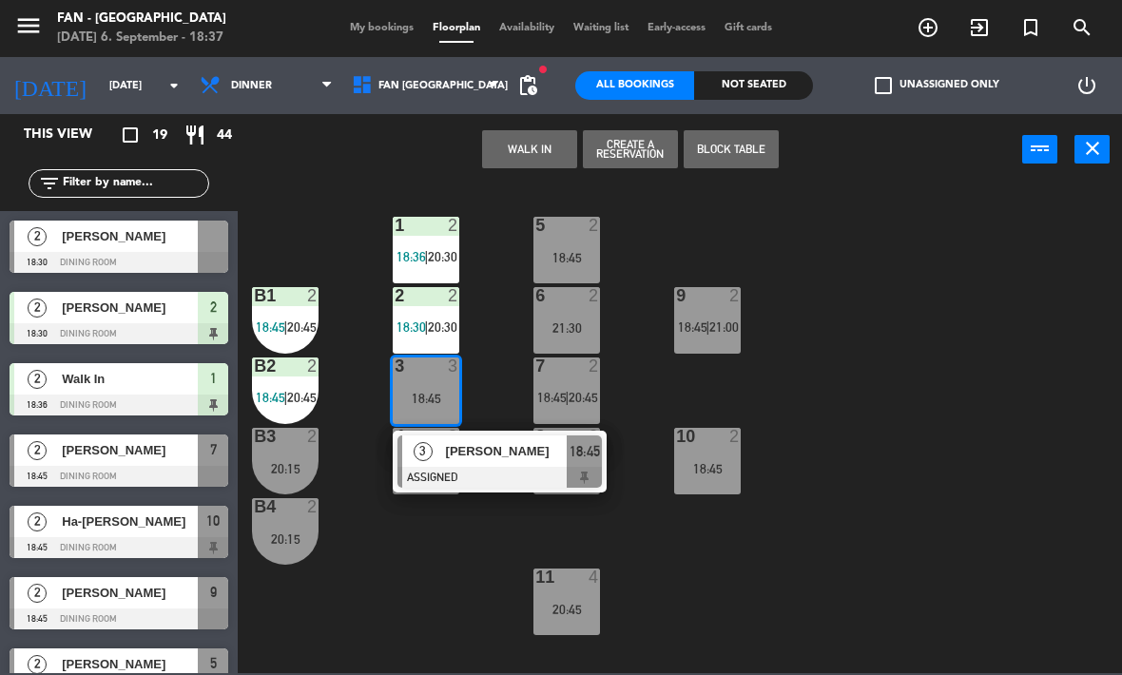
click at [511, 470] on div at bounding box center [500, 477] width 204 height 21
